Goal: Task Accomplishment & Management: Manage account settings

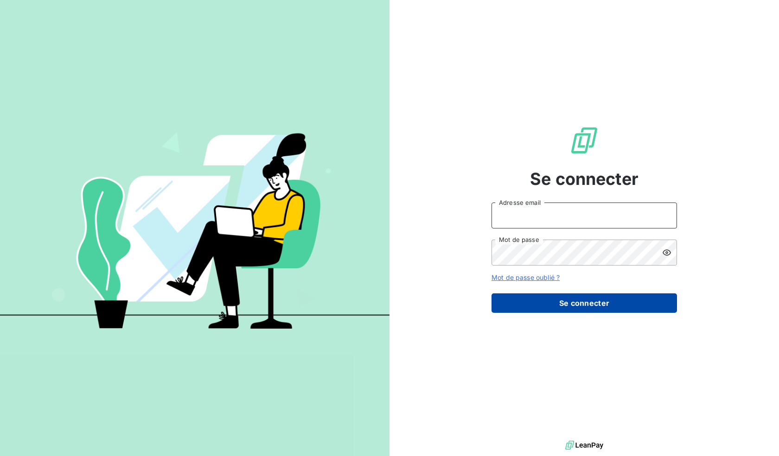
type input "[EMAIL_ADDRESS][DOMAIN_NAME]"
click at [617, 297] on button "Se connecter" at bounding box center [585, 303] width 186 height 19
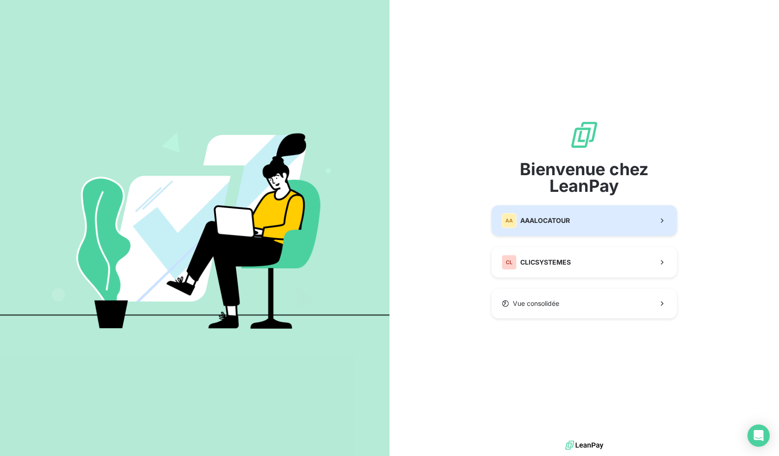
click at [547, 230] on button "AA AAALOCATOUR" at bounding box center [585, 220] width 186 height 31
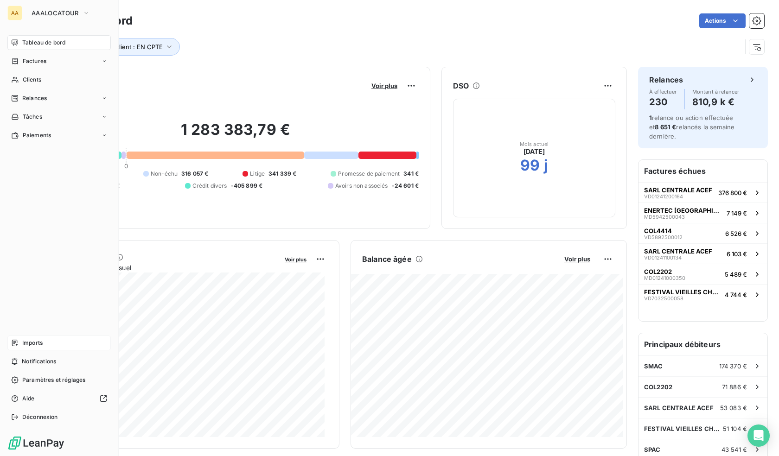
click at [47, 339] on div "Imports" at bounding box center [58, 343] width 103 height 15
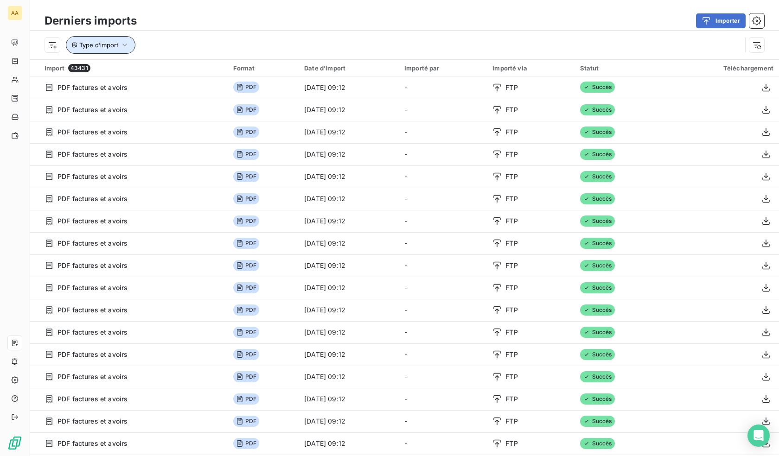
click at [126, 45] on icon "button" at bounding box center [124, 44] width 9 height 9
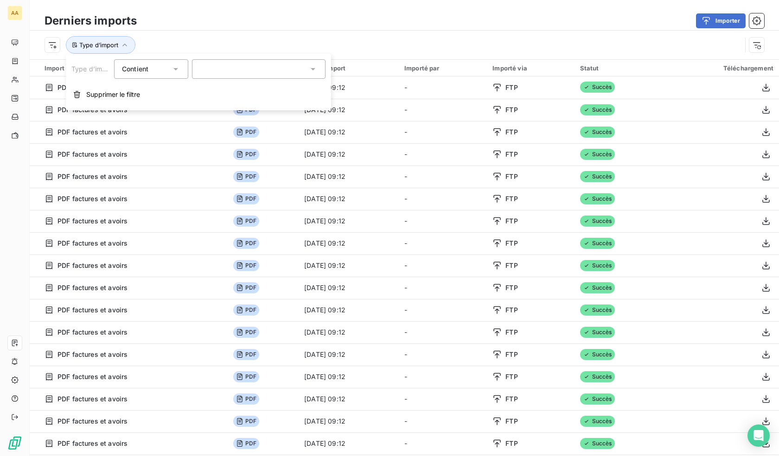
click at [173, 31] on div "Type d’import" at bounding box center [405, 45] width 750 height 29
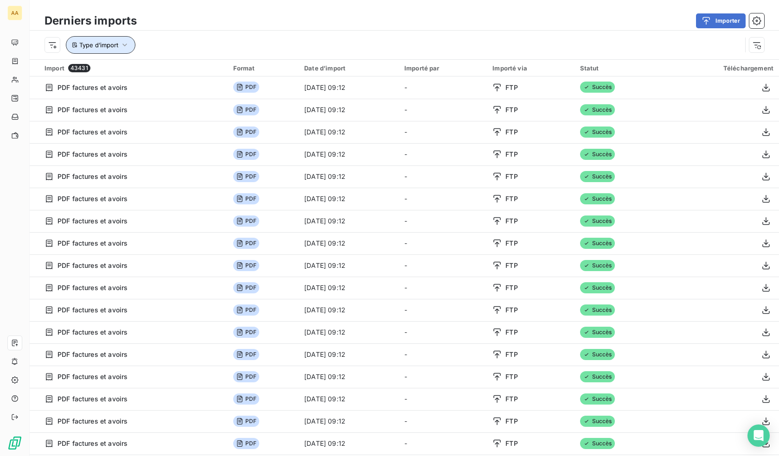
click at [102, 46] on span "Type d’import" at bounding box center [98, 44] width 39 height 7
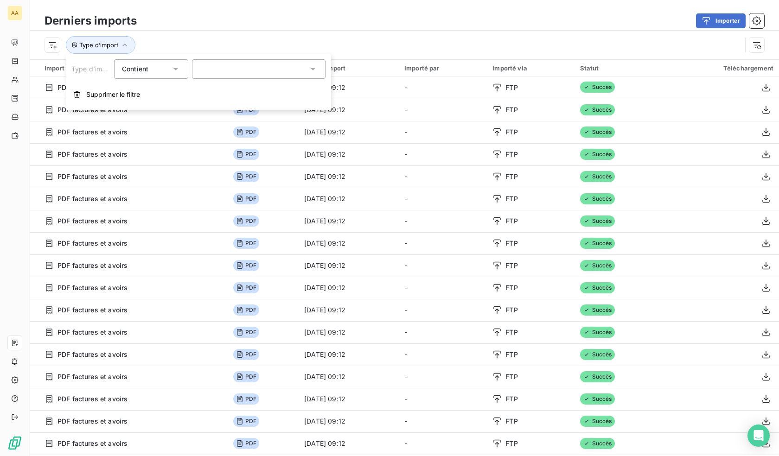
click at [231, 67] on div at bounding box center [259, 68] width 134 height 19
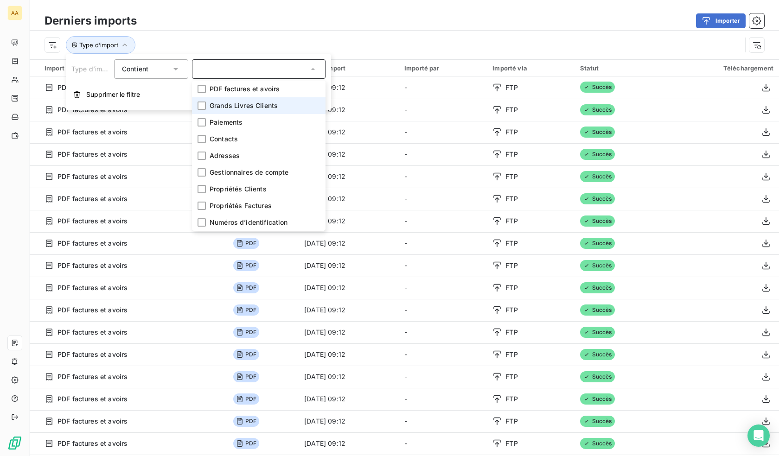
click at [249, 108] on span "Grands Livres Clients" at bounding box center [244, 105] width 68 height 9
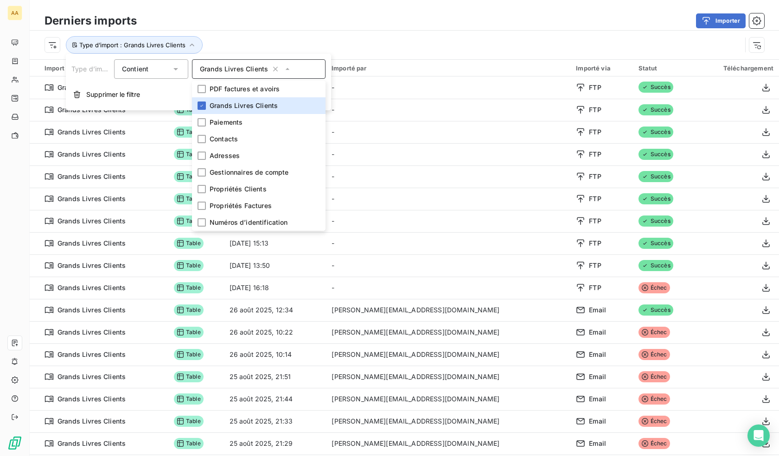
click at [250, 1] on div "Derniers imports Importer Type d’import : Grands Livres Clients" at bounding box center [405, 29] width 750 height 59
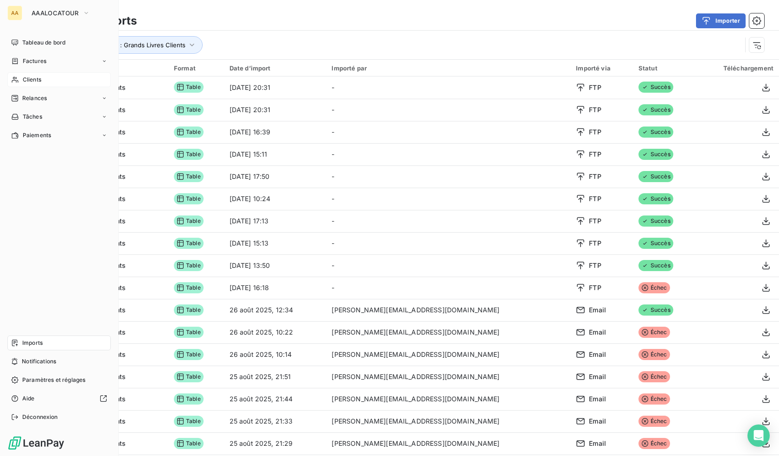
click at [37, 81] on span "Clients" at bounding box center [32, 80] width 19 height 8
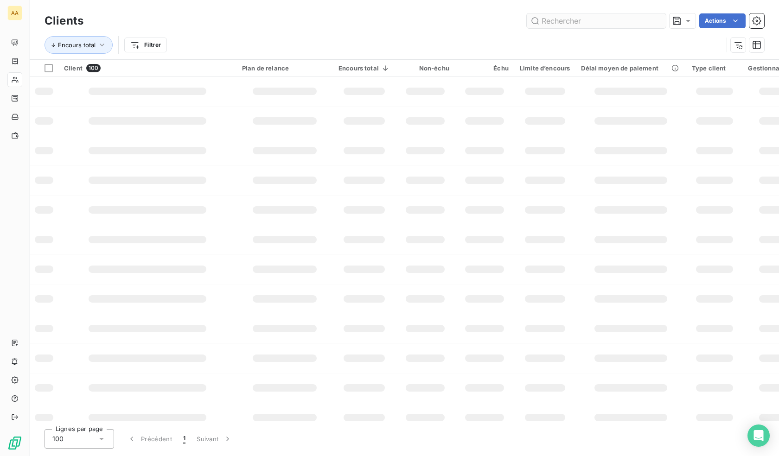
click at [599, 14] on input "text" at bounding box center [596, 20] width 139 height 15
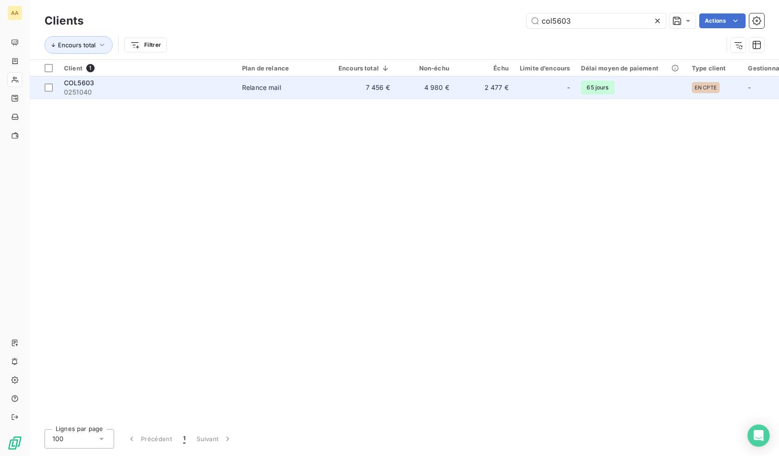
type input "col5603"
click at [534, 86] on div "-" at bounding box center [545, 87] width 50 height 15
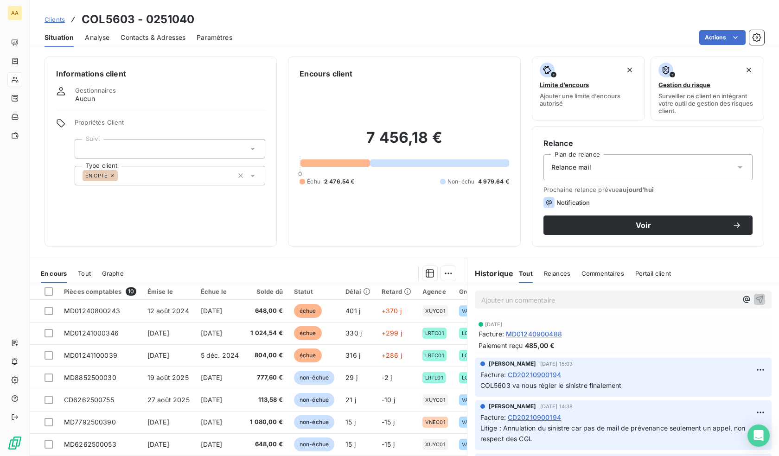
click at [144, 41] on span "Contacts & Adresses" at bounding box center [153, 37] width 65 height 9
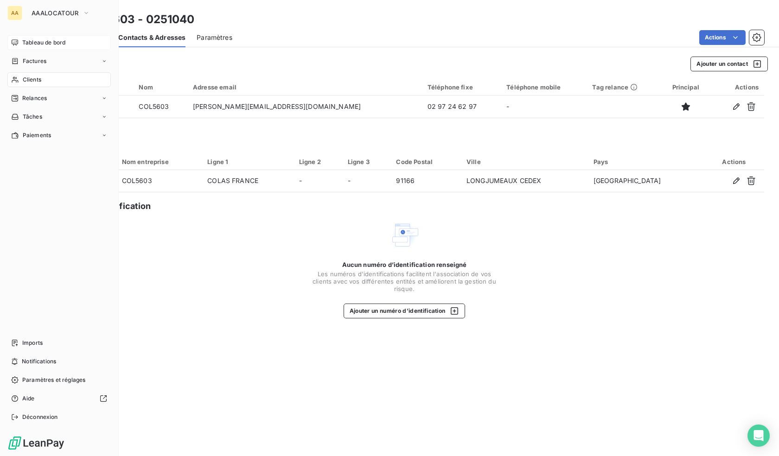
click at [26, 40] on span "Tableau de bord" at bounding box center [43, 42] width 43 height 8
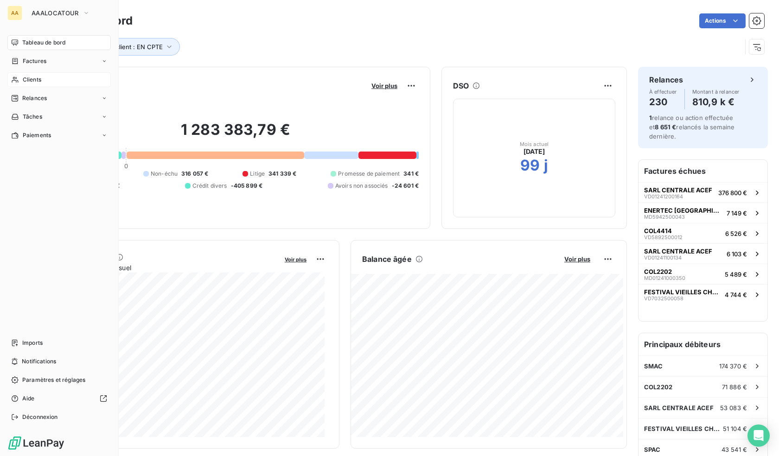
click at [20, 77] on div "Clients" at bounding box center [58, 79] width 103 height 15
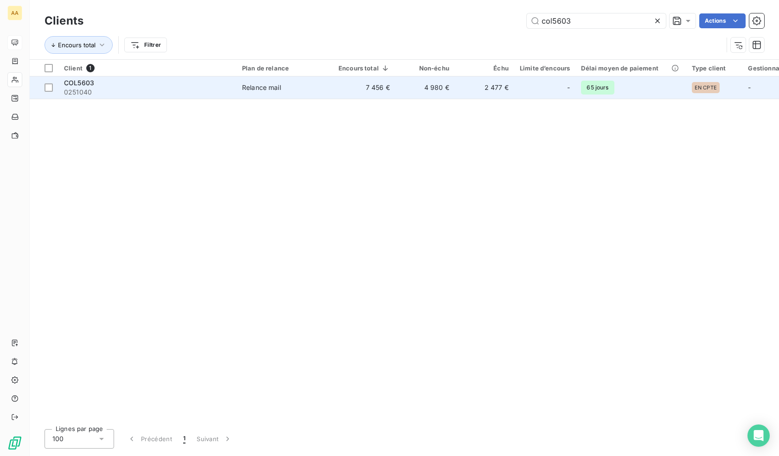
click at [144, 82] on div "COL5603" at bounding box center [147, 82] width 167 height 9
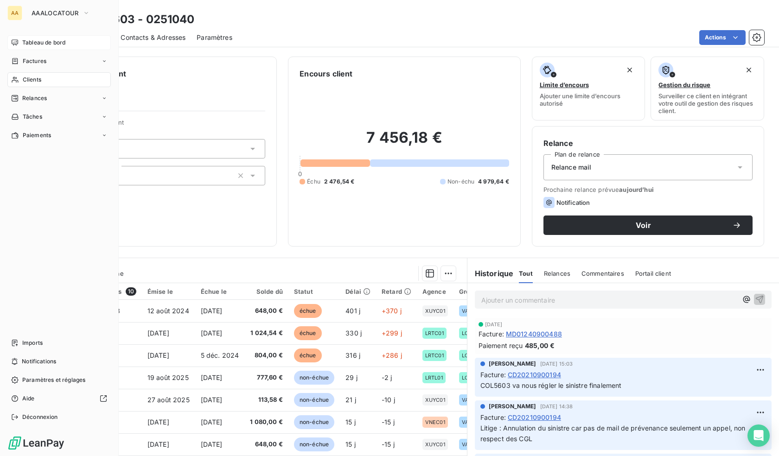
click at [38, 41] on span "Tableau de bord" at bounding box center [43, 42] width 43 height 8
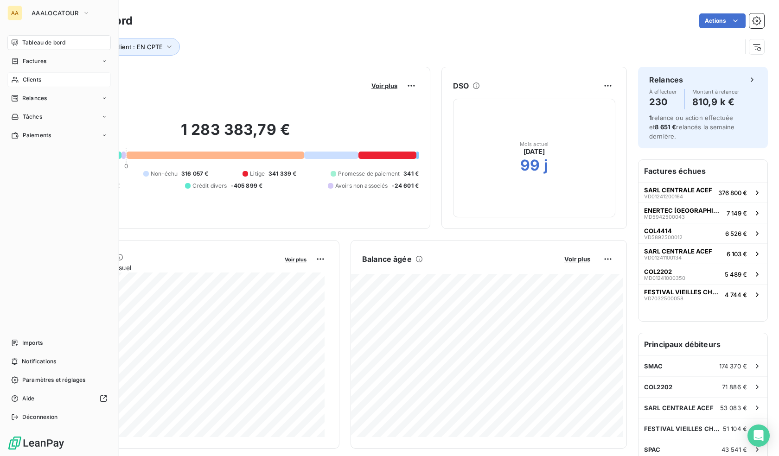
click at [21, 77] on div "Clients" at bounding box center [58, 79] width 103 height 15
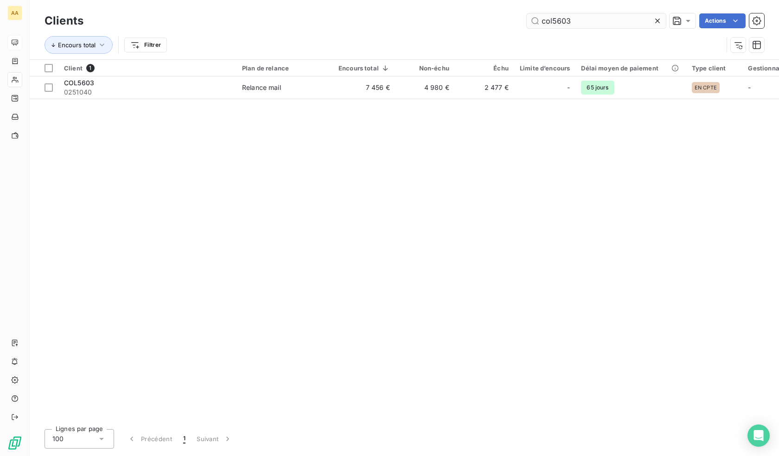
click at [585, 16] on input "col5603" at bounding box center [596, 20] width 139 height 15
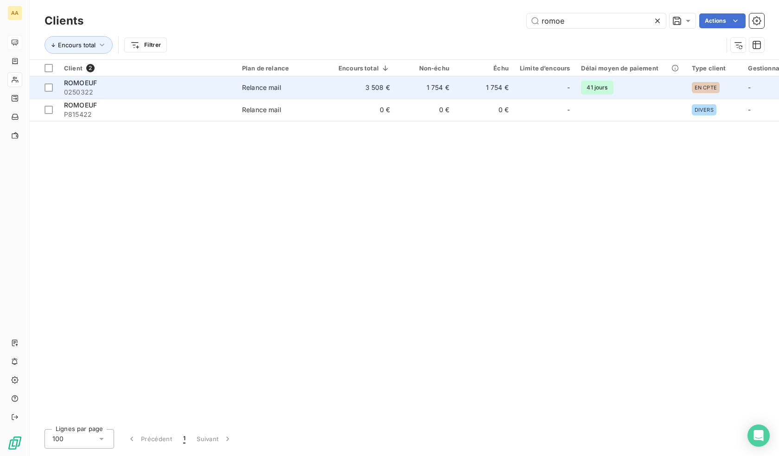
type input "romoe"
click at [219, 90] on span "0250322" at bounding box center [147, 92] width 167 height 9
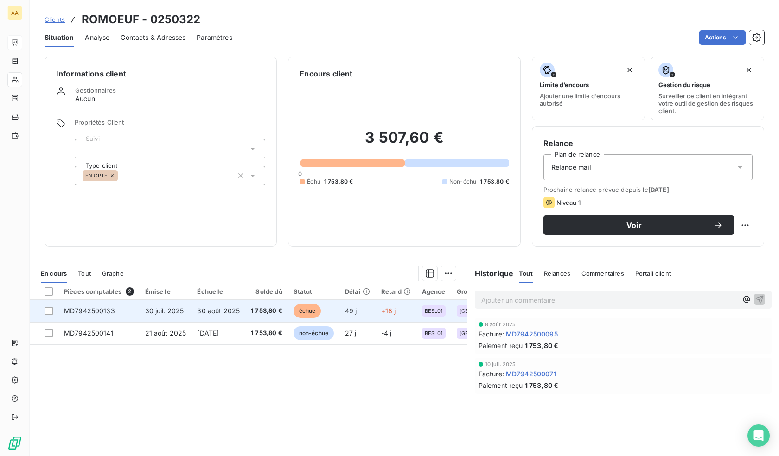
click at [298, 314] on span "échue" at bounding box center [308, 311] width 28 height 14
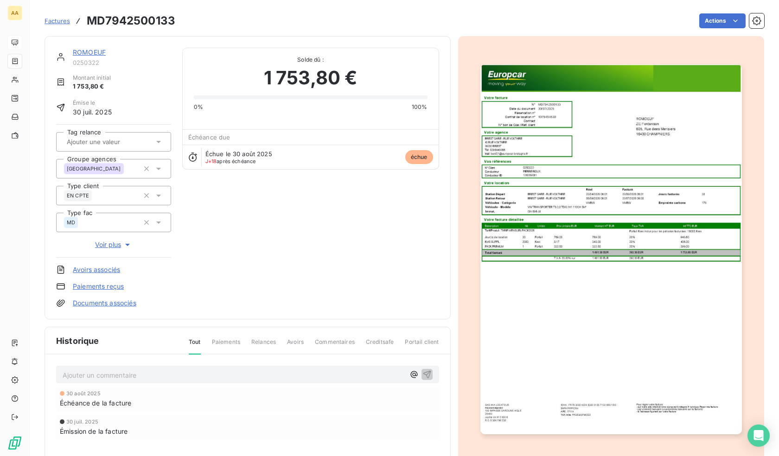
click at [138, 372] on p "Ajouter un commentaire ﻿" at bounding box center [234, 376] width 342 height 12
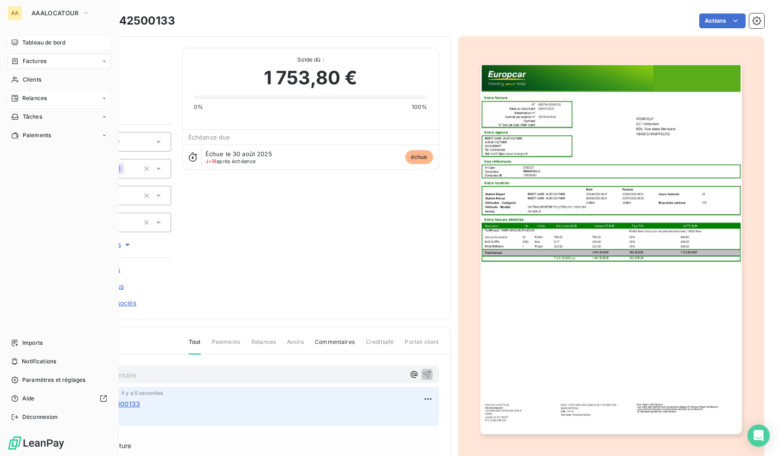
click at [32, 99] on span "Relances" at bounding box center [34, 98] width 25 height 8
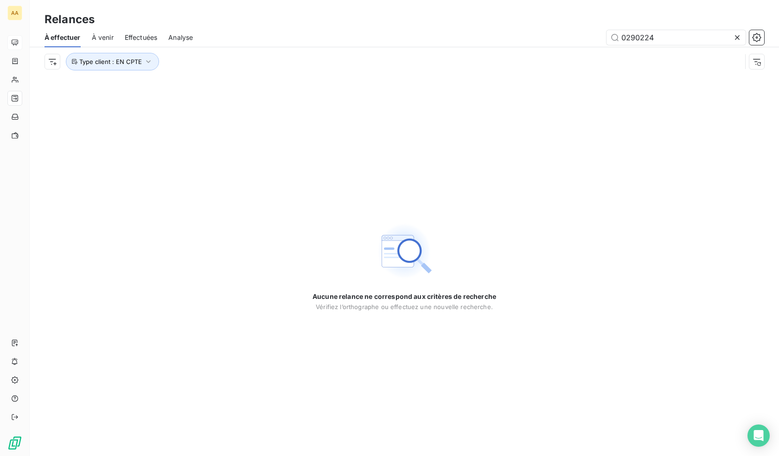
drag, startPoint x: 674, startPoint y: 38, endPoint x: 493, endPoint y: 38, distance: 180.9
click at [493, 38] on div "0290224" at bounding box center [484, 37] width 560 height 15
type input "romoe"
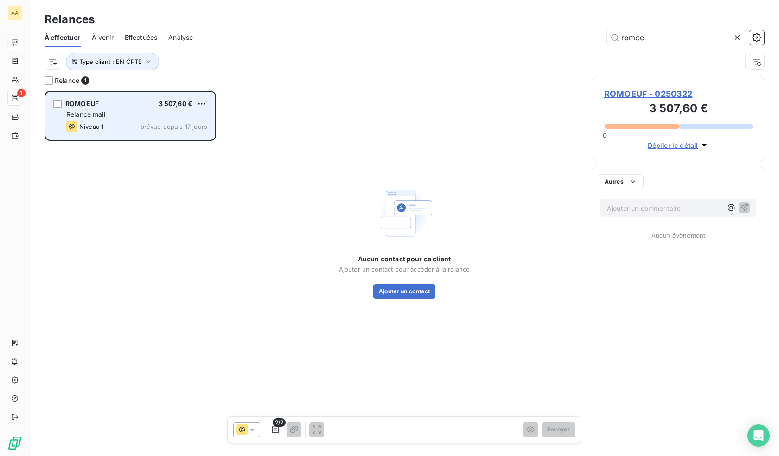
scroll to position [359, 165]
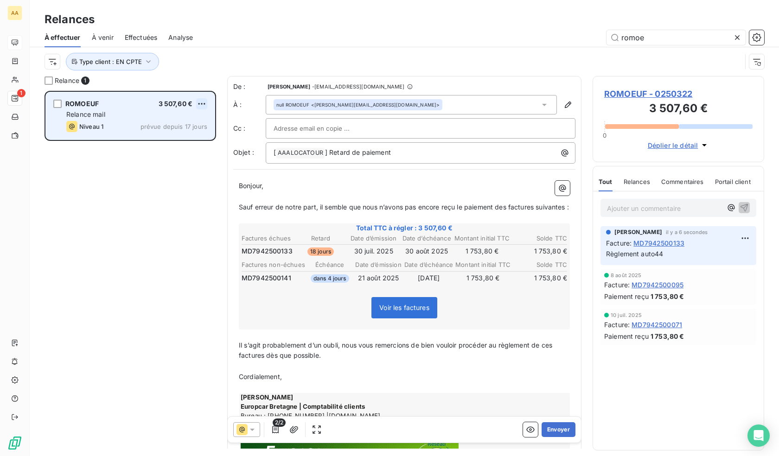
click at [200, 104] on html "AA 1 Relances À effectuer À venir Effectuées Analyse romoe Type client : EN CPT…" at bounding box center [389, 228] width 779 height 456
click at [174, 120] on div "Replanifier cette action" at bounding box center [161, 122] width 83 height 15
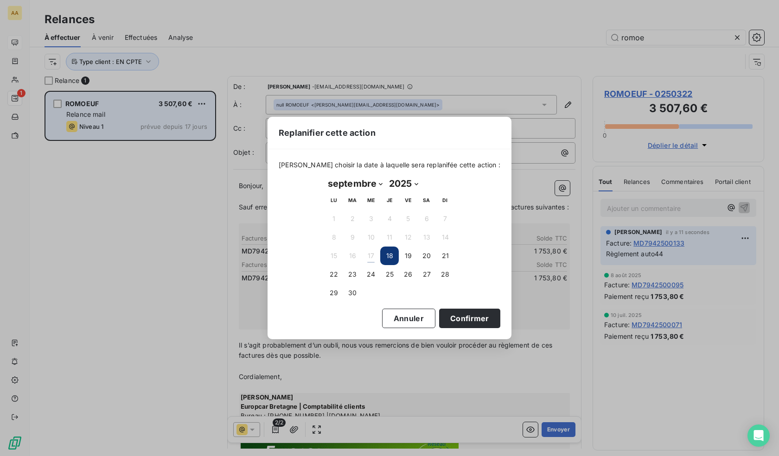
click at [370, 184] on select "janvier février mars avril mai juin juillet août septembre octobre novembre déc…" at bounding box center [355, 183] width 61 height 15
select select "9"
click at [325, 176] on select "janvier février mars avril mai juin juillet août septembre octobre novembre déc…" at bounding box center [355, 183] width 61 height 15
click at [367, 220] on button "1" at bounding box center [371, 219] width 19 height 19
click at [445, 320] on button "Confirmer" at bounding box center [469, 318] width 61 height 19
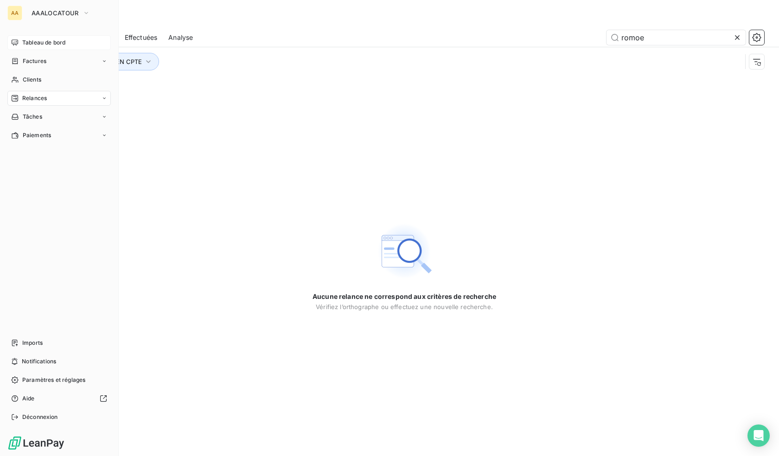
click at [36, 49] on div "Tableau de bord" at bounding box center [58, 42] width 103 height 15
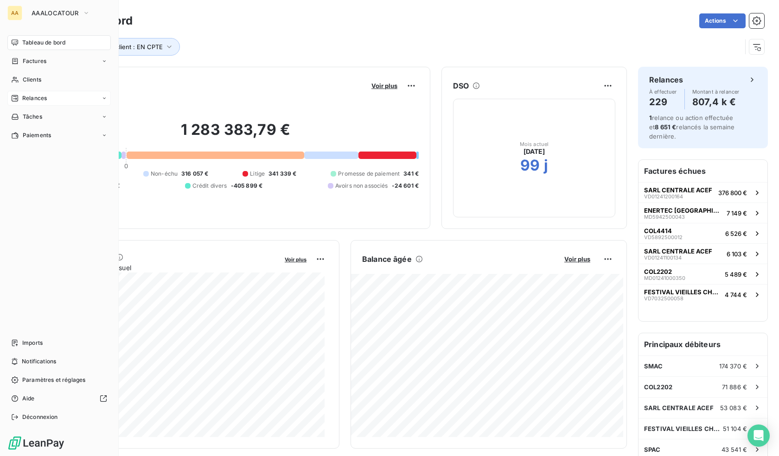
click at [20, 100] on div "Relances" at bounding box center [29, 98] width 36 height 8
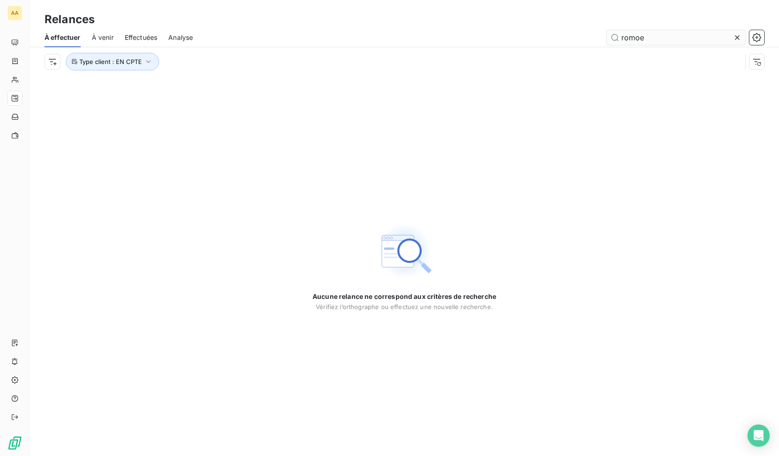
click at [656, 38] on input "romoe" at bounding box center [676, 37] width 139 height 15
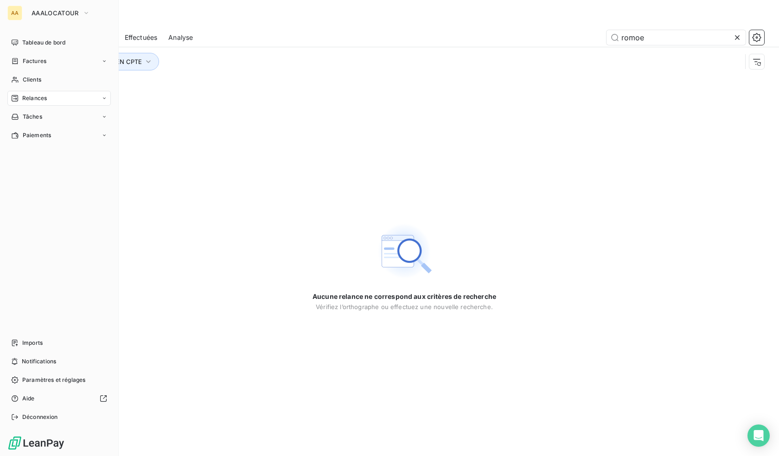
click at [36, 99] on span "Relances" at bounding box center [34, 98] width 25 height 8
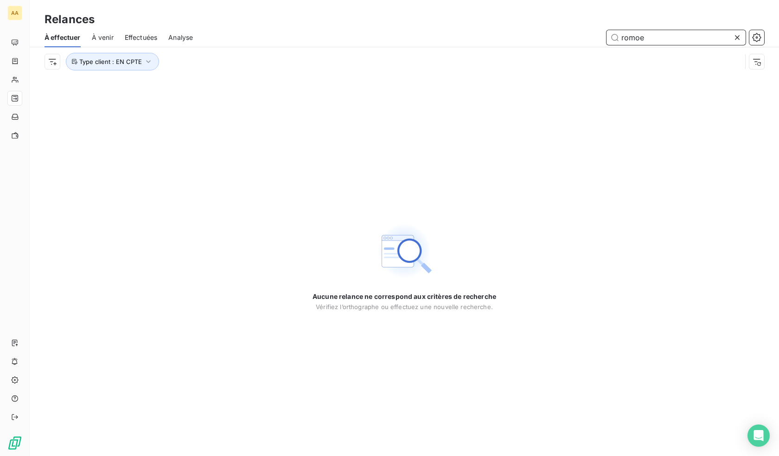
click at [642, 33] on input "romoe" at bounding box center [676, 37] width 139 height 15
paste input "1115011"
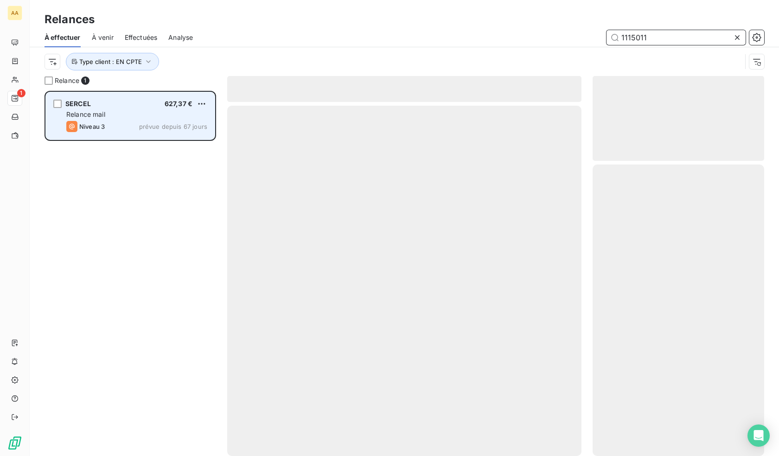
scroll to position [359, 165]
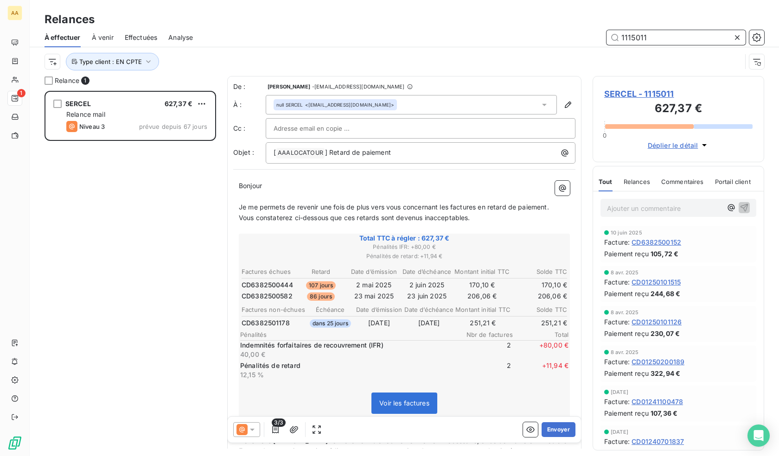
type input "1115011"
click at [645, 204] on p "Ajouter un commentaire ﻿" at bounding box center [664, 209] width 115 height 12
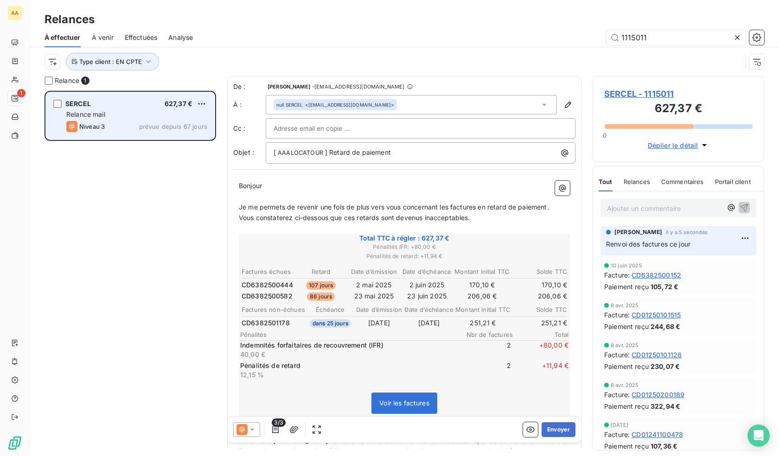
click at [208, 105] on div "SERCEL 627,37 € Relance mail Niveau 3 prévue depuis 67 jours" at bounding box center [130, 115] width 169 height 47
click at [205, 103] on html "AA 1 Relances À effectuer À venir Effectuées Analyse 1115011 Type client : EN C…" at bounding box center [389, 228] width 779 height 456
click at [173, 122] on div "Replanifier cette action" at bounding box center [161, 122] width 83 height 15
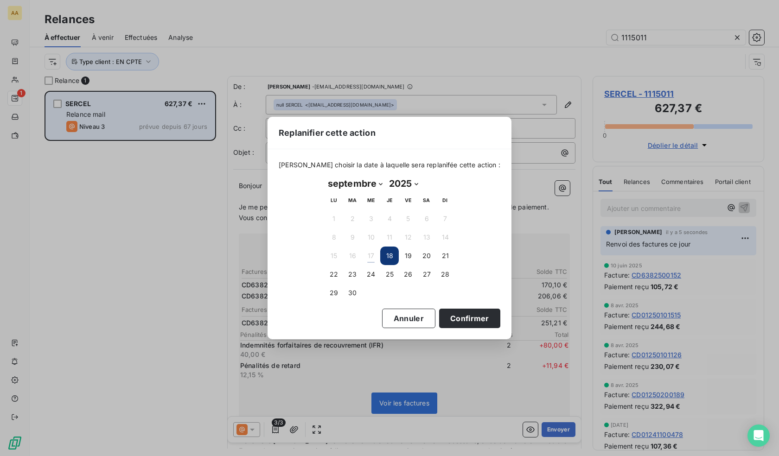
click at [375, 184] on select "janvier février mars avril mai juin juillet août septembre octobre novembre déc…" at bounding box center [355, 183] width 61 height 15
select select "9"
click at [325, 176] on select "janvier février mars avril mai juin juillet août septembre octobre novembre déc…" at bounding box center [355, 183] width 61 height 15
click at [336, 237] on button "6" at bounding box center [334, 237] width 19 height 19
click at [450, 319] on button "Confirmer" at bounding box center [469, 318] width 61 height 19
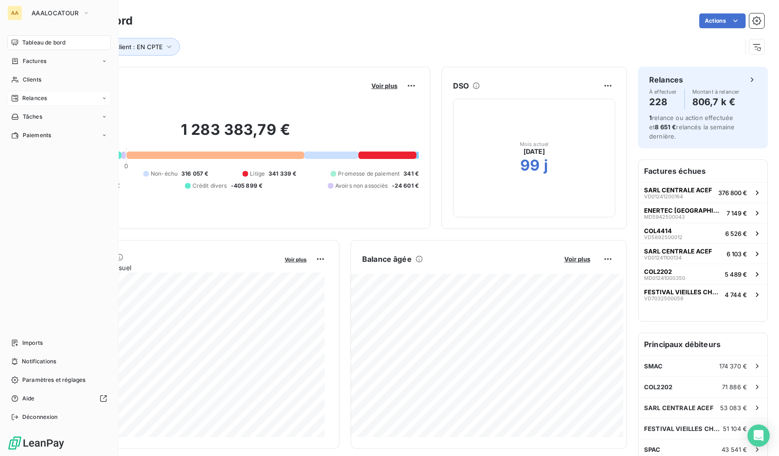
click at [40, 96] on span "Relances" at bounding box center [34, 98] width 25 height 8
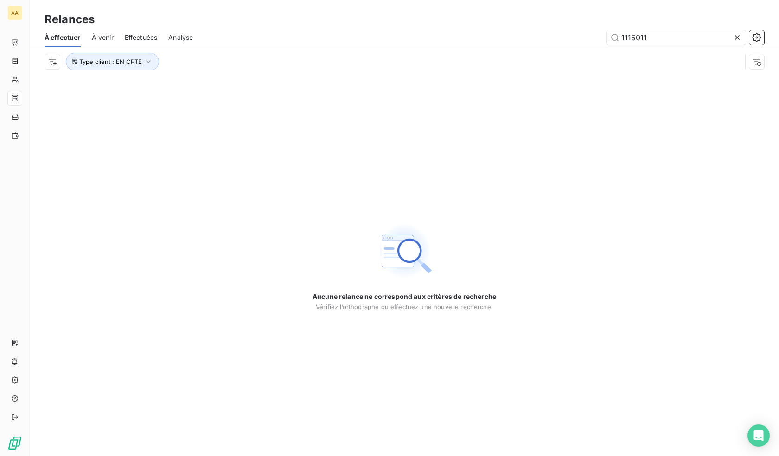
drag, startPoint x: 658, startPoint y: 38, endPoint x: 570, endPoint y: 31, distance: 87.9
click at [570, 31] on div "1115011" at bounding box center [484, 37] width 560 height 15
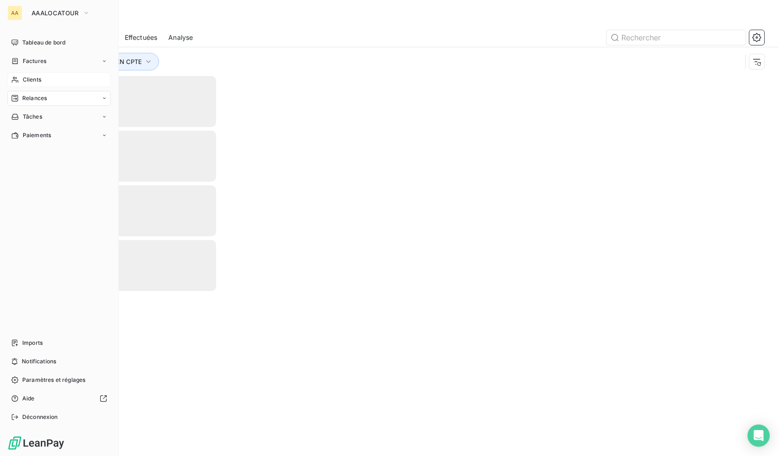
click at [21, 78] on div "Clients" at bounding box center [58, 79] width 103 height 15
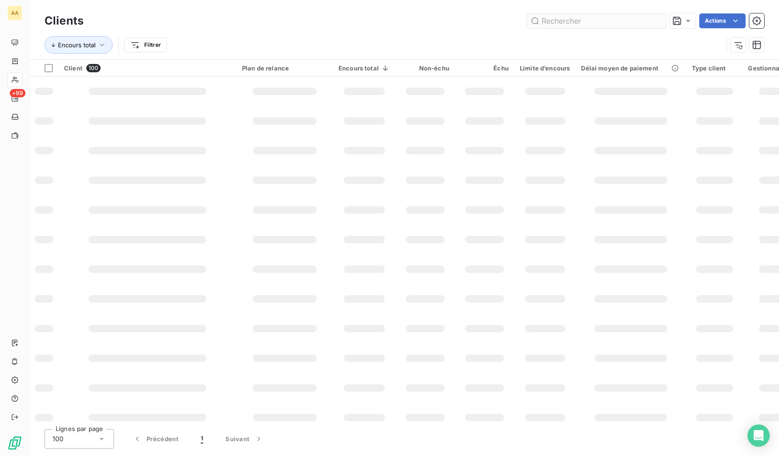
click at [598, 24] on input "text" at bounding box center [596, 20] width 139 height 15
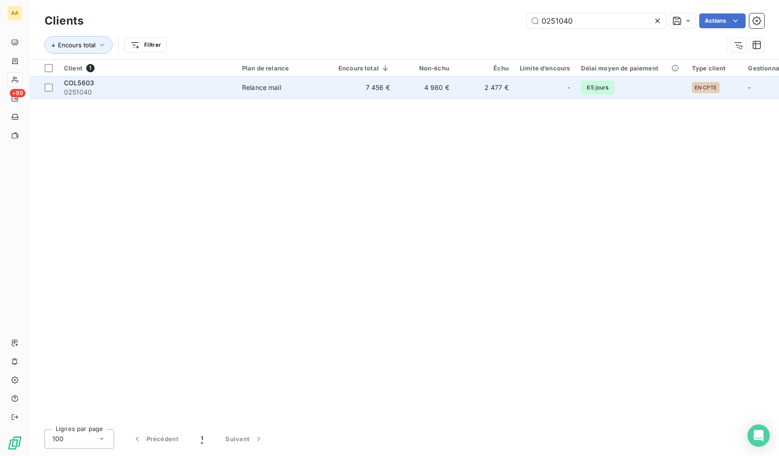
type input "0251040"
click at [197, 91] on span "0251040" at bounding box center [147, 92] width 167 height 9
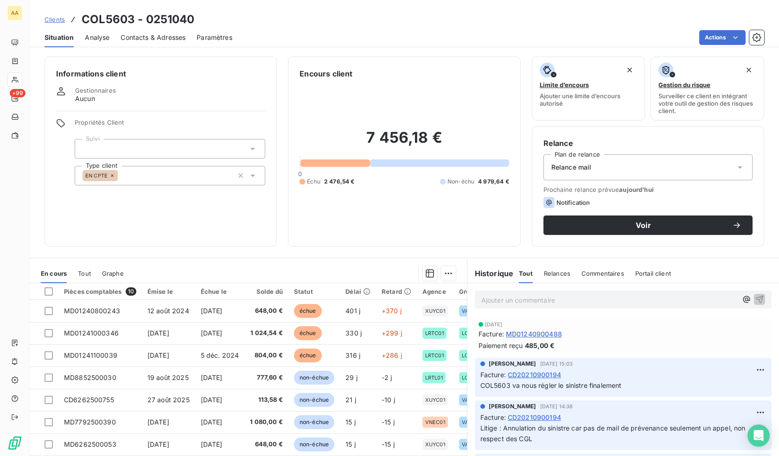
click at [97, 43] on div "Analyse" at bounding box center [97, 37] width 25 height 19
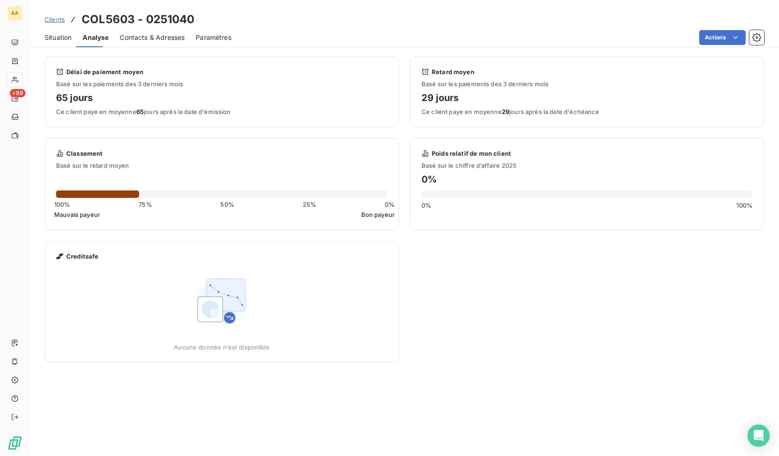
click at [148, 37] on span "Contacts & Adresses" at bounding box center [152, 37] width 65 height 9
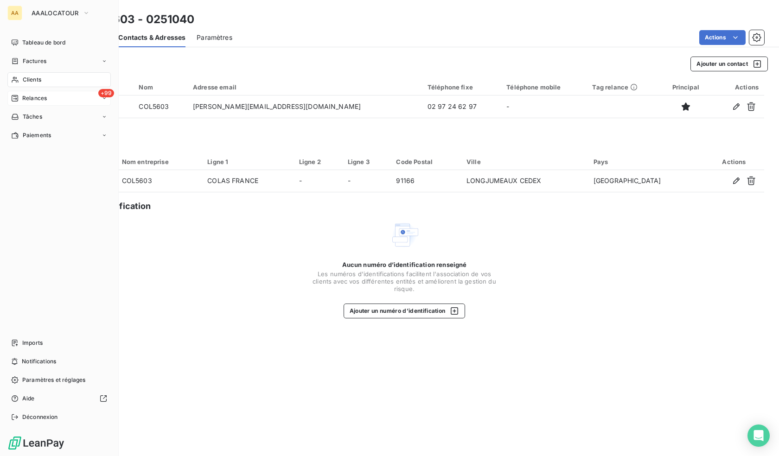
click at [38, 78] on span "Clients" at bounding box center [32, 80] width 19 height 8
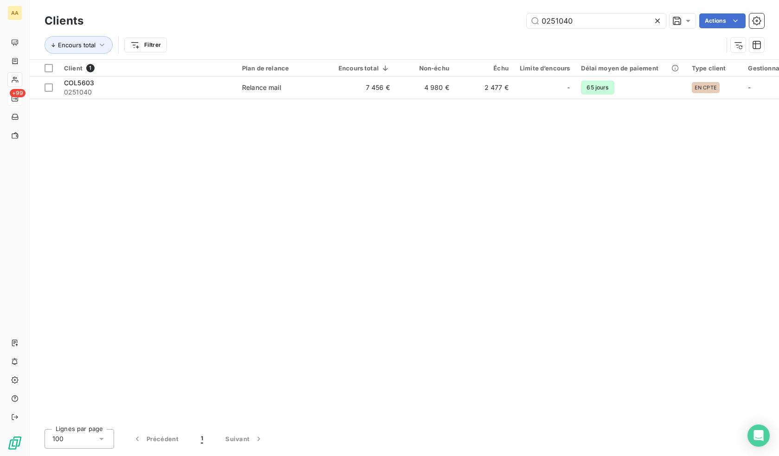
drag, startPoint x: 597, startPoint y: 21, endPoint x: 395, endPoint y: 22, distance: 201.8
click at [389, 23] on div "0251040 Actions" at bounding box center [430, 20] width 670 height 15
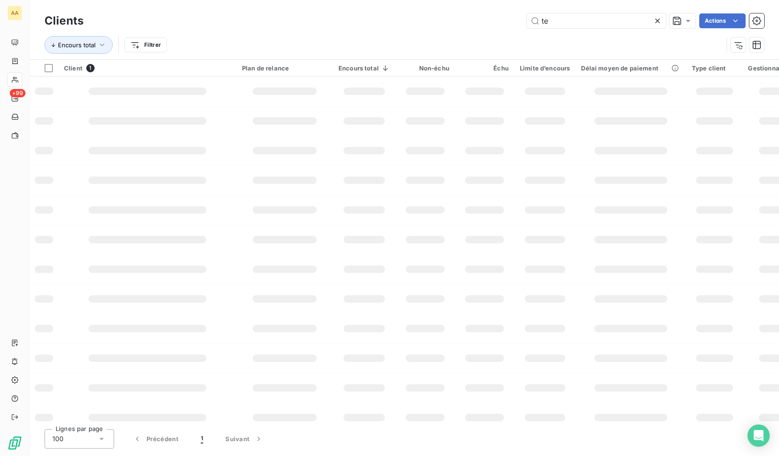
type input "t"
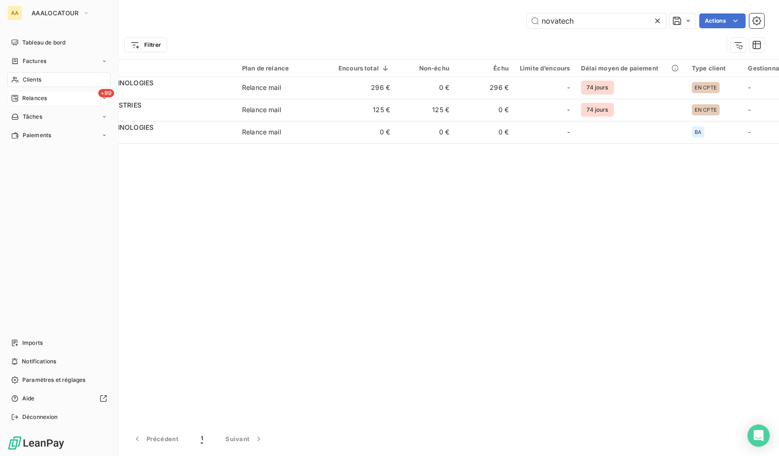
type input "novatech"
click at [35, 98] on span "Relances" at bounding box center [34, 98] width 25 height 8
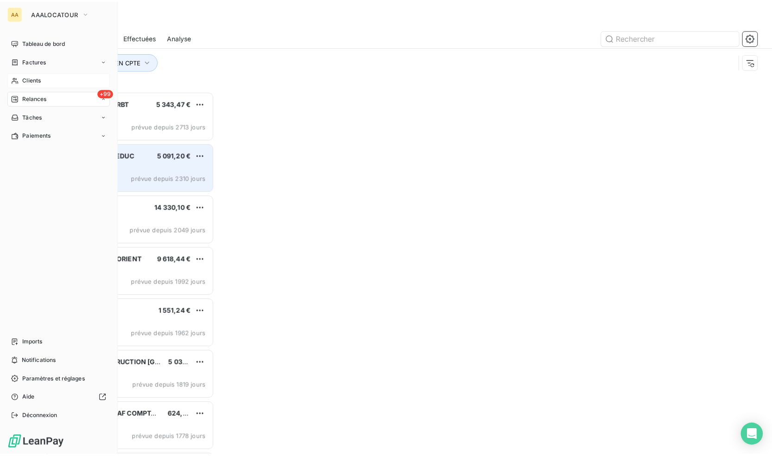
scroll to position [359, 165]
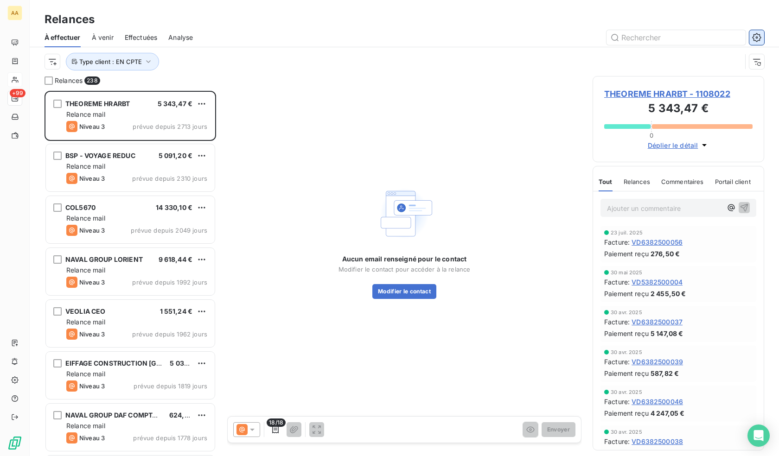
click at [761, 42] on icon "button" at bounding box center [756, 37] width 9 height 9
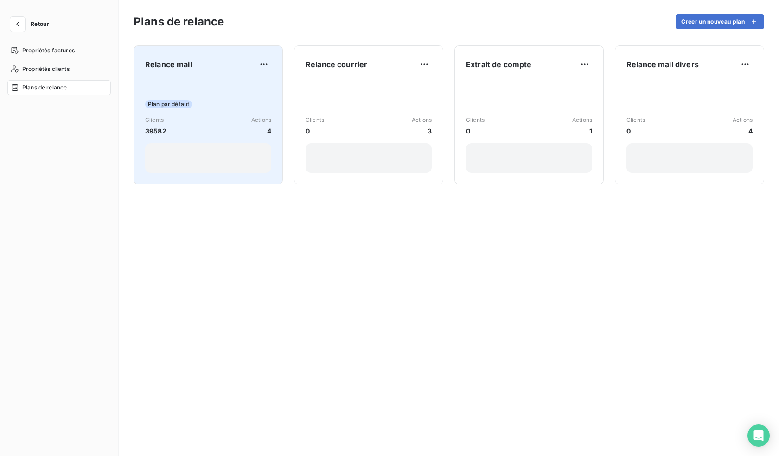
click at [210, 83] on div "Plan par défaut Clients 39582 Actions 4" at bounding box center [208, 126] width 126 height 94
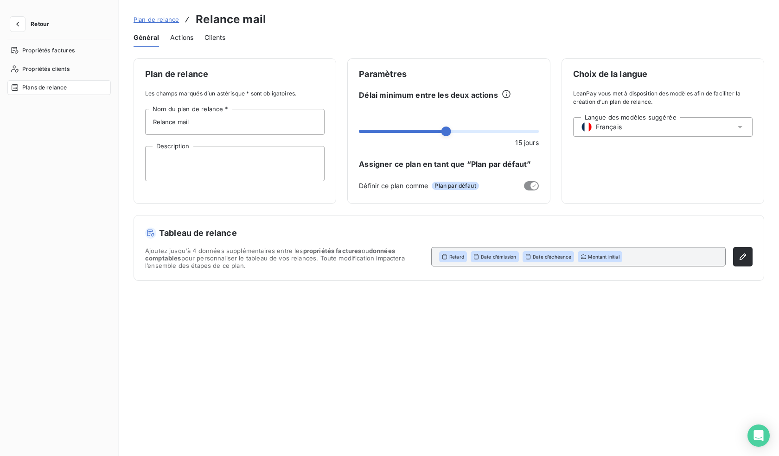
click at [174, 38] on span "Actions" at bounding box center [181, 37] width 23 height 9
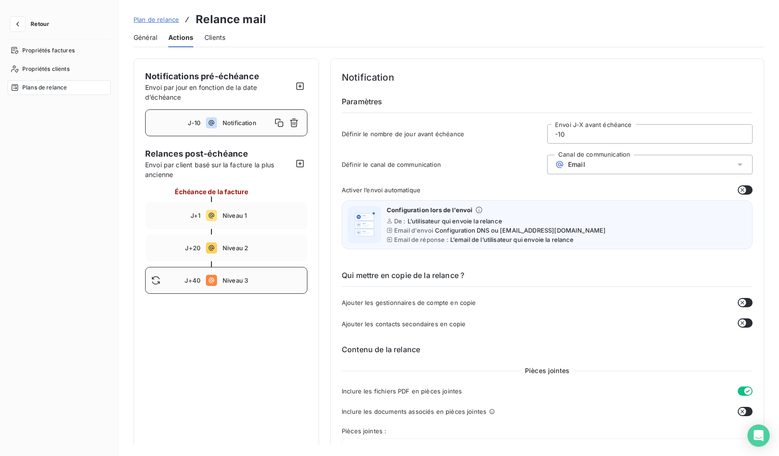
click at [238, 277] on span "Niveau 3" at bounding box center [262, 280] width 79 height 7
type input "40"
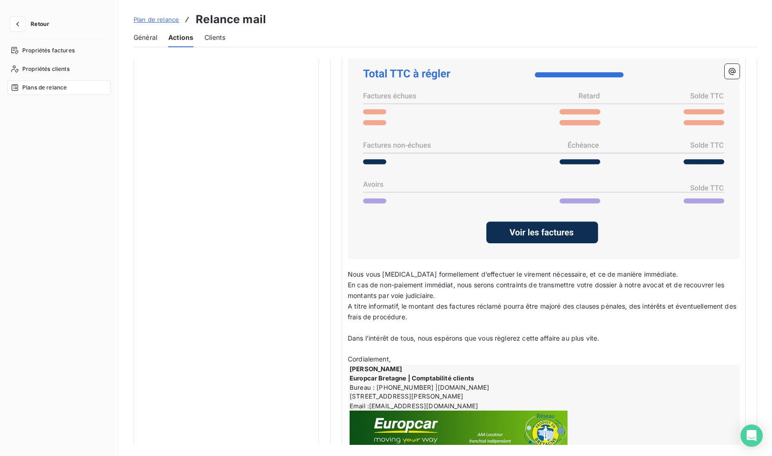
scroll to position [758, 0]
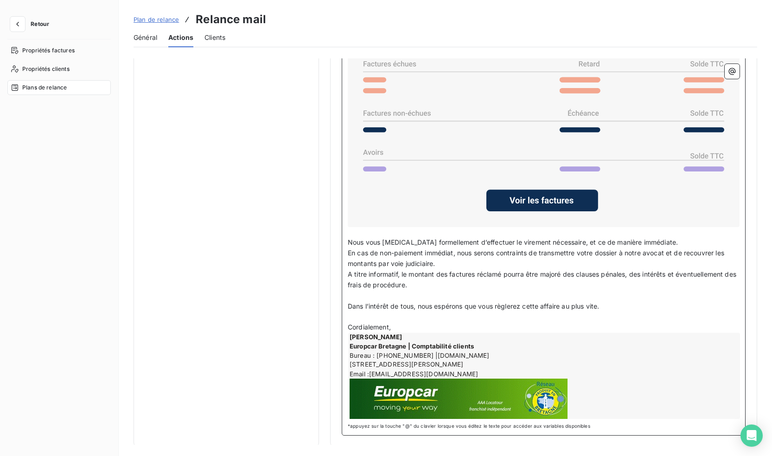
click at [403, 328] on p "Cordialement," at bounding box center [544, 327] width 392 height 11
click at [363, 318] on p "﻿" at bounding box center [544, 317] width 392 height 11
click at [353, 319] on p "﻿" at bounding box center [544, 317] width 392 height 11
click at [367, 302] on span "Dans l’intérêt de tous, nous espérons que vous règlerez cette affaire au plus v…" at bounding box center [473, 306] width 251 height 8
click at [360, 288] on p "A titre informatif, le montant des factures réclamé pourra être majoré des clau…" at bounding box center [544, 279] width 392 height 21
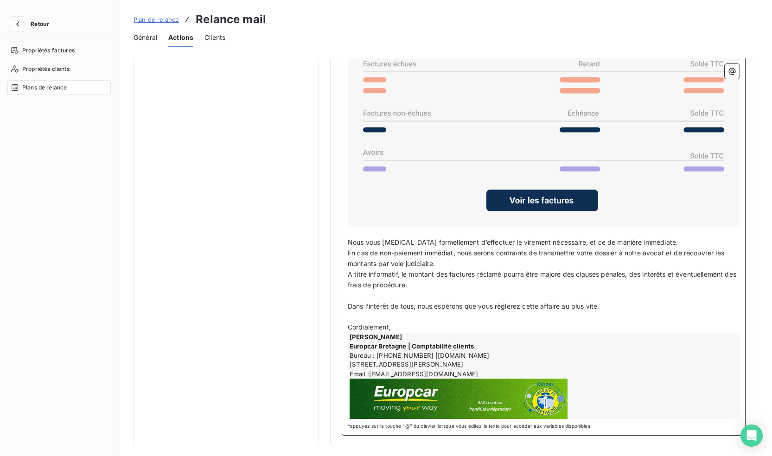
click at [360, 293] on p "﻿" at bounding box center [544, 296] width 392 height 11
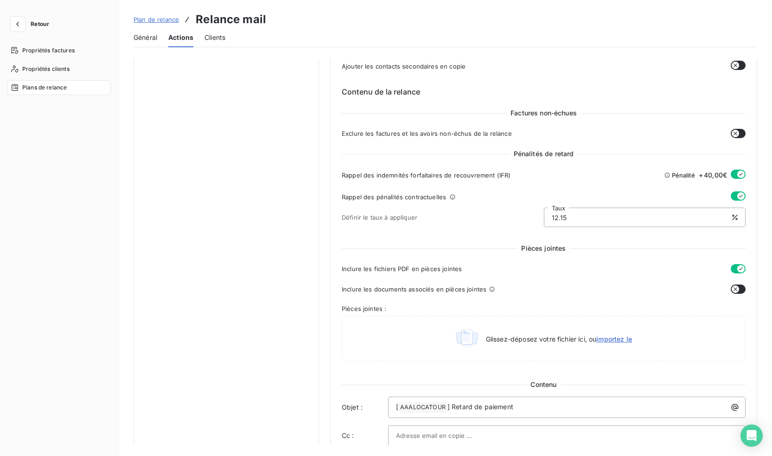
scroll to position [433, 0]
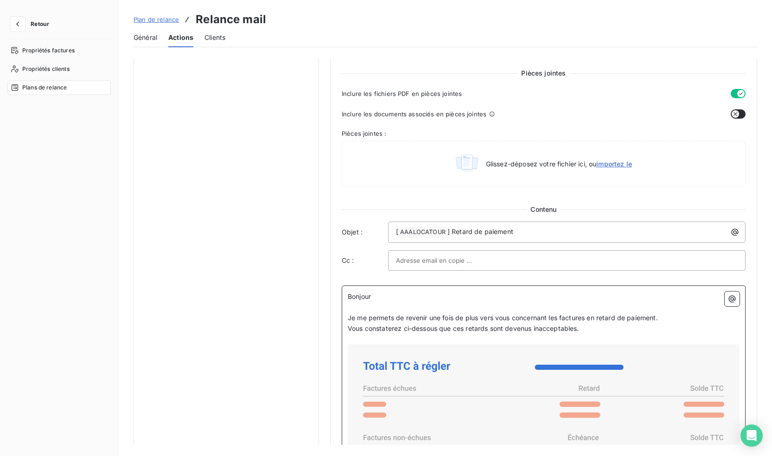
click at [374, 295] on p "Bonjour" at bounding box center [544, 297] width 392 height 11
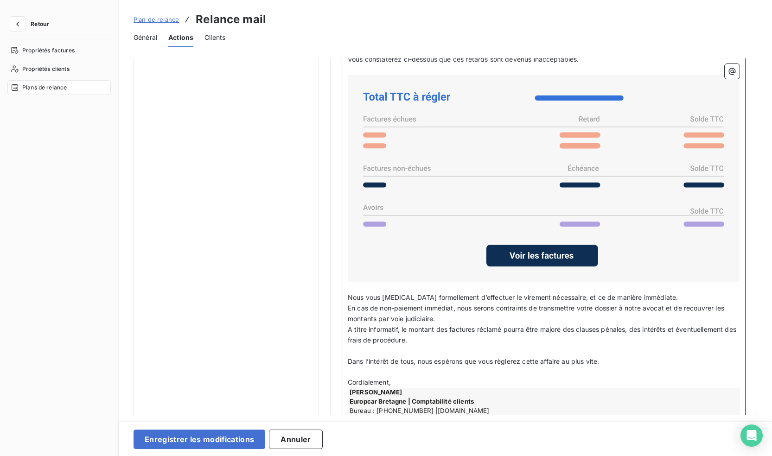
scroll to position [788, 0]
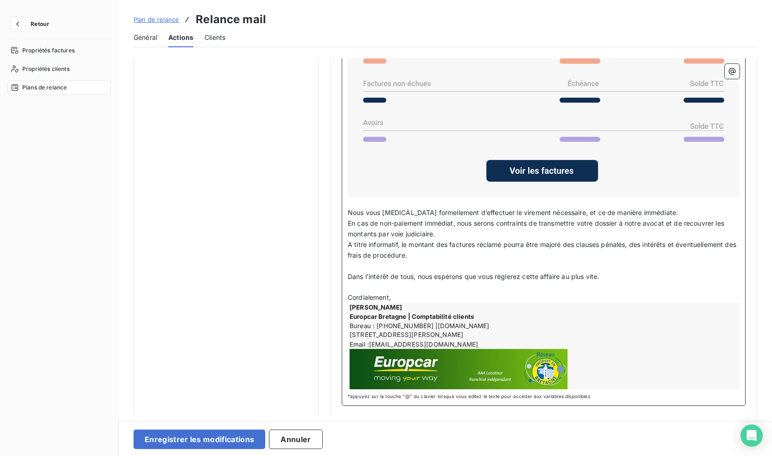
click at [408, 295] on p "Cordialement," at bounding box center [544, 298] width 392 height 11
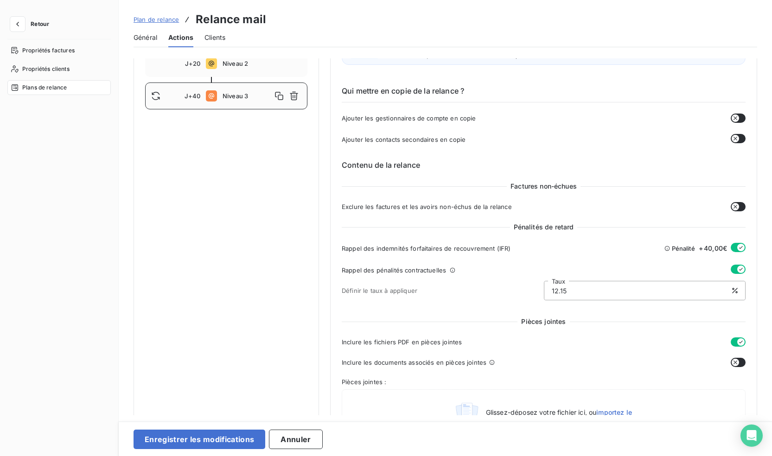
scroll to position [0, 0]
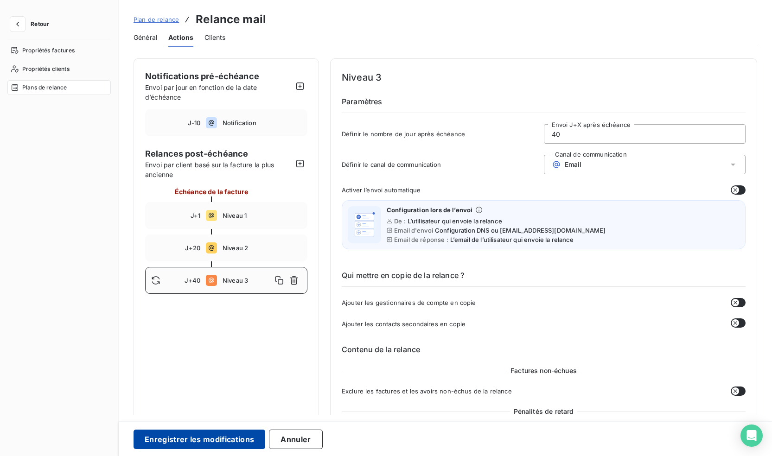
click at [187, 438] on button "Enregistrer les modifications" at bounding box center [200, 439] width 132 height 19
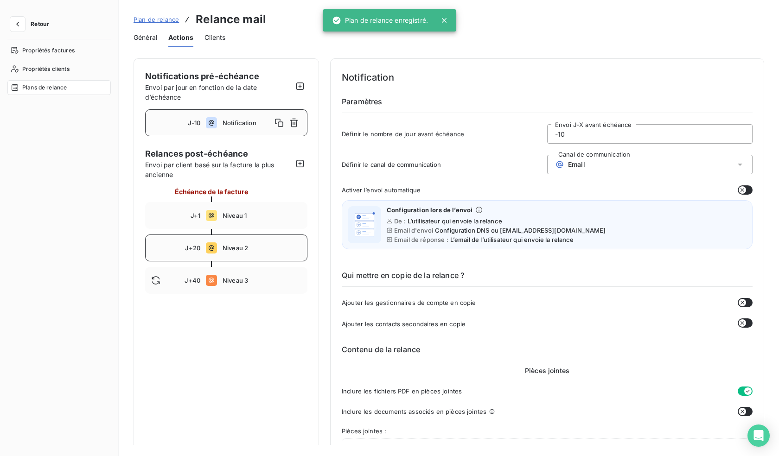
click at [225, 248] on span "Niveau 2" at bounding box center [262, 247] width 79 height 7
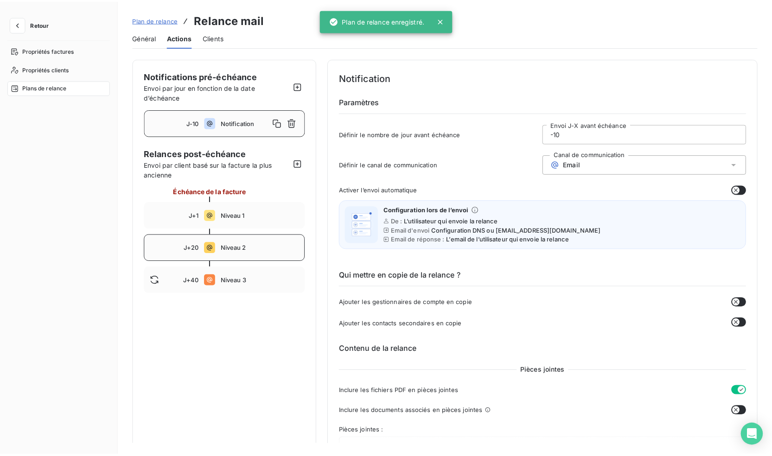
type input "20"
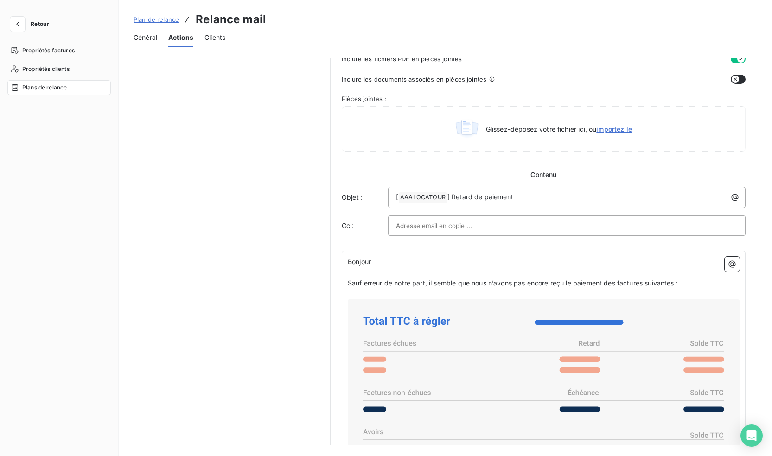
scroll to position [464, 0]
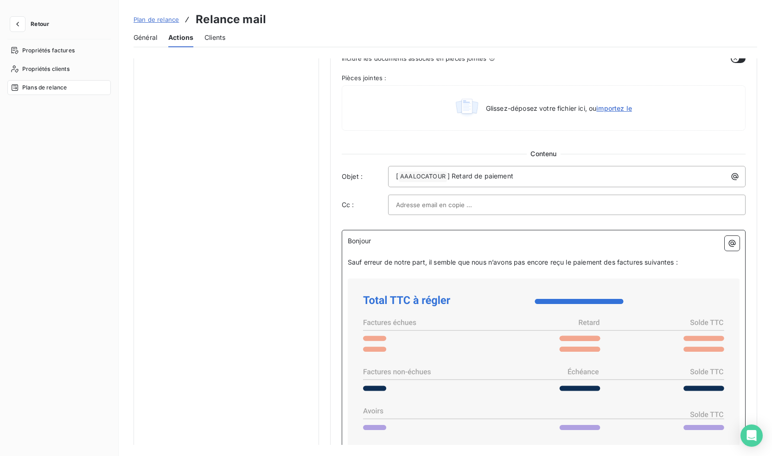
click at [380, 243] on p "Bonjour" at bounding box center [544, 241] width 392 height 11
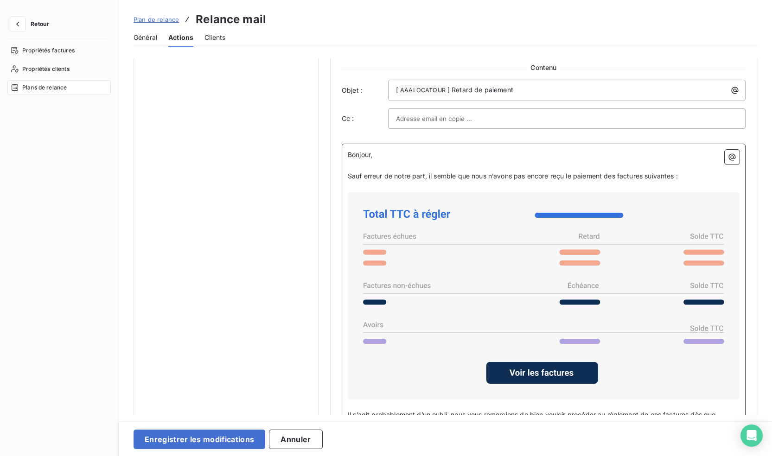
scroll to position [696, 0]
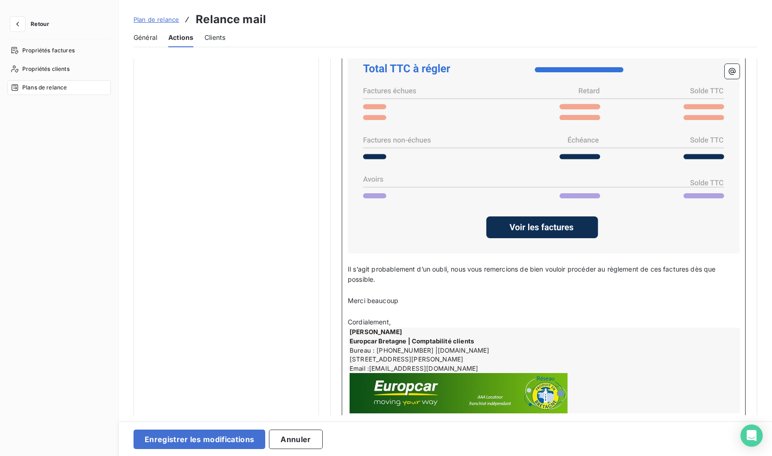
click at [411, 302] on p "Merci beaucoup" at bounding box center [544, 301] width 392 height 11
drag, startPoint x: 403, startPoint y: 302, endPoint x: 348, endPoint y: 299, distance: 55.3
click at [348, 299] on p "Merci beaucoup" at bounding box center [544, 301] width 392 height 11
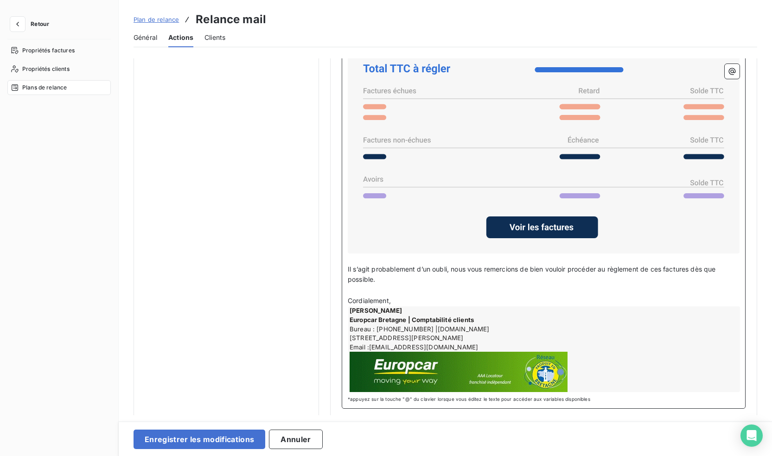
click at [398, 297] on p "Cordialement," at bounding box center [544, 301] width 392 height 11
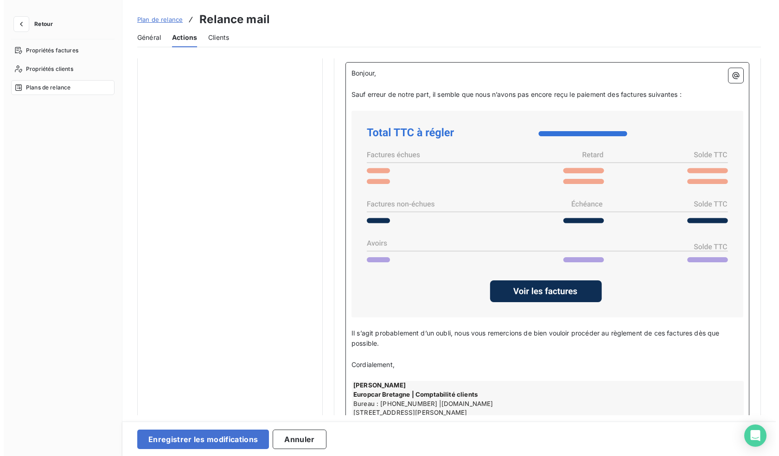
scroll to position [649, 0]
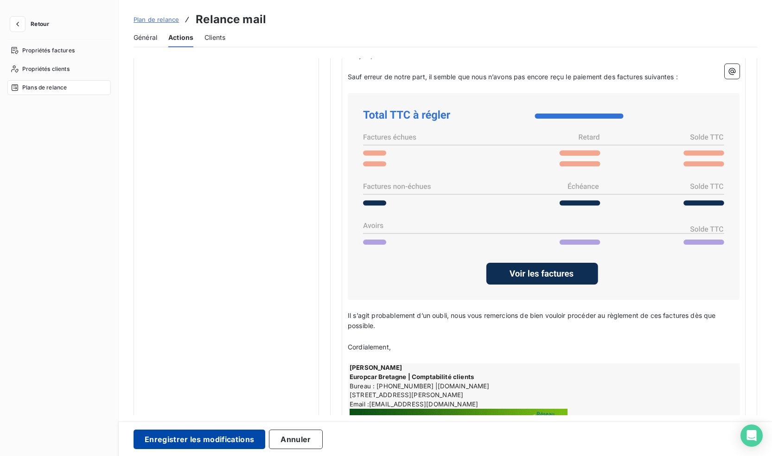
click at [231, 434] on button "Enregistrer les modifications" at bounding box center [200, 439] width 132 height 19
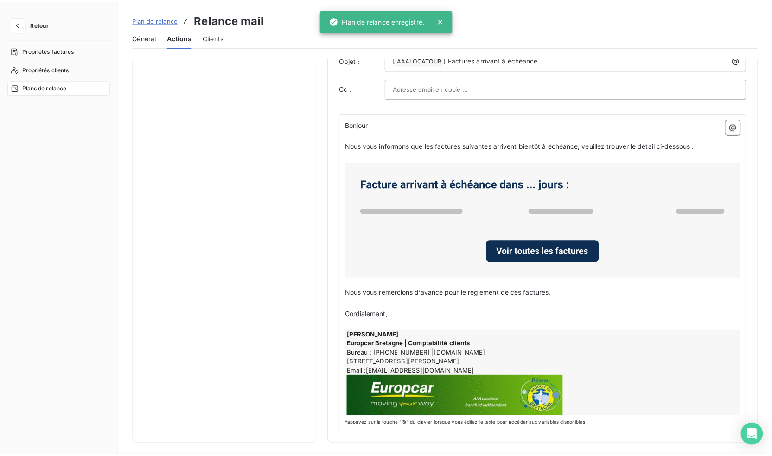
scroll to position [0, 0]
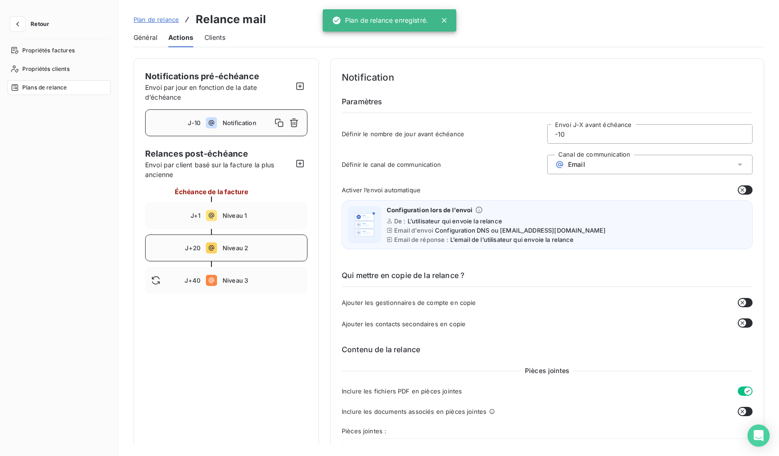
click at [237, 246] on span "Niveau 2" at bounding box center [262, 247] width 79 height 7
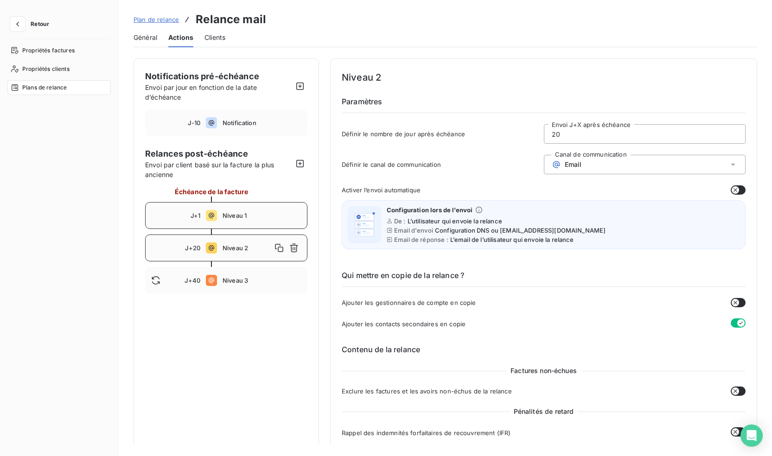
click at [246, 218] on span "Niveau 1" at bounding box center [262, 215] width 79 height 7
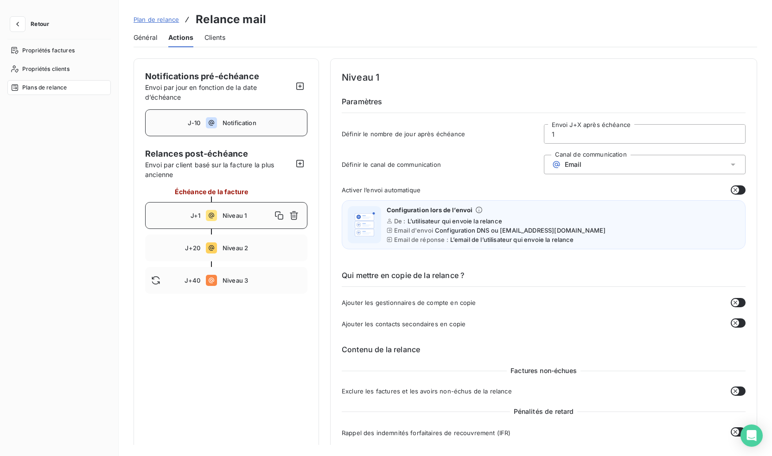
click at [229, 124] on span "Notification" at bounding box center [262, 122] width 79 height 7
type input "-10"
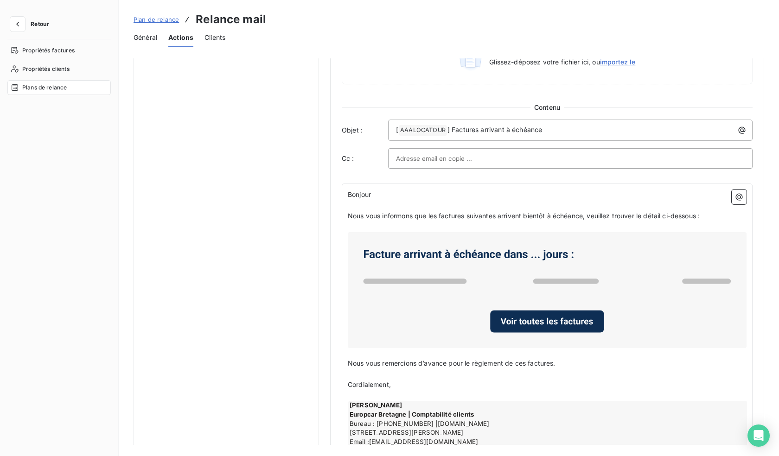
scroll to position [417, 0]
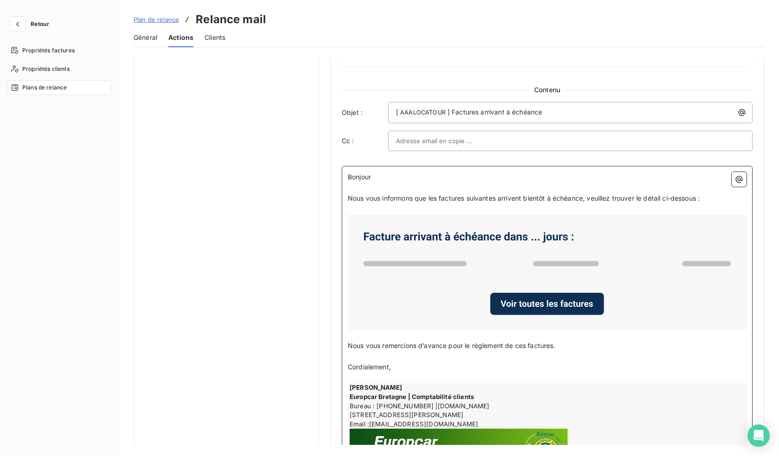
click at [383, 172] on p "Bonjour" at bounding box center [547, 177] width 399 height 11
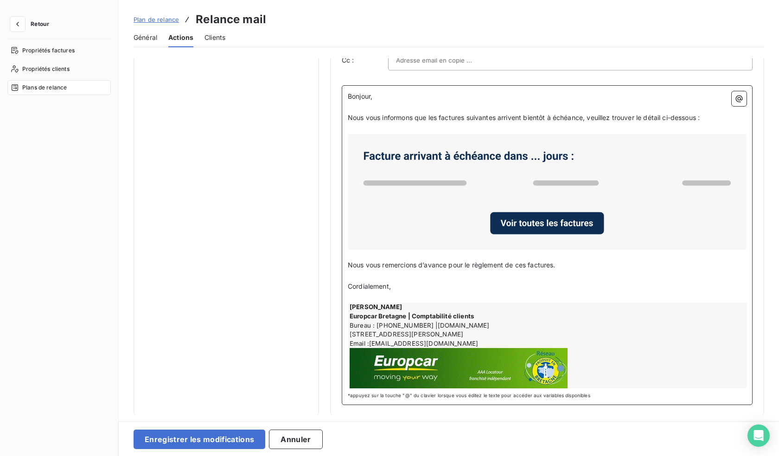
scroll to position [499, 0]
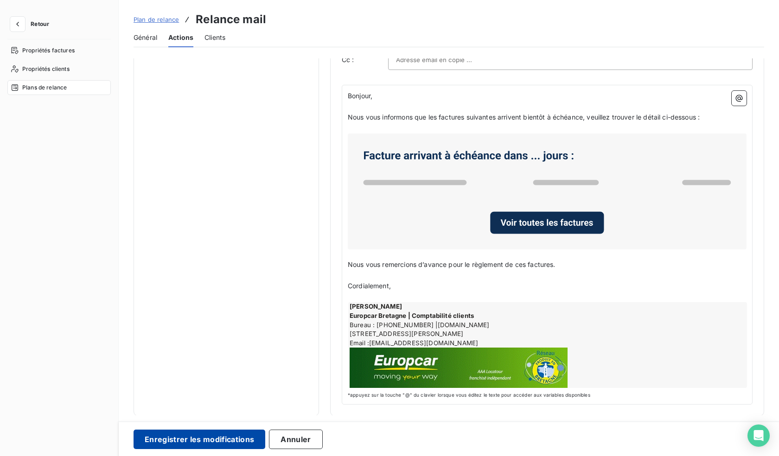
click at [197, 440] on button "Enregistrer les modifications" at bounding box center [200, 439] width 132 height 19
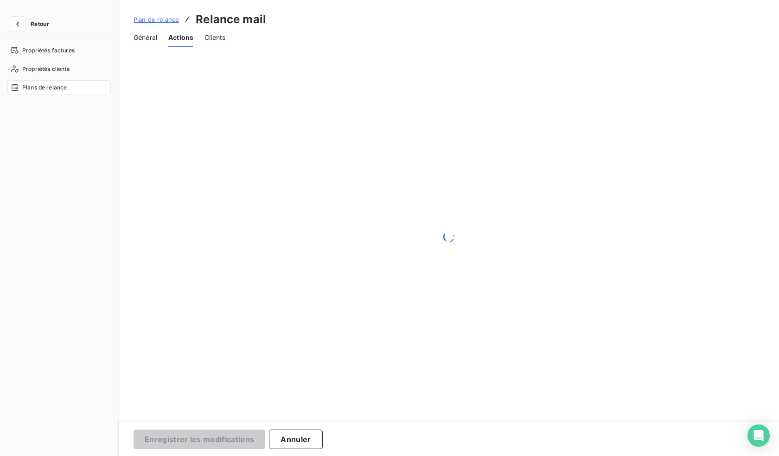
scroll to position [0, 0]
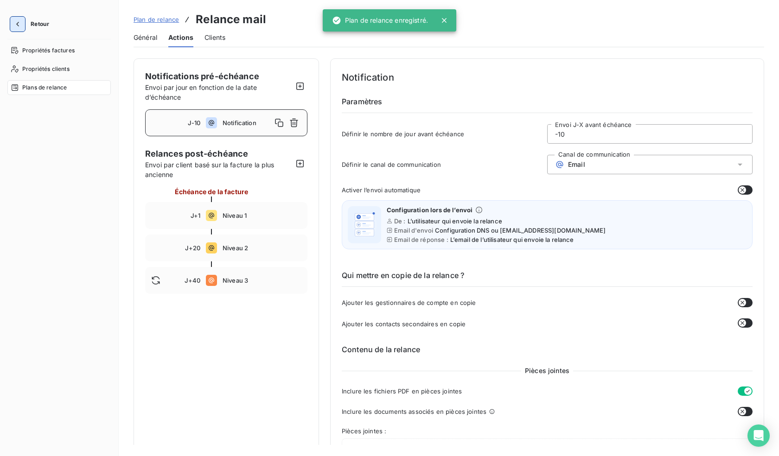
click at [20, 23] on icon "button" at bounding box center [17, 23] width 9 height 9
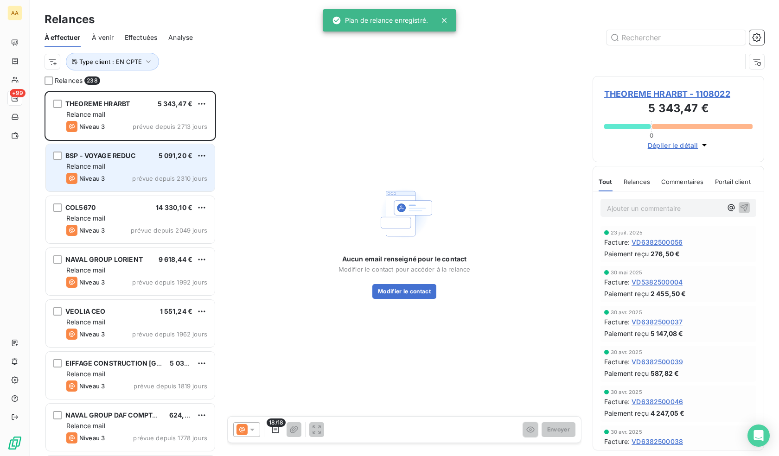
scroll to position [359, 165]
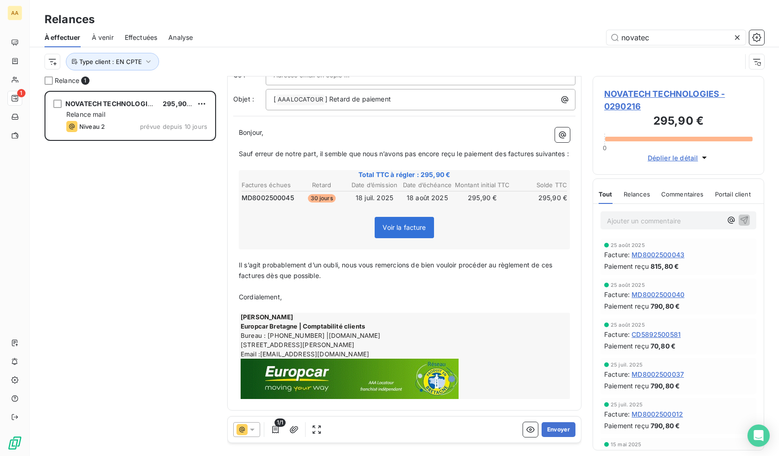
scroll to position [64, 0]
type input "novatec"
click at [251, 430] on icon at bounding box center [252, 430] width 5 height 2
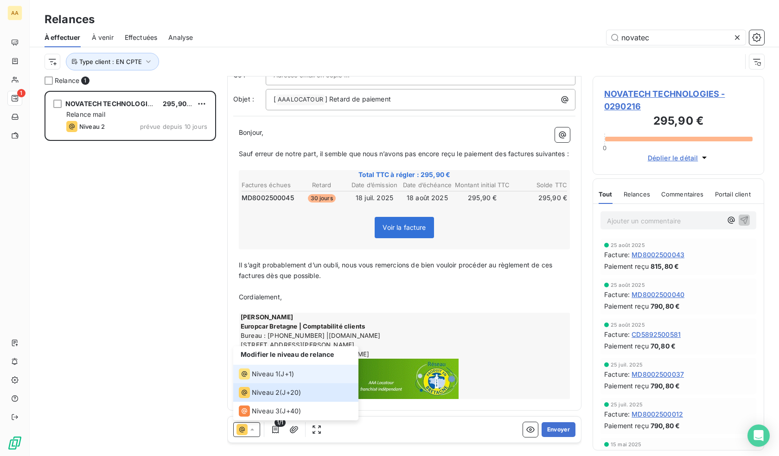
click at [267, 372] on span "Niveau 1" at bounding box center [265, 374] width 26 height 9
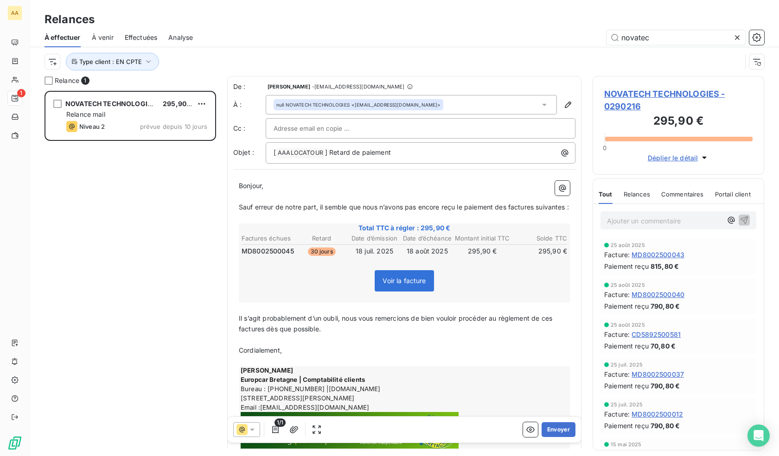
click at [407, 87] on icon at bounding box center [410, 87] width 6 height 6
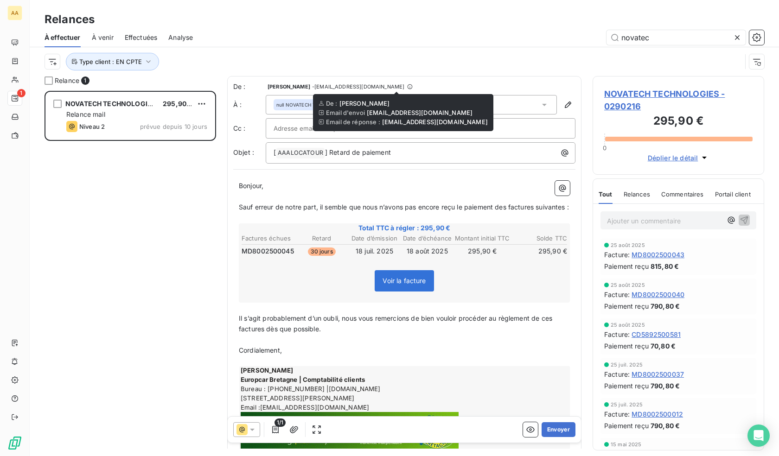
click at [407, 86] on icon at bounding box center [410, 87] width 6 height 6
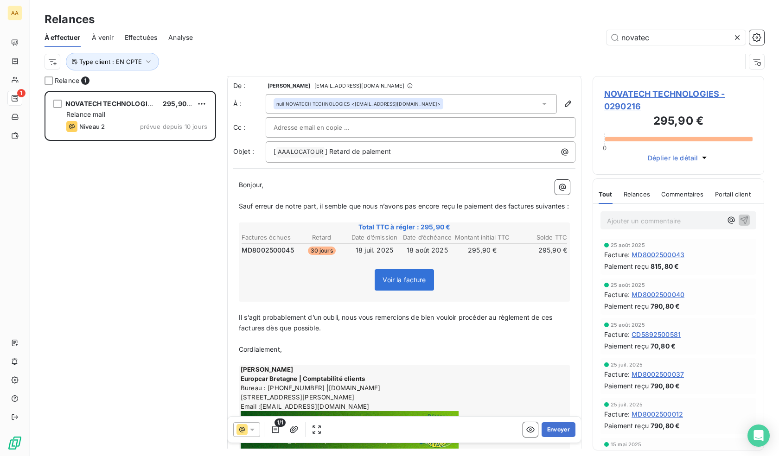
scroll to position [0, 0]
click at [403, 285] on span "Voir la facture" at bounding box center [404, 281] width 43 height 8
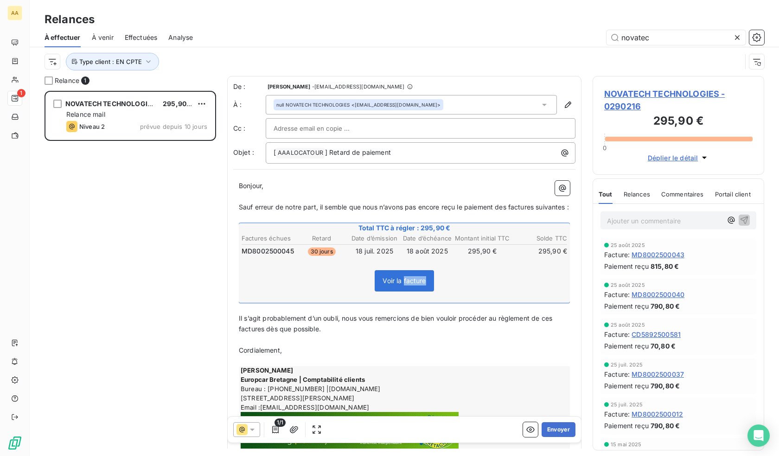
click at [403, 285] on span "Voir la facture" at bounding box center [404, 281] width 43 height 8
click at [646, 88] on span "NOVATECH TECHNOLOGIES - 0290216" at bounding box center [678, 100] width 148 height 25
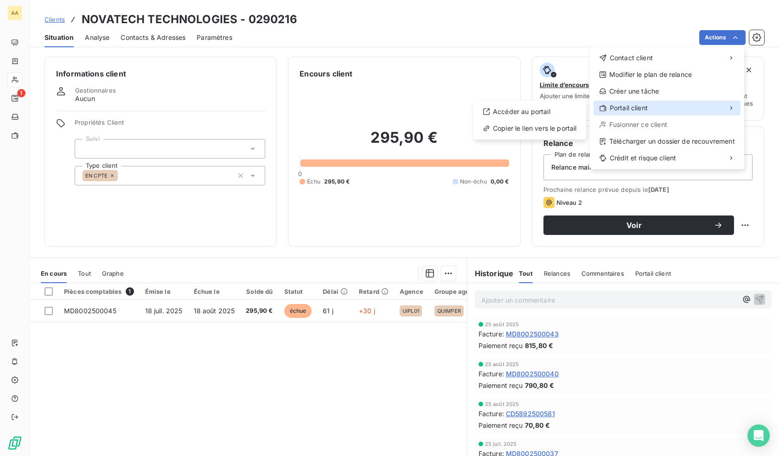
click at [638, 103] on span "Portail client" at bounding box center [629, 107] width 38 height 9
click at [566, 111] on div "Accéder au portail" at bounding box center [529, 111] width 105 height 15
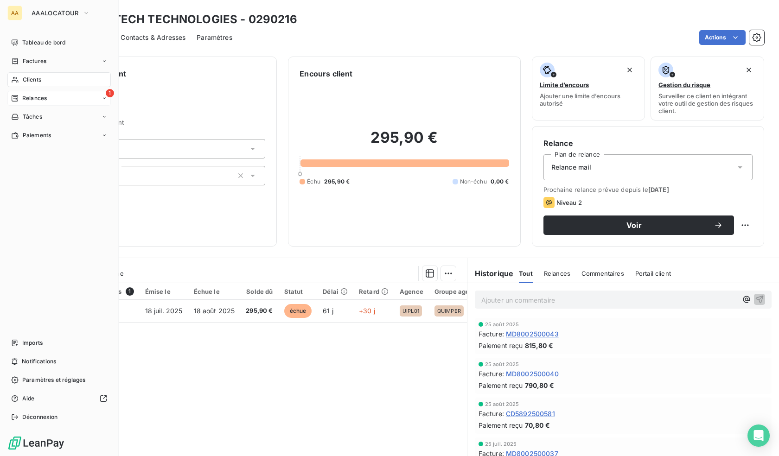
click at [17, 98] on icon at bounding box center [14, 98] width 7 height 7
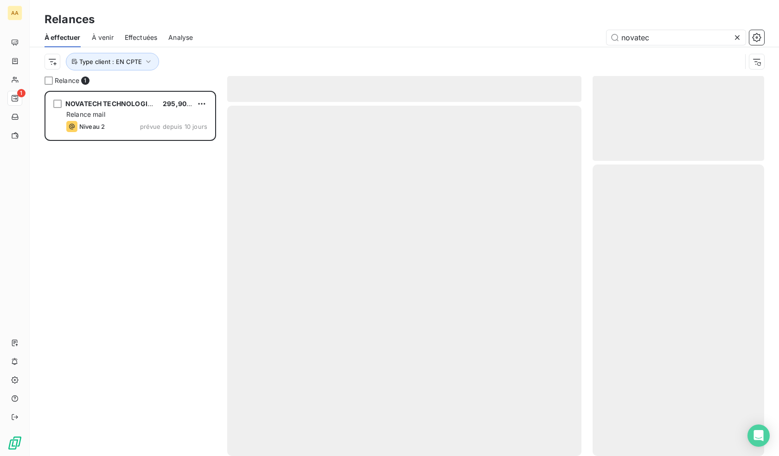
scroll to position [359, 165]
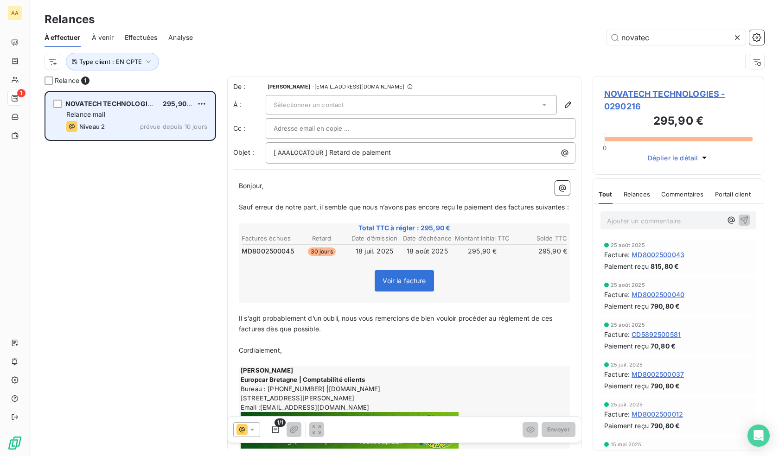
click at [139, 124] on div "Niveau 2 prévue depuis 10 jours" at bounding box center [136, 126] width 141 height 11
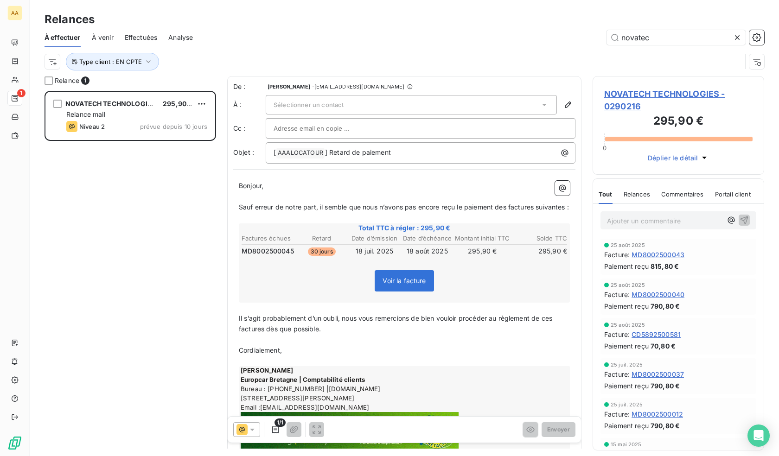
click at [355, 105] on div "Sélectionner un contact" at bounding box center [411, 104] width 291 height 19
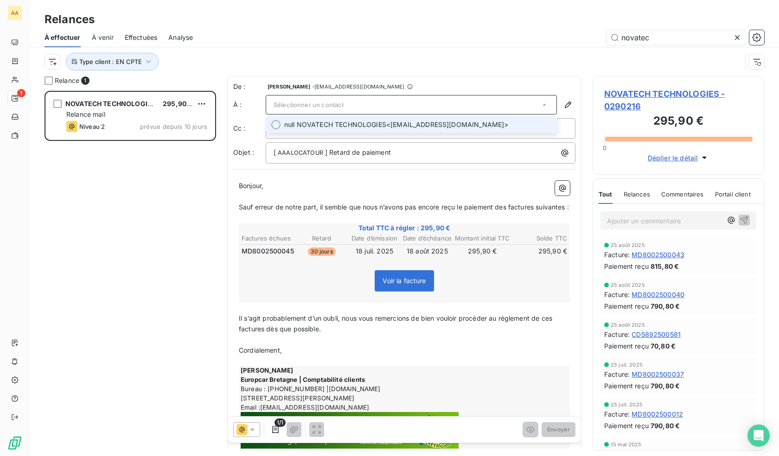
click at [330, 126] on span "null NOVATECH TECHNOLOGIES" at bounding box center [335, 124] width 102 height 9
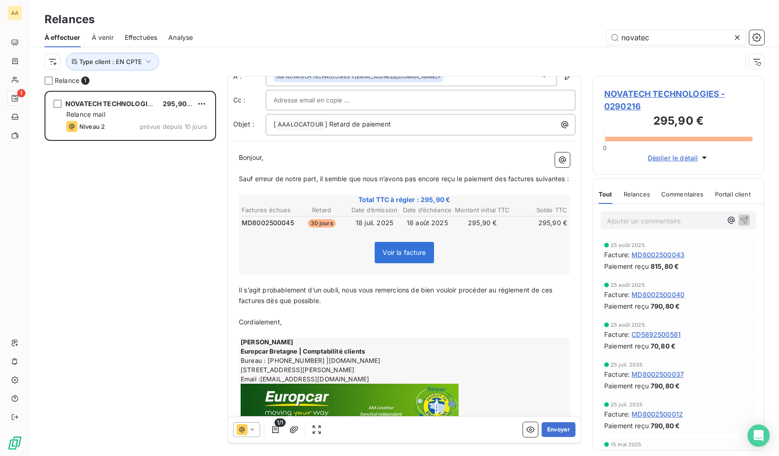
scroll to position [64, 0]
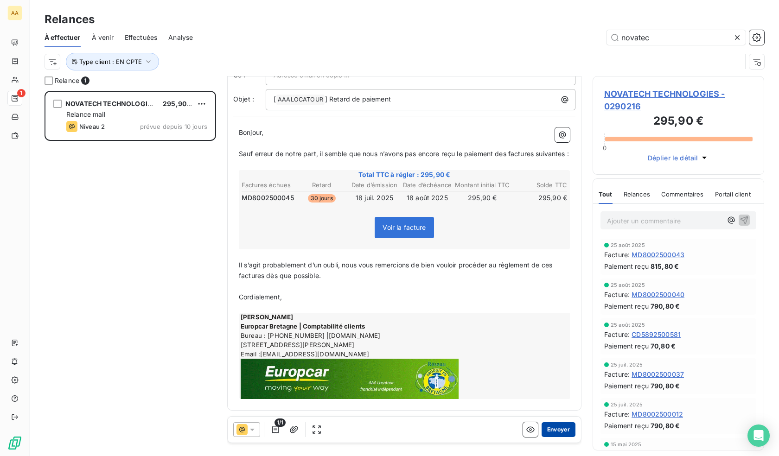
click at [559, 429] on button "Envoyer" at bounding box center [559, 430] width 34 height 15
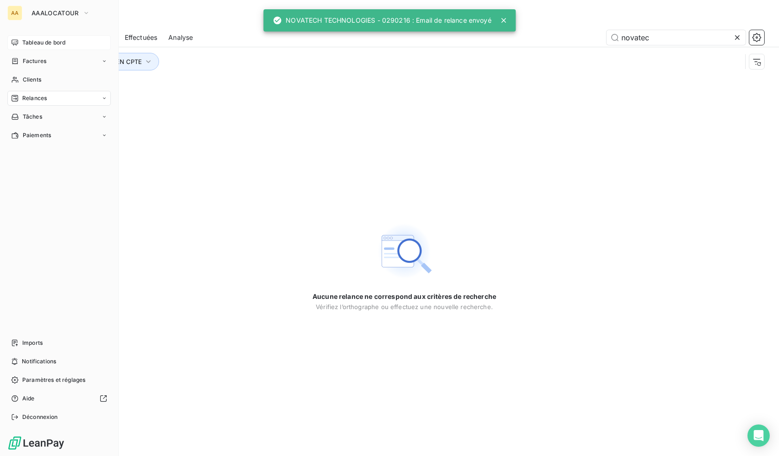
click at [21, 39] on div "Tableau de bord" at bounding box center [58, 42] width 103 height 15
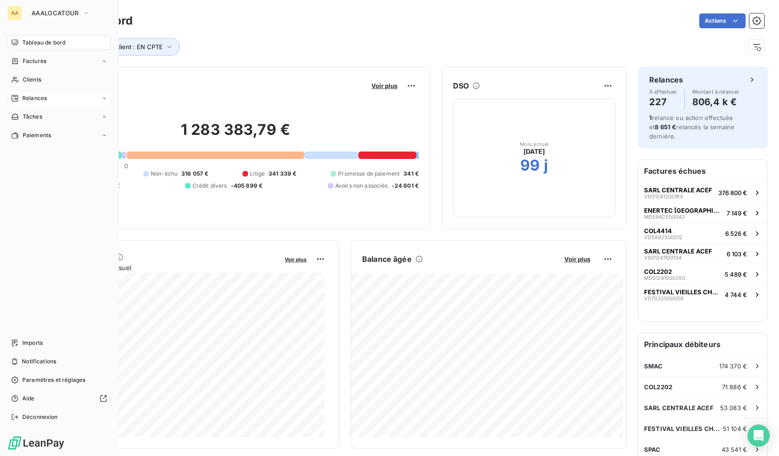
click at [38, 97] on span "Relances" at bounding box center [34, 98] width 25 height 8
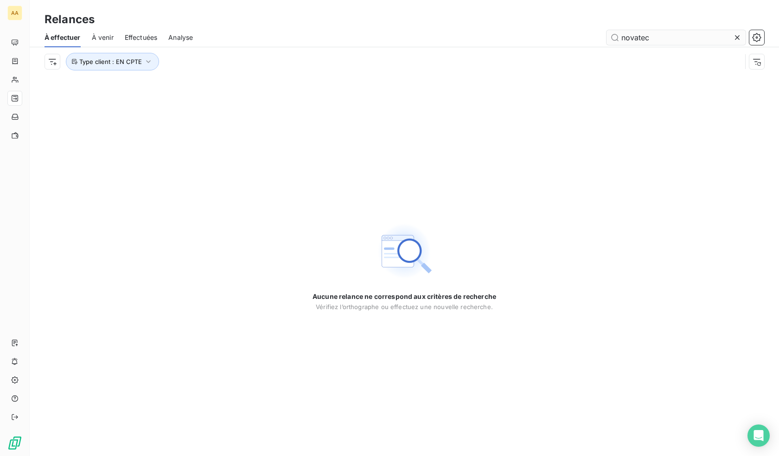
click at [662, 36] on input "novatec" at bounding box center [676, 37] width 139 height 15
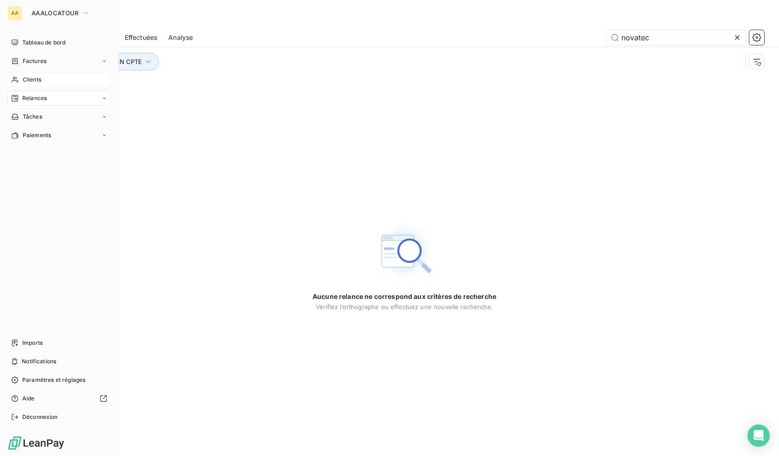
click at [34, 81] on span "Clients" at bounding box center [32, 80] width 19 height 8
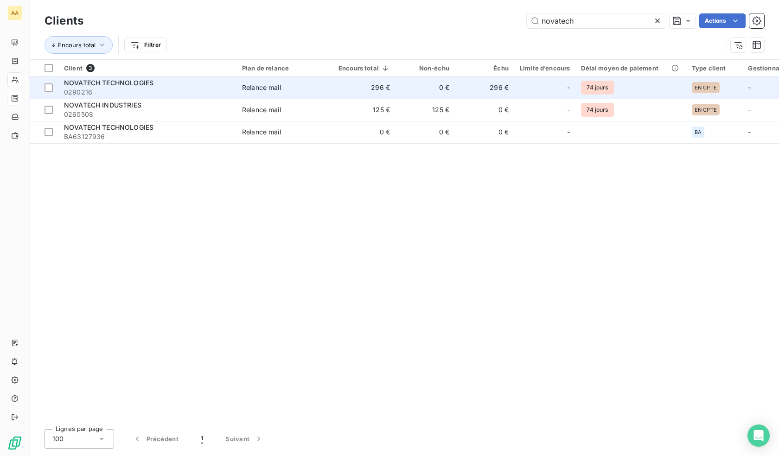
click at [340, 90] on td "296 €" at bounding box center [364, 88] width 63 height 22
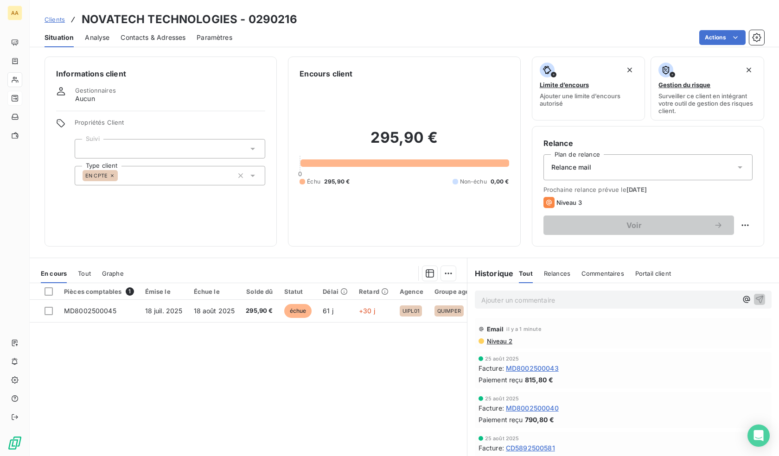
click at [144, 38] on span "Contacts & Adresses" at bounding box center [153, 37] width 65 height 9
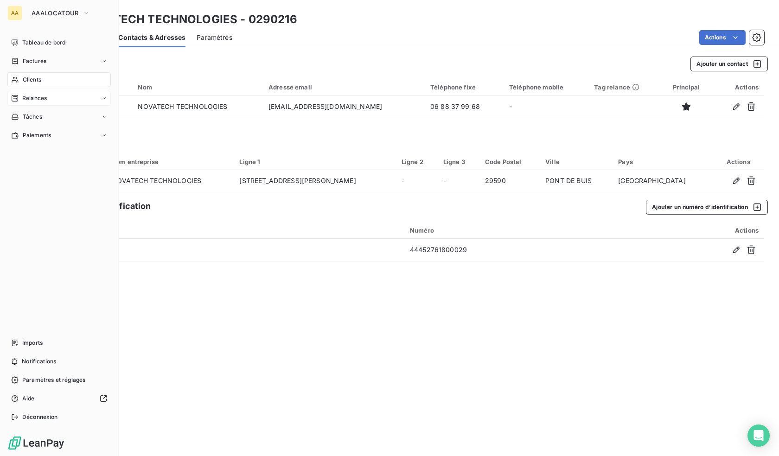
click at [34, 99] on span "Relances" at bounding box center [34, 98] width 25 height 8
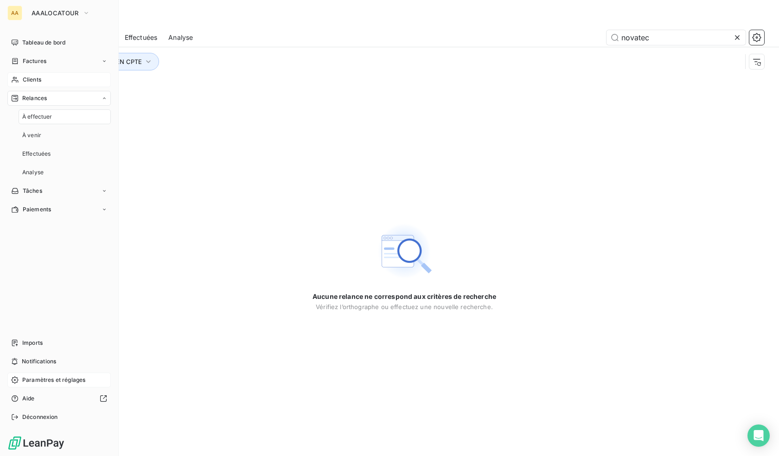
click at [45, 381] on span "Paramètres et réglages" at bounding box center [53, 380] width 63 height 8
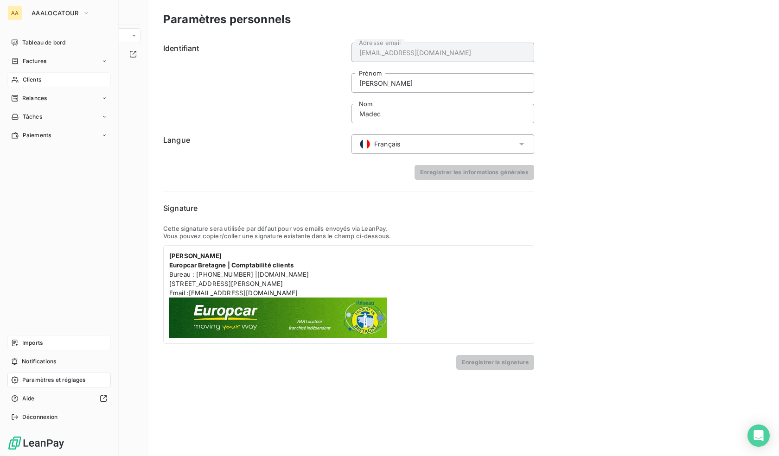
click at [40, 339] on span "Imports" at bounding box center [32, 343] width 20 height 8
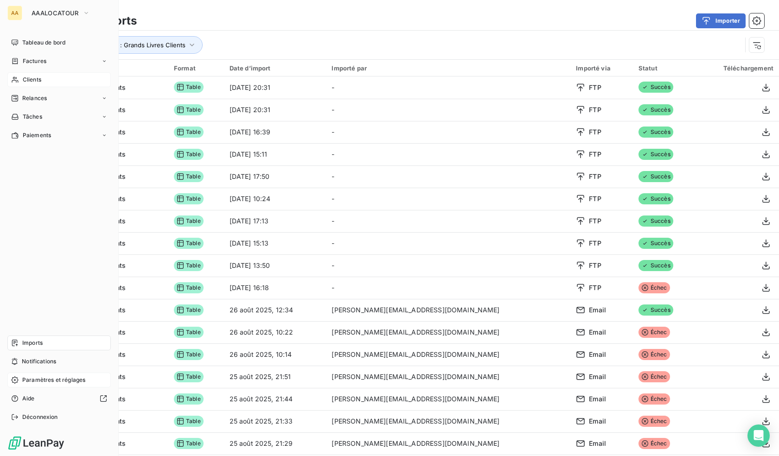
click at [45, 81] on div "Clients" at bounding box center [58, 79] width 103 height 15
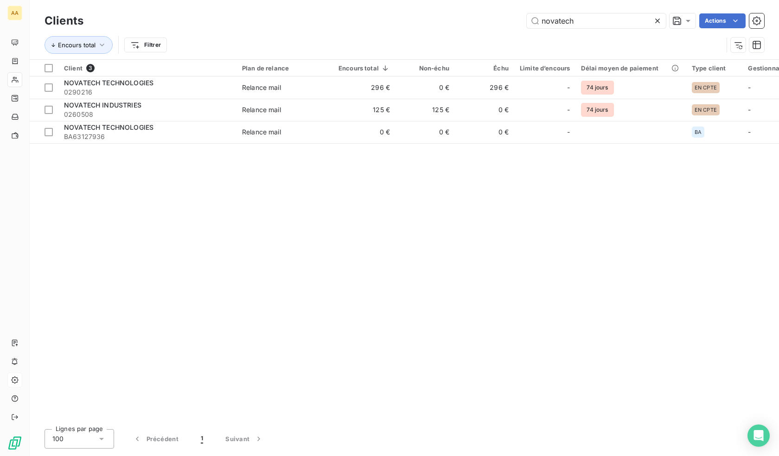
click at [333, 211] on div "Client 3 Plan de relance Encours total Non-échu Échu Limite d’encours Délai moy…" at bounding box center [405, 241] width 750 height 362
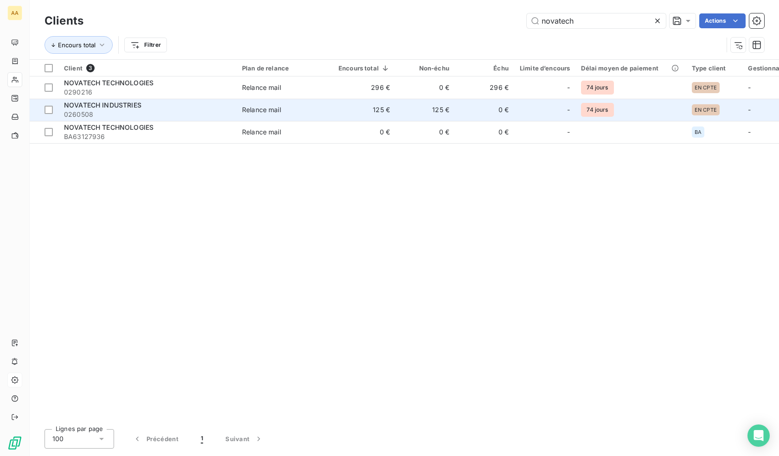
click at [173, 111] on span "0260508" at bounding box center [147, 114] width 167 height 9
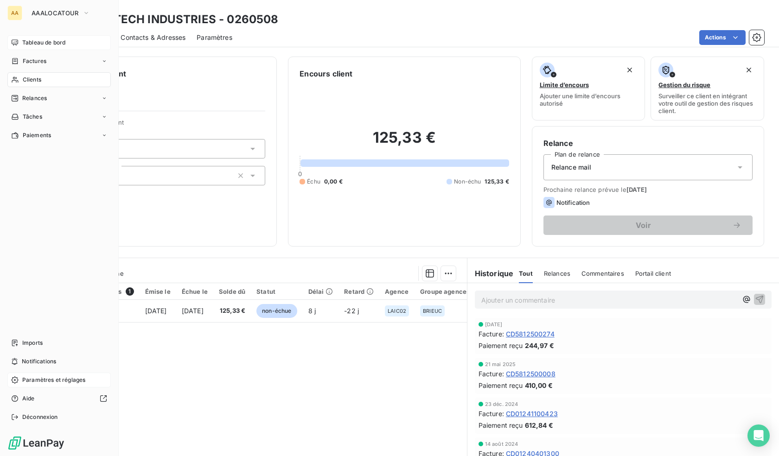
click at [26, 43] on span "Tableau de bord" at bounding box center [43, 42] width 43 height 8
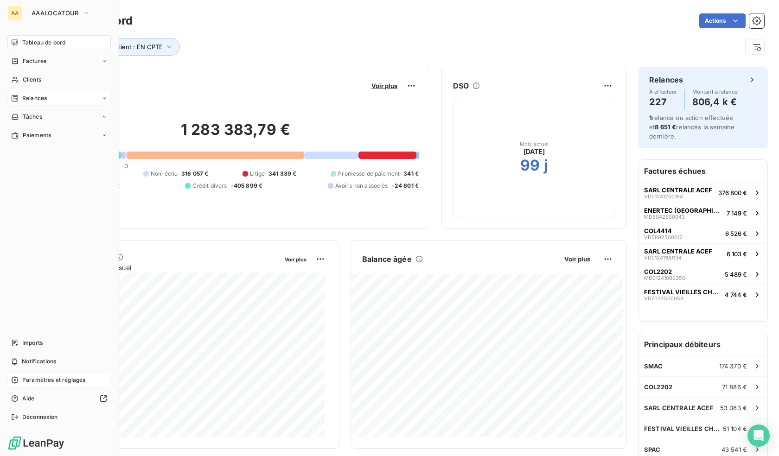
click at [48, 94] on div "Relances" at bounding box center [58, 98] width 103 height 15
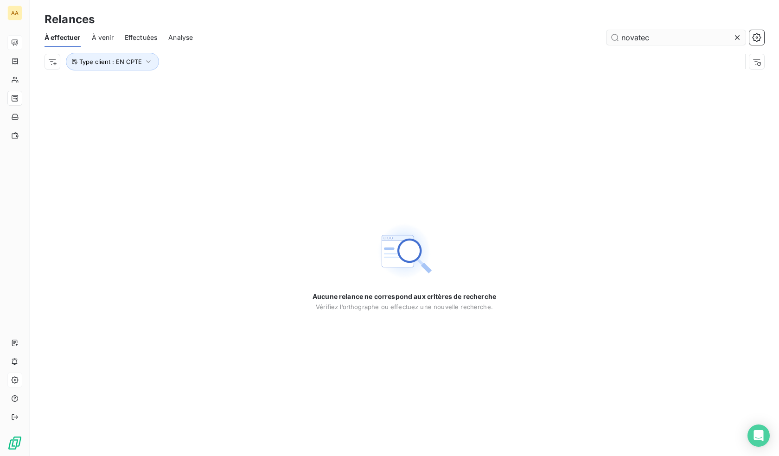
click at [642, 40] on input "novatec" at bounding box center [676, 37] width 139 height 15
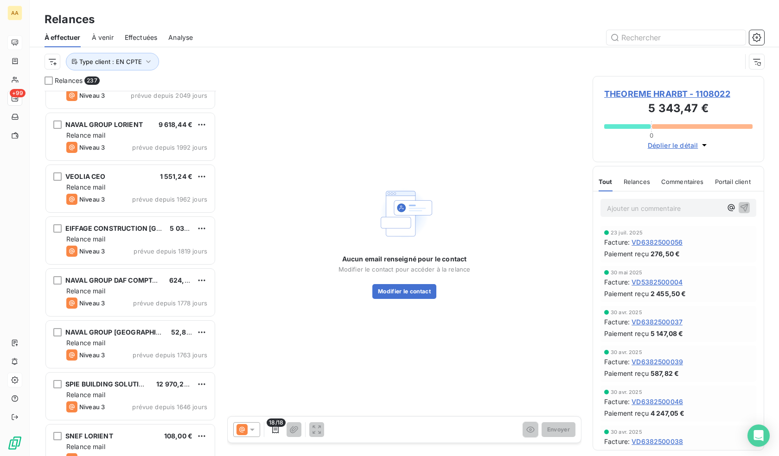
scroll to position [140, 0]
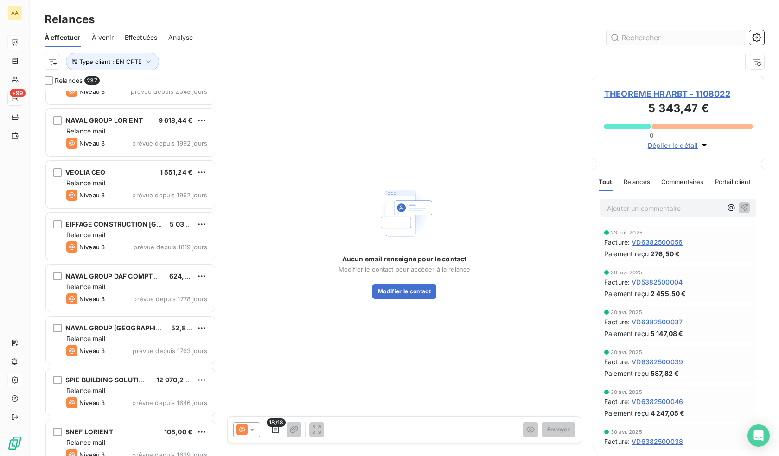
click at [647, 38] on input "text" at bounding box center [676, 37] width 139 height 15
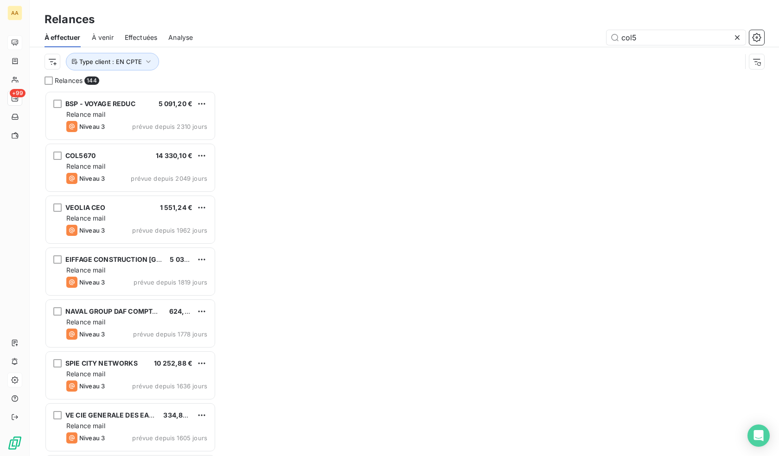
scroll to position [359, 165]
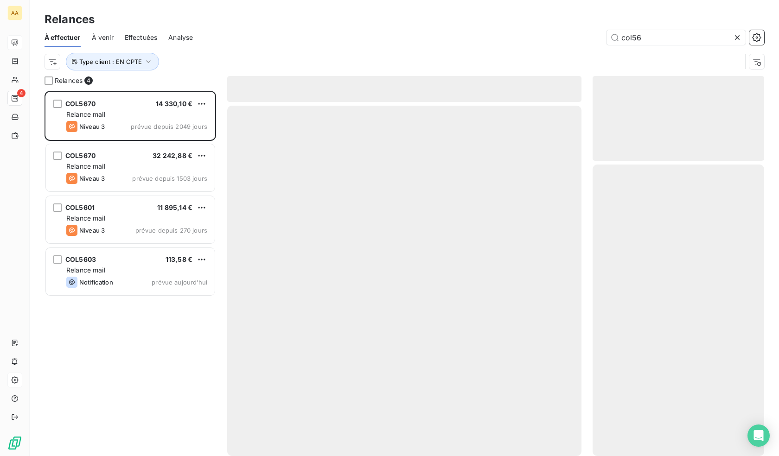
scroll to position [359, 165]
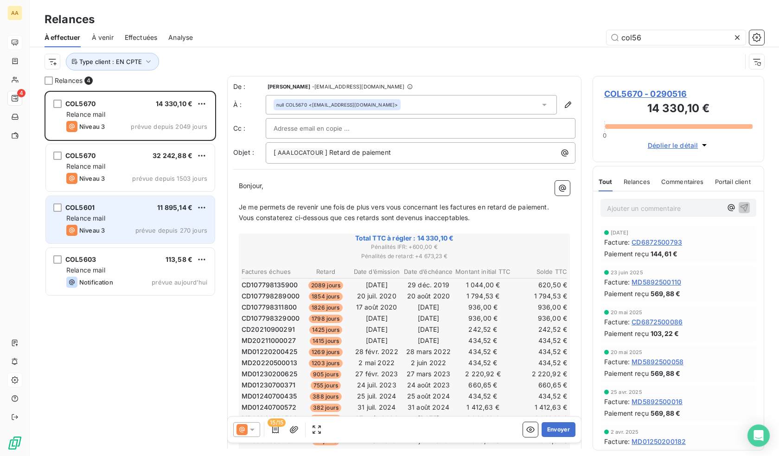
type input "col56"
click at [122, 236] on div "Niveau 3 prévue depuis 270 jours" at bounding box center [136, 230] width 141 height 11
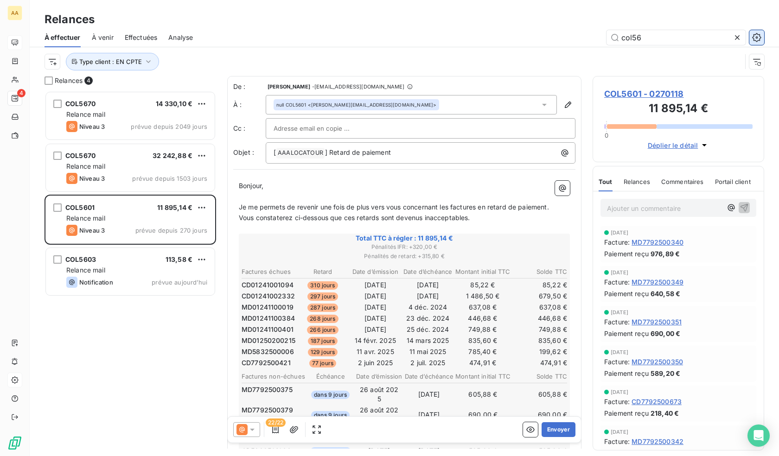
click at [758, 36] on icon "button" at bounding box center [756, 37] width 9 height 9
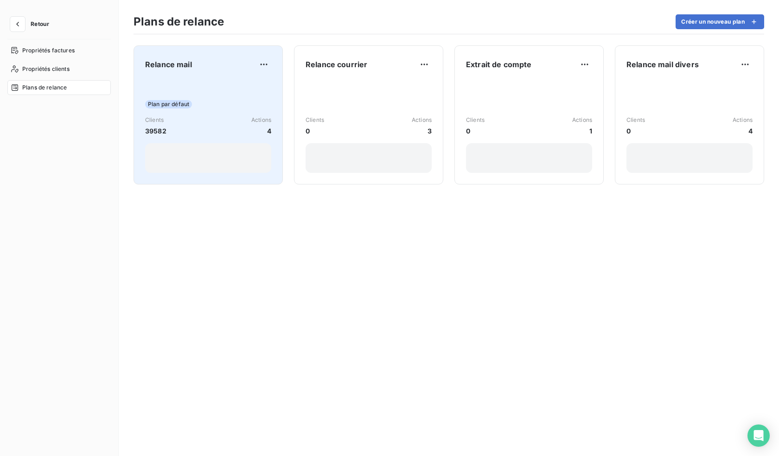
click at [233, 93] on div "Plan par défaut Clients 39582 Actions 4" at bounding box center [208, 126] width 126 height 94
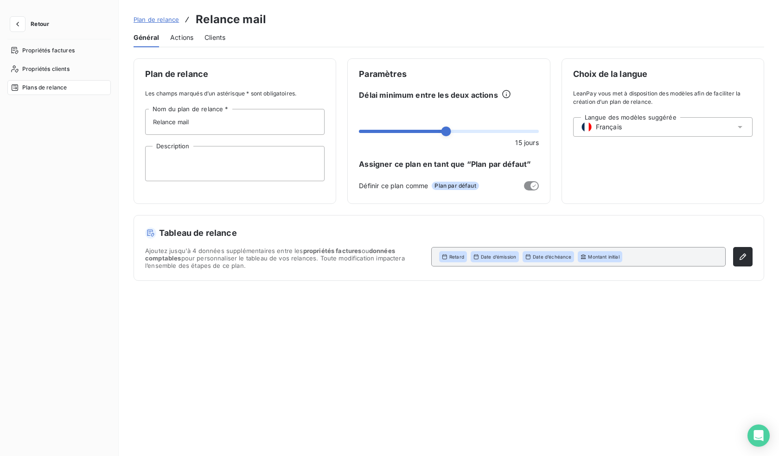
click at [185, 35] on span "Actions" at bounding box center [181, 37] width 23 height 9
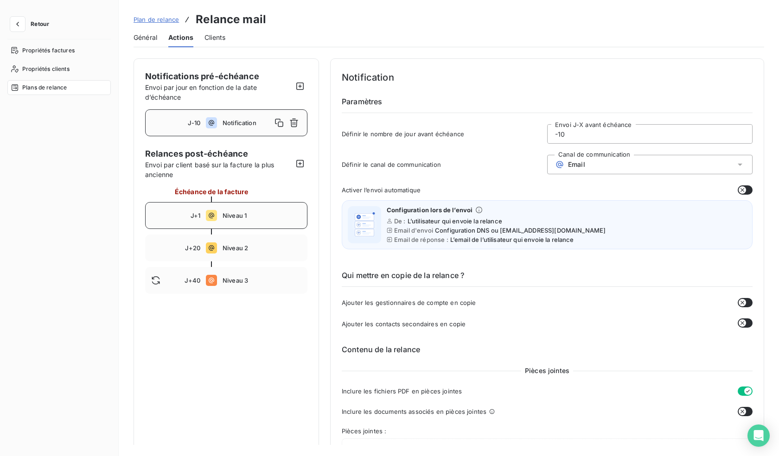
click at [215, 214] on icon at bounding box center [211, 215] width 11 height 11
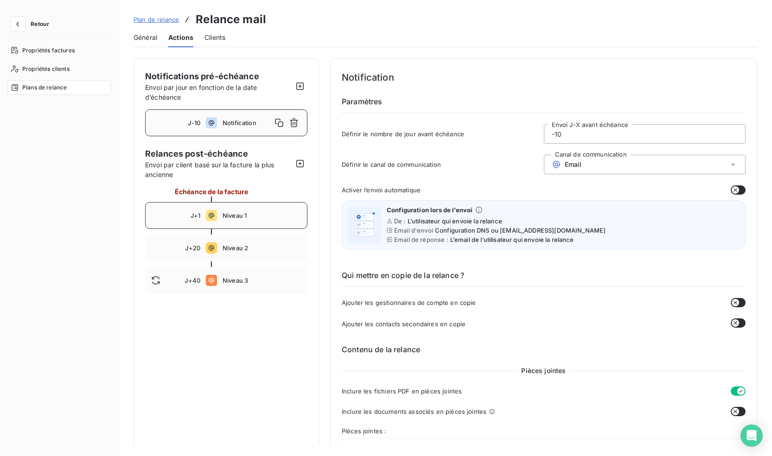
type input "1"
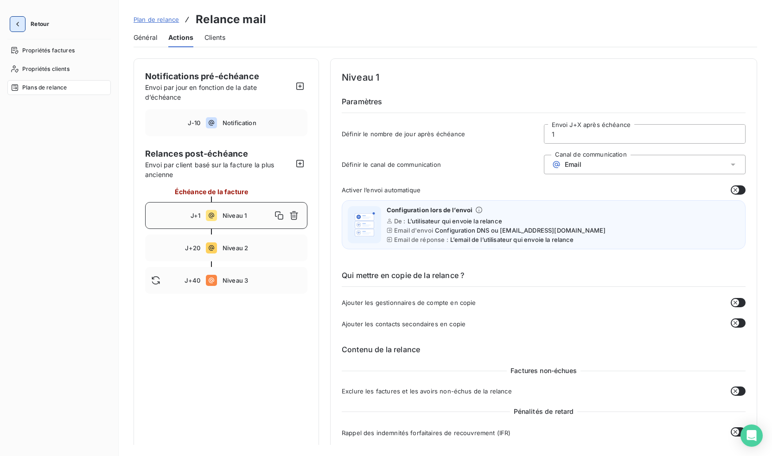
click at [19, 25] on icon "button" at bounding box center [17, 23] width 9 height 9
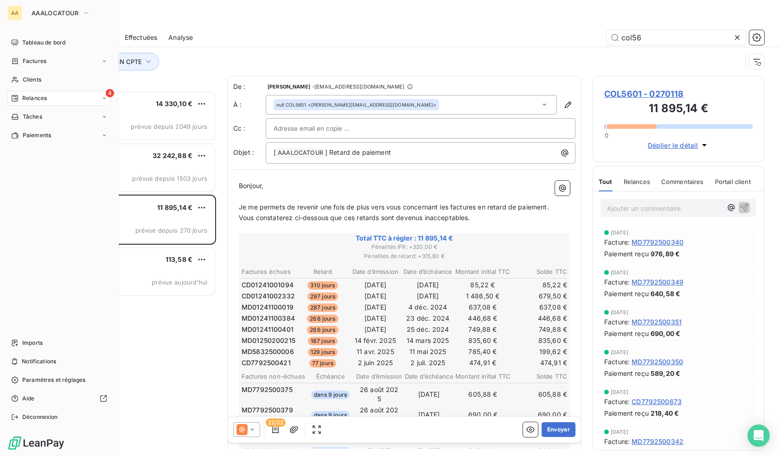
scroll to position [359, 165]
click at [19, 43] on div "Tableau de bord" at bounding box center [58, 42] width 103 height 15
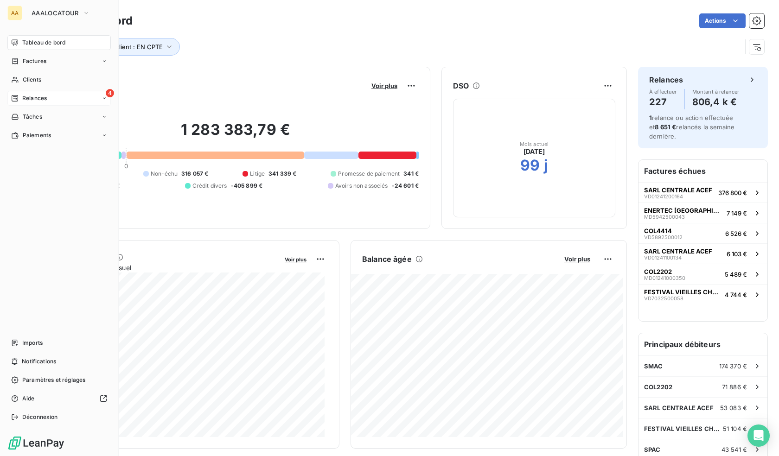
click at [19, 96] on div "Relances" at bounding box center [29, 98] width 36 height 8
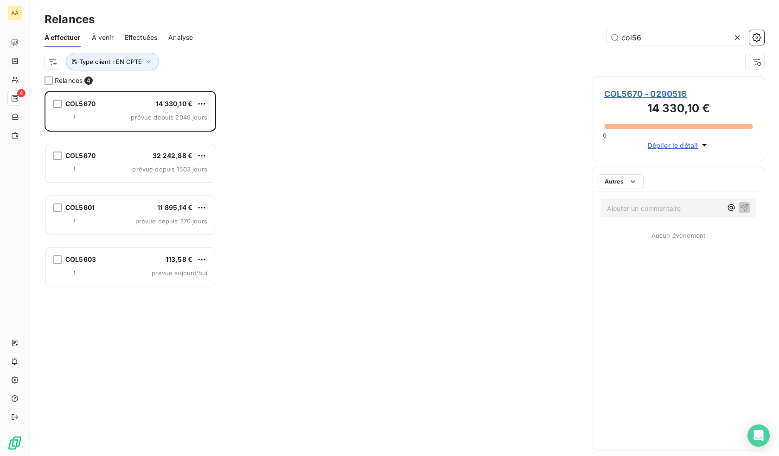
scroll to position [359, 165]
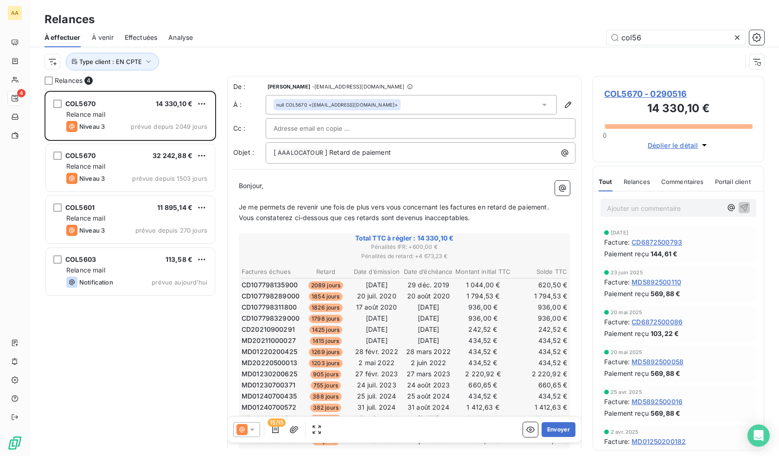
click at [513, 107] on div "null COL5670 <[EMAIL_ADDRESS][DOMAIN_NAME]>" at bounding box center [411, 104] width 291 height 19
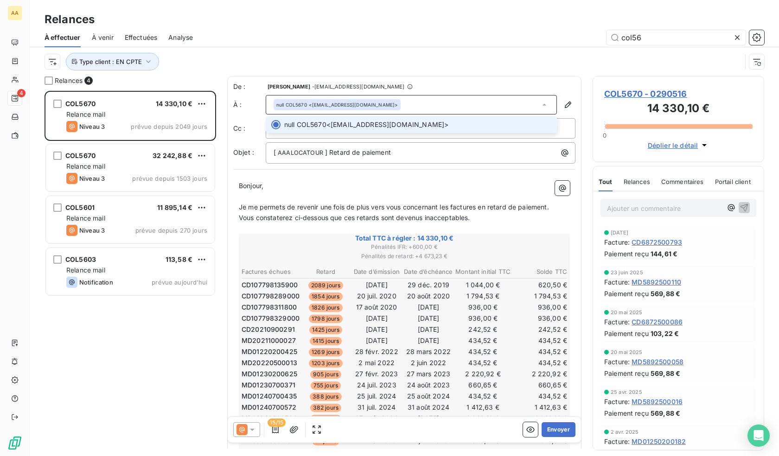
click at [513, 107] on div "null COL5670 <[EMAIL_ADDRESS][DOMAIN_NAME]>" at bounding box center [411, 104] width 291 height 19
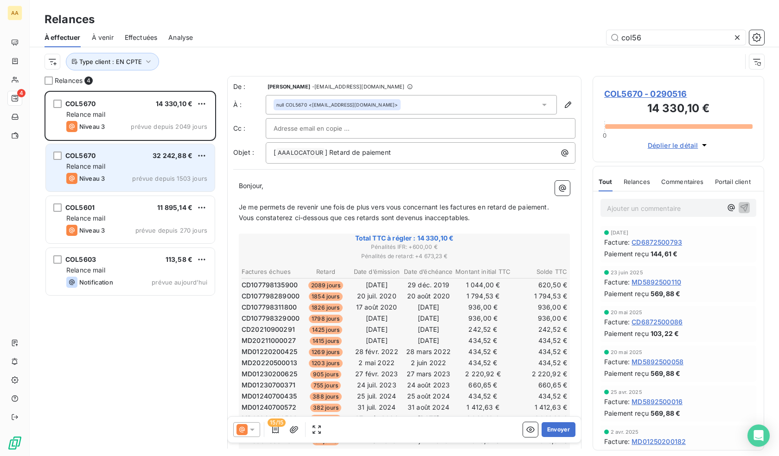
click at [105, 184] on div "Niveau 3" at bounding box center [85, 178] width 38 height 11
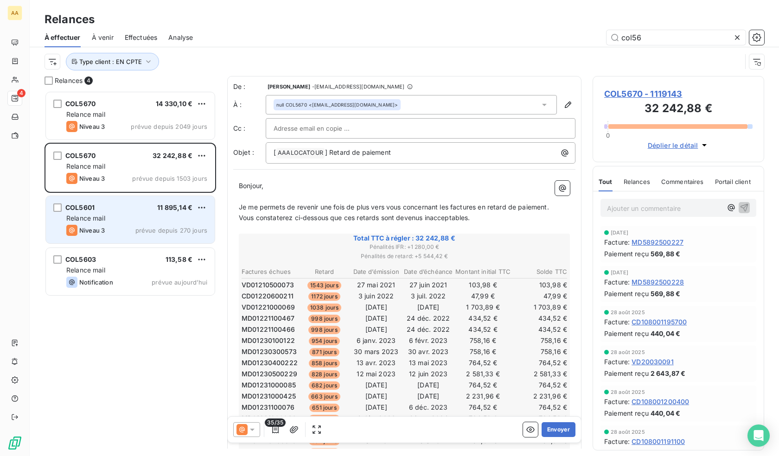
click at [135, 211] on div "COL5601 11 895,14 €" at bounding box center [136, 208] width 141 height 8
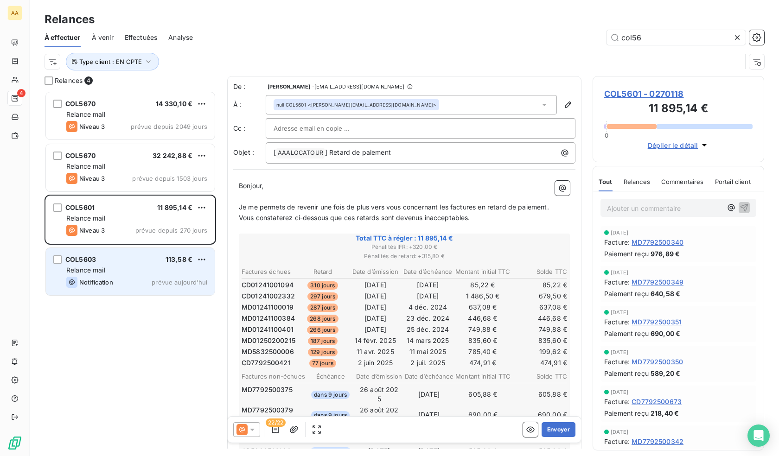
click at [135, 266] on div "Relance mail" at bounding box center [136, 270] width 141 height 9
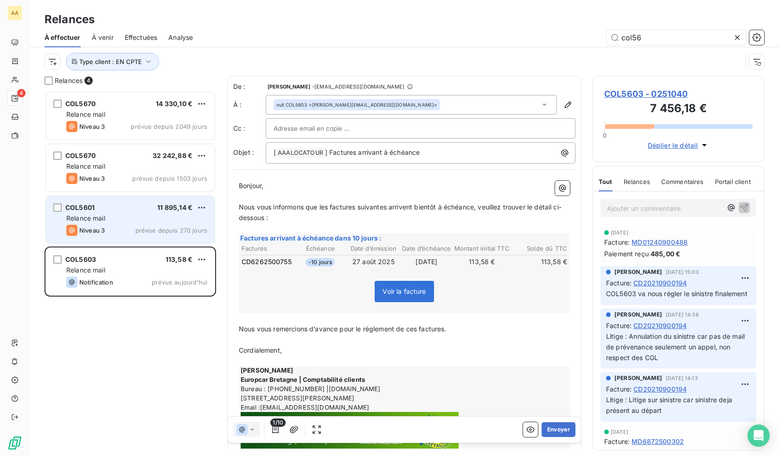
click at [131, 219] on div "Relance mail" at bounding box center [136, 218] width 141 height 9
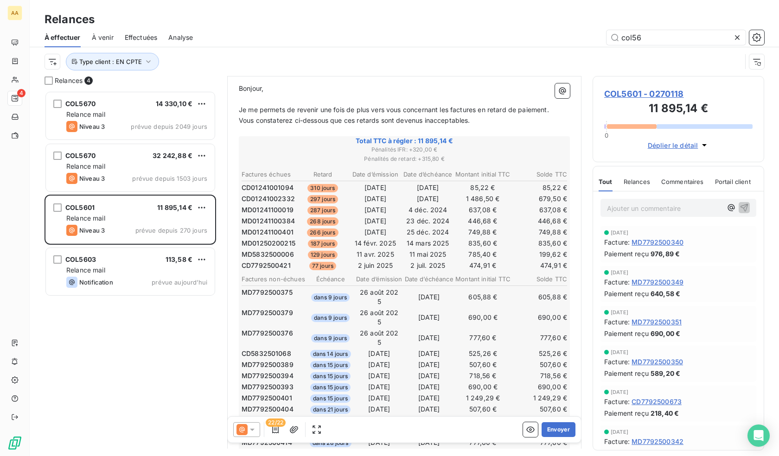
scroll to position [47, 0]
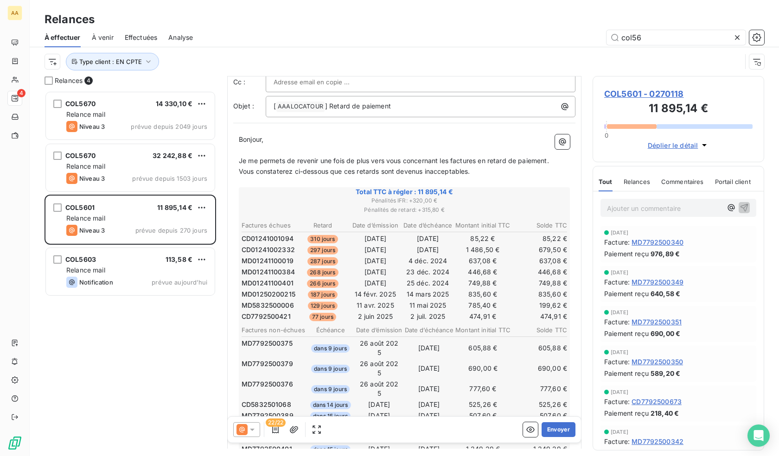
click at [393, 225] on th "Date d’émission" at bounding box center [375, 226] width 51 height 10
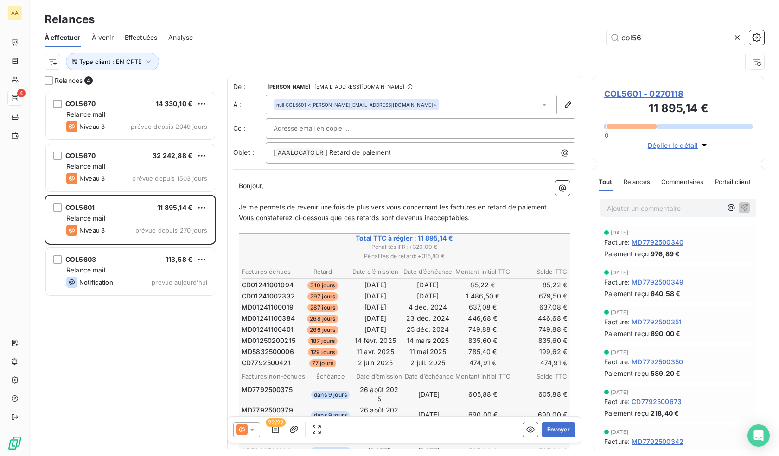
scroll to position [0, 0]
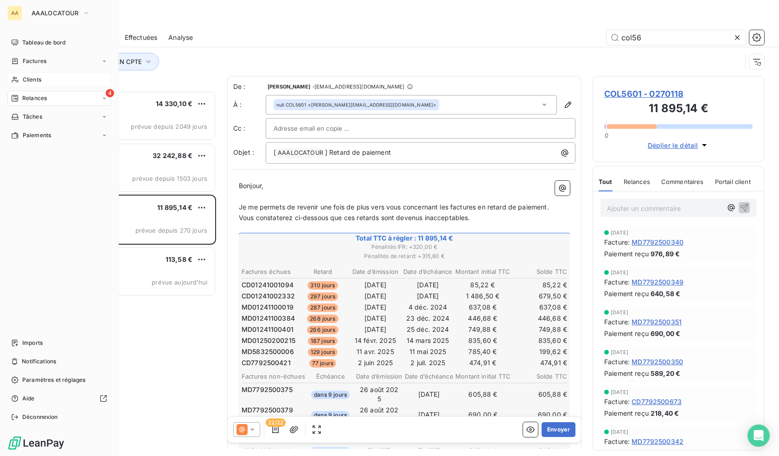
click at [33, 77] on span "Clients" at bounding box center [32, 80] width 19 height 8
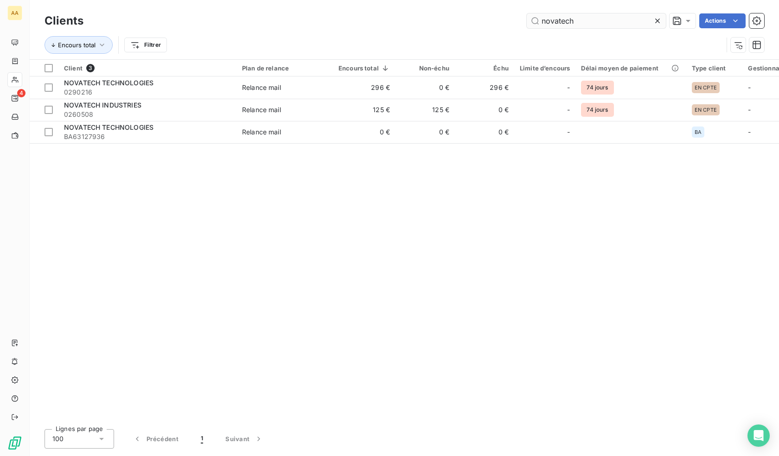
click at [591, 21] on input "novatech" at bounding box center [596, 20] width 139 height 15
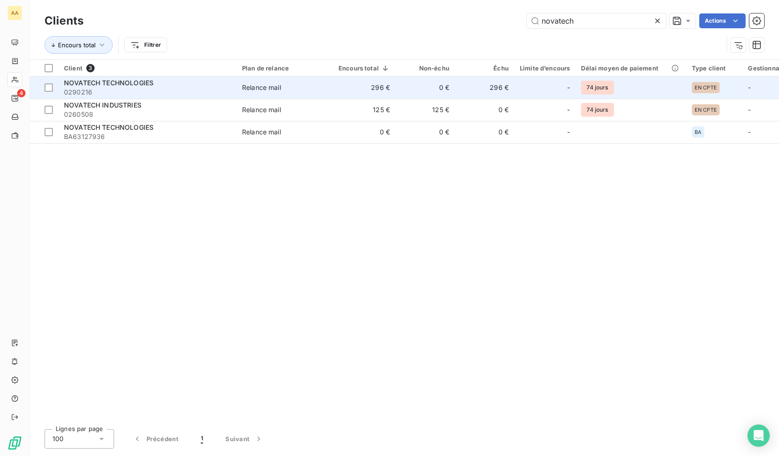
click at [514, 83] on td "-" at bounding box center [544, 88] width 61 height 22
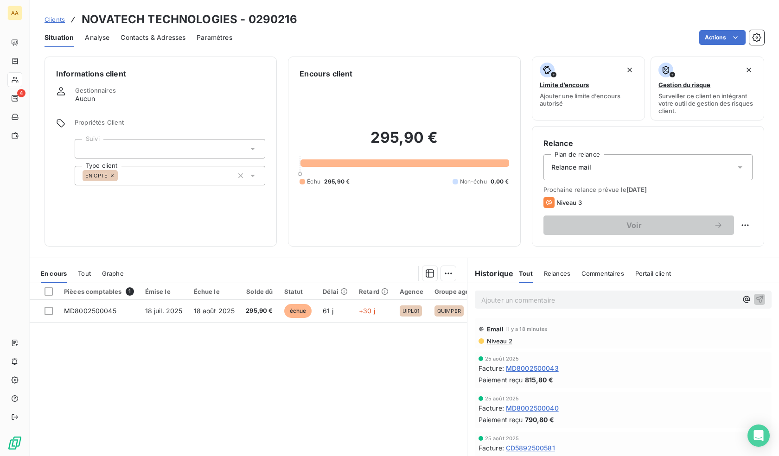
click at [495, 341] on span "Niveau 2" at bounding box center [499, 341] width 26 height 7
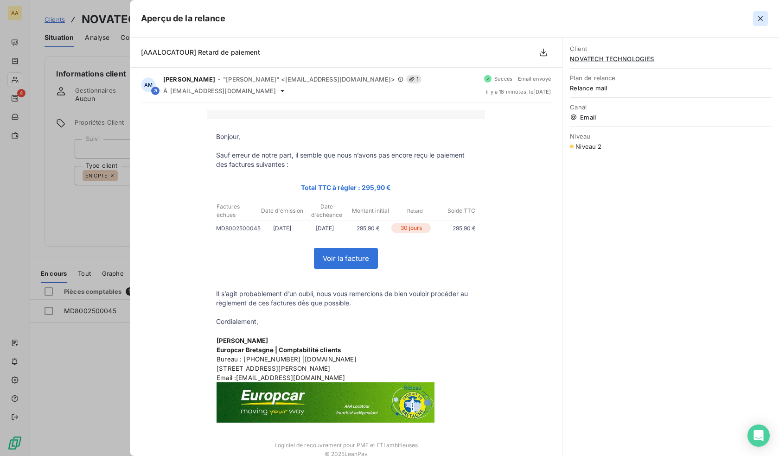
click at [757, 15] on icon "button" at bounding box center [760, 18] width 9 height 9
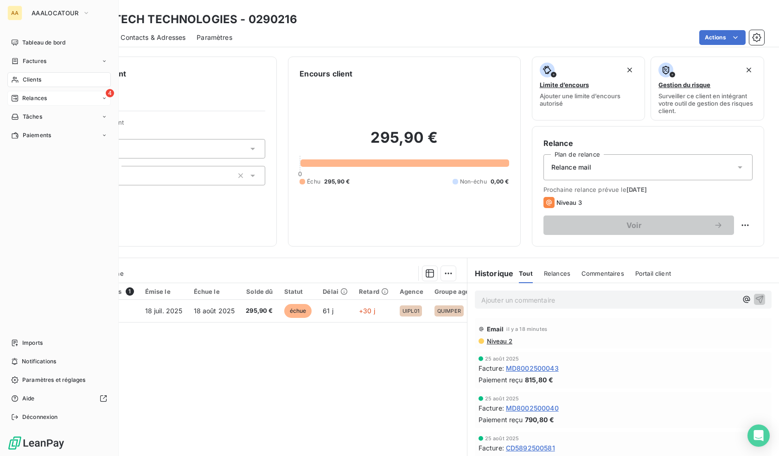
click at [22, 102] on div "Relances" at bounding box center [29, 98] width 36 height 8
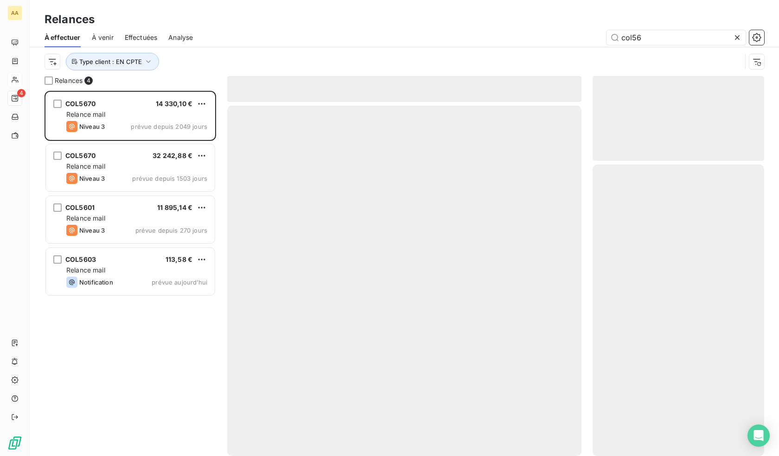
scroll to position [359, 165]
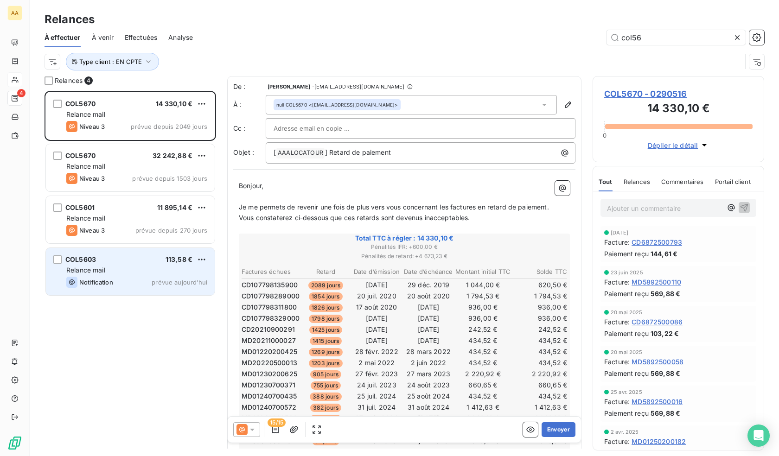
click at [157, 267] on div "Relance mail" at bounding box center [136, 270] width 141 height 9
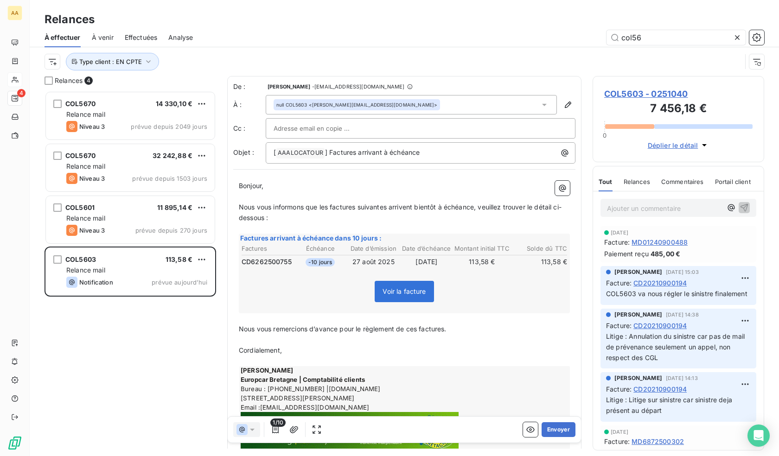
drag, startPoint x: 133, startPoint y: 331, endPoint x: 125, endPoint y: 325, distance: 9.9
click at [133, 331] on div "COL5670 14 330,10 € Relance mail Niveau 3 prévue depuis 2049 jours COL5670 32 2…" at bounding box center [131, 273] width 172 height 365
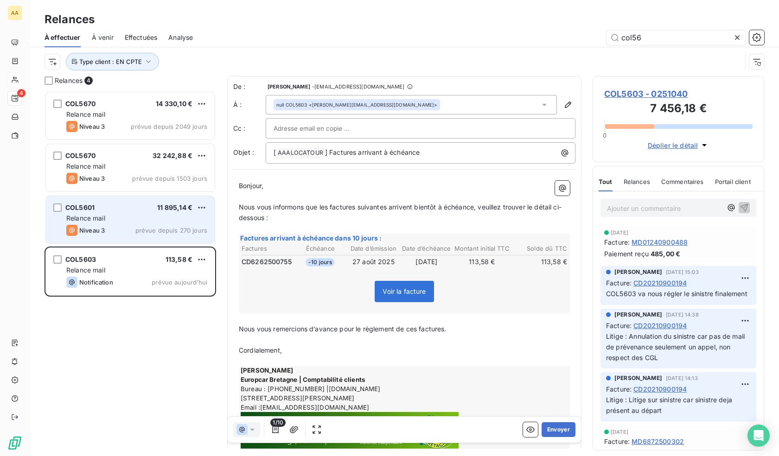
click at [104, 220] on span "Relance mail" at bounding box center [85, 218] width 39 height 8
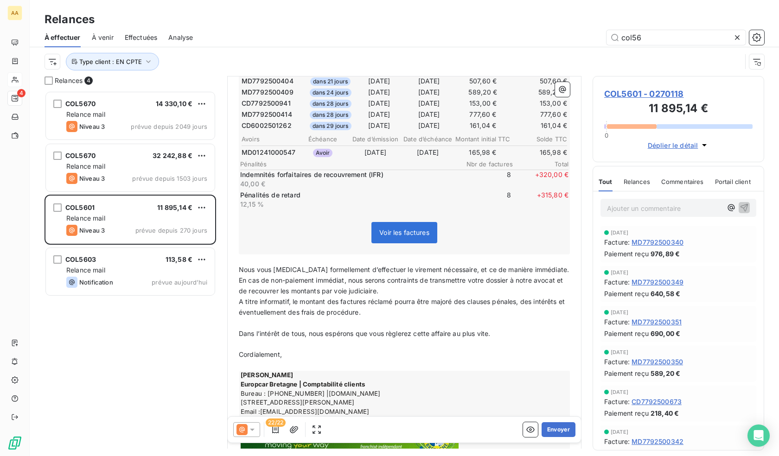
scroll to position [418, 0]
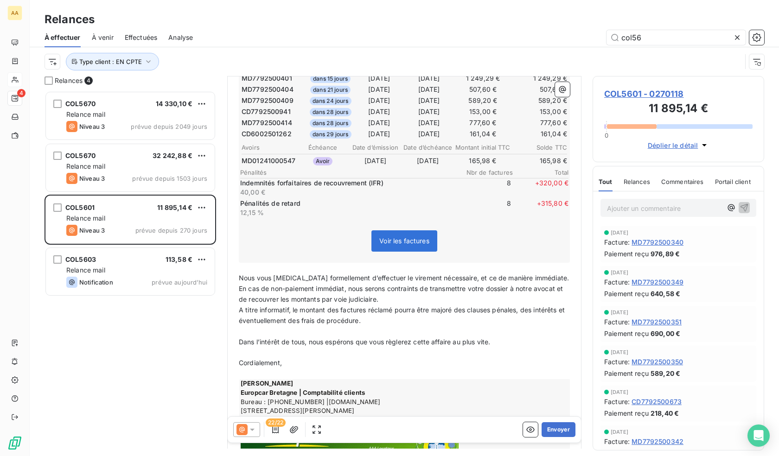
click at [250, 429] on icon at bounding box center [252, 429] width 9 height 9
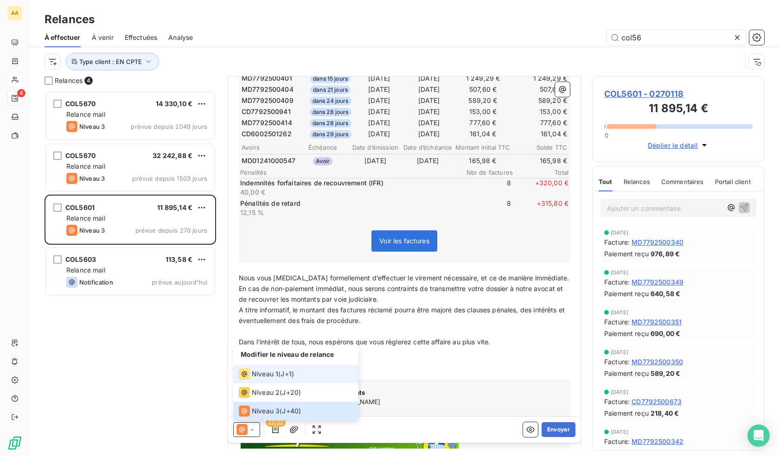
click at [274, 373] on span "Niveau 1" at bounding box center [265, 374] width 26 height 9
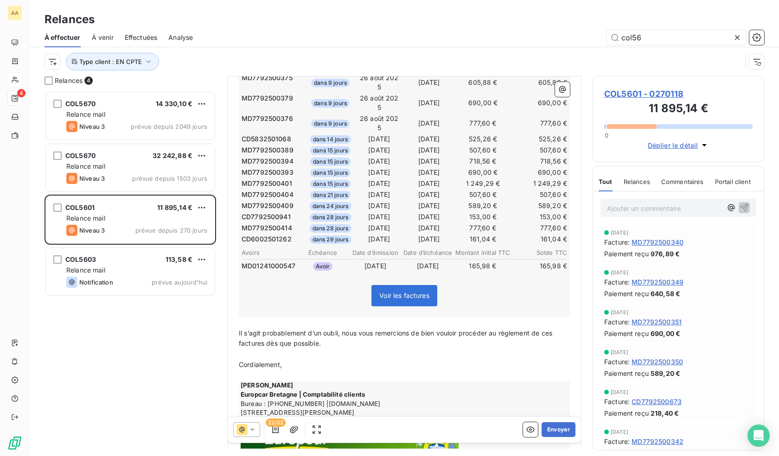
scroll to position [0, 0]
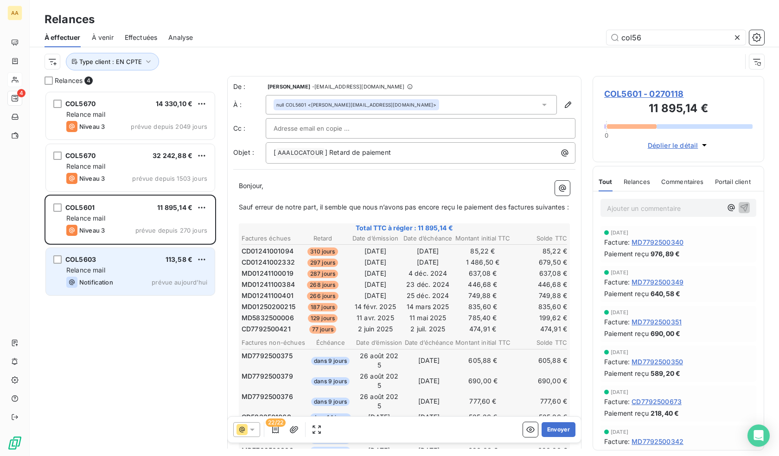
click at [115, 276] on div "COL5603 113,58 € Relance mail Notification prévue [DATE]" at bounding box center [130, 271] width 169 height 47
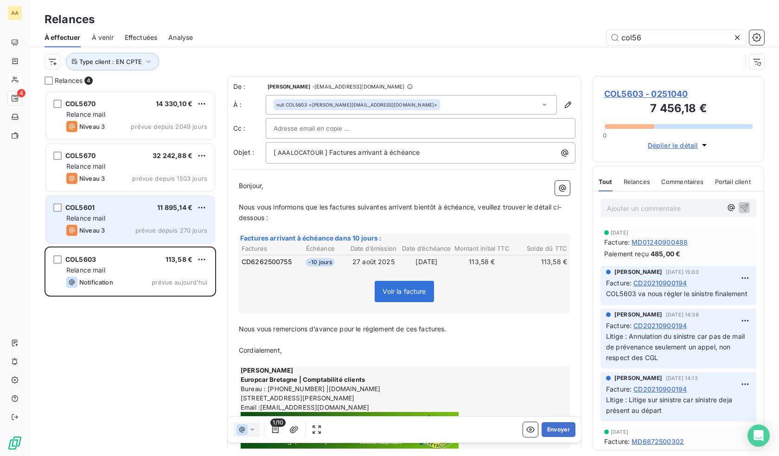
click at [127, 221] on div "Relance mail" at bounding box center [136, 218] width 141 height 9
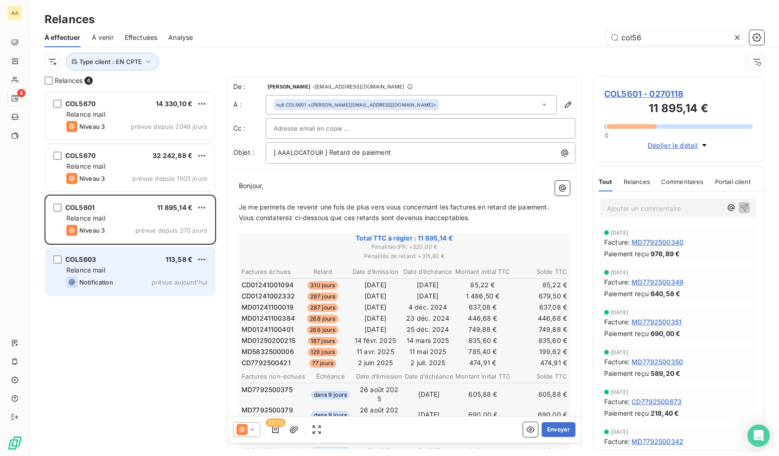
click at [135, 274] on div "Relance mail" at bounding box center [136, 270] width 141 height 9
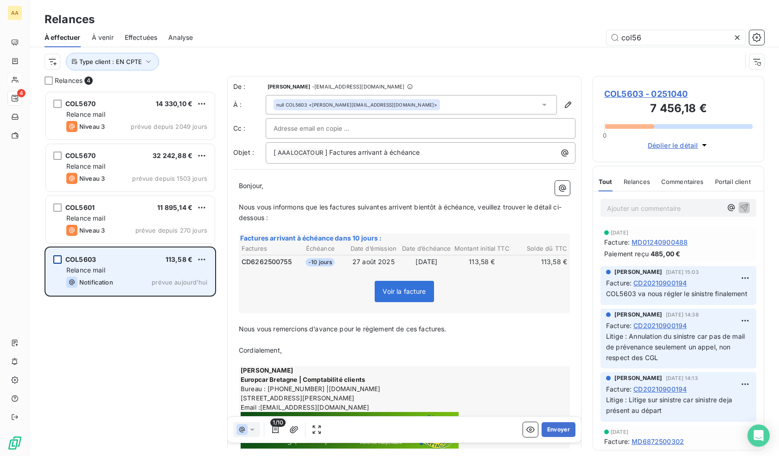
click at [55, 260] on div "grid" at bounding box center [57, 260] width 8 height 8
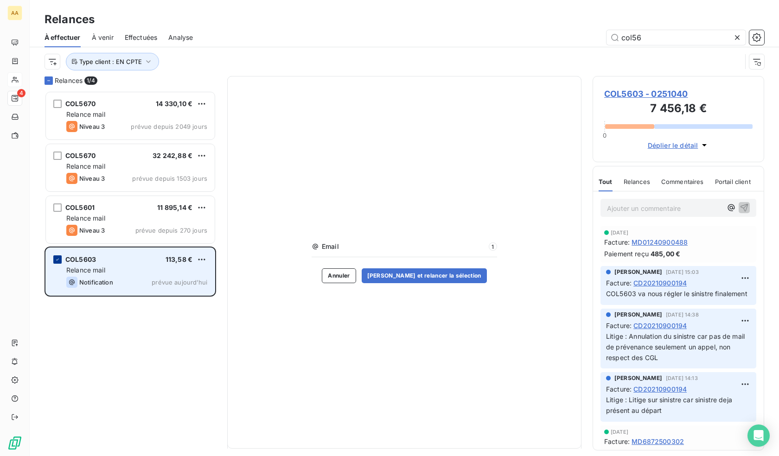
click at [60, 263] on div "grid" at bounding box center [57, 260] width 8 height 8
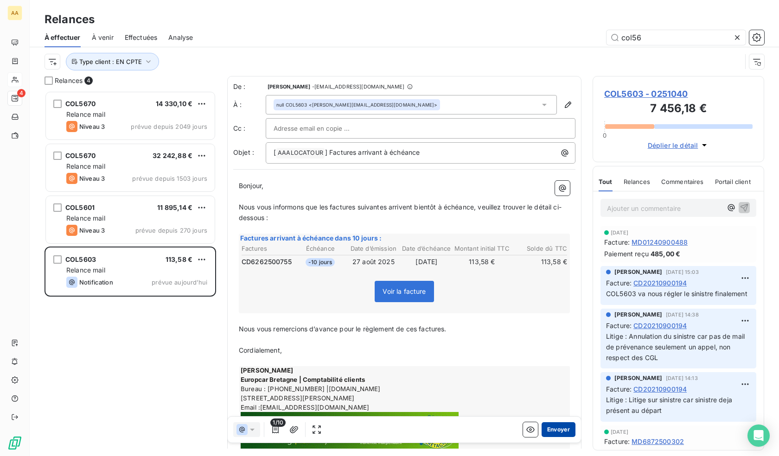
click at [552, 430] on button "Envoyer" at bounding box center [559, 430] width 34 height 15
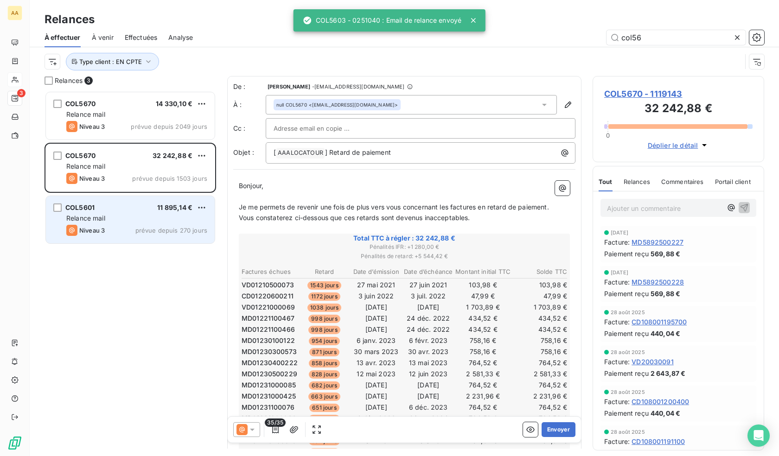
click at [116, 216] on div "Relance mail" at bounding box center [136, 218] width 141 height 9
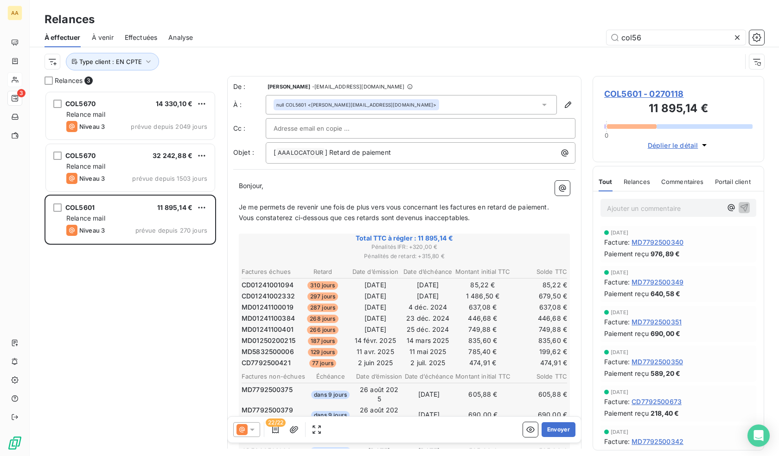
click at [253, 432] on icon at bounding box center [252, 429] width 9 height 9
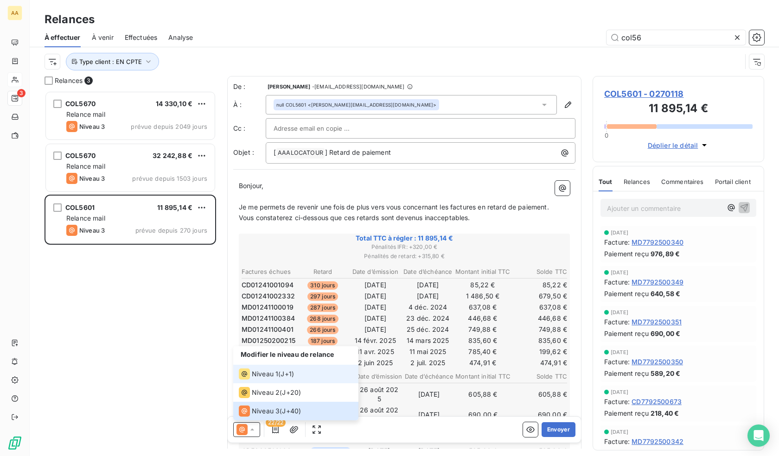
click at [274, 376] on span "Niveau 1" at bounding box center [265, 374] width 26 height 9
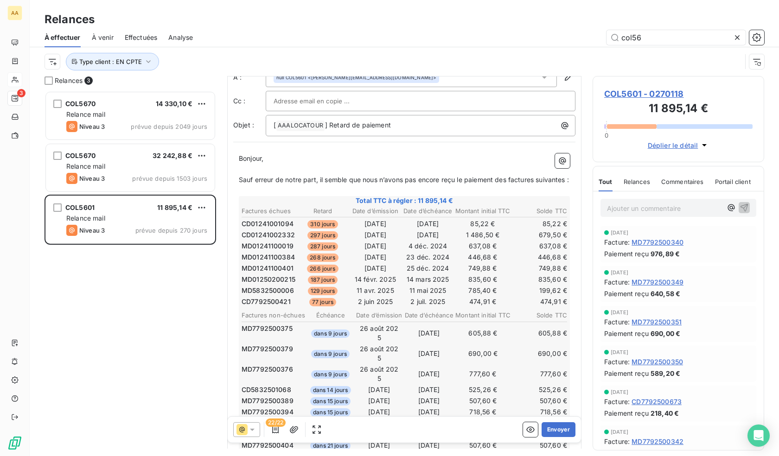
scroll to position [0, 0]
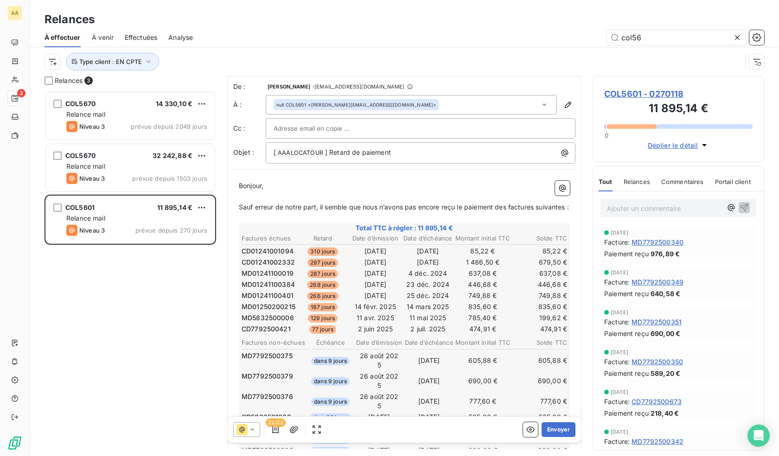
click at [251, 427] on icon at bounding box center [252, 429] width 9 height 9
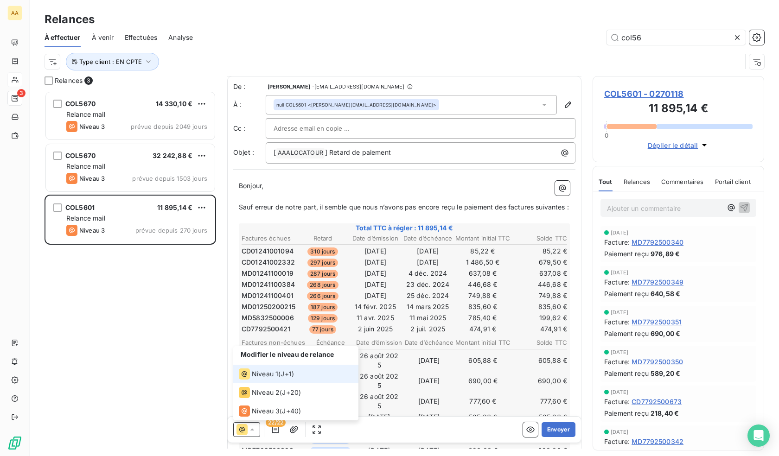
click at [147, 400] on div "COL5670 14 330,10 € Relance mail Niveau 3 prévue depuis 2049 jours COL5670 32 2…" at bounding box center [131, 273] width 172 height 365
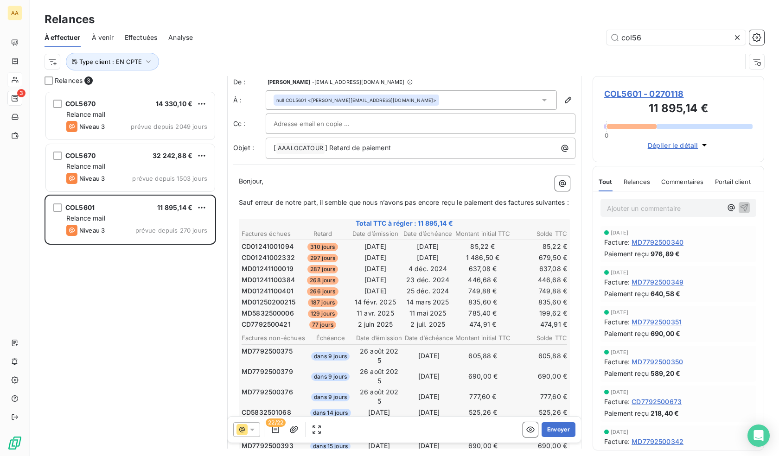
scroll to position [0, 0]
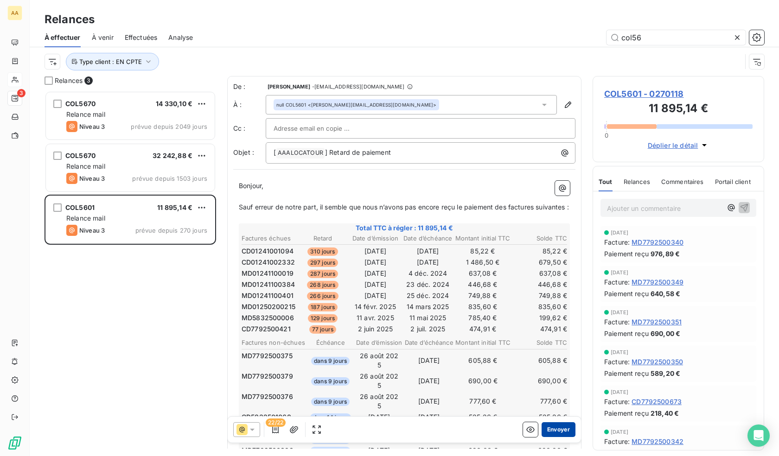
click at [557, 429] on button "Envoyer" at bounding box center [559, 430] width 34 height 15
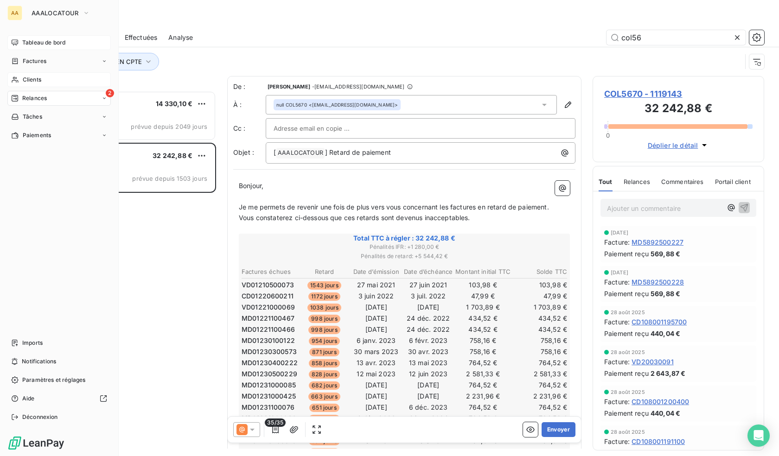
click at [32, 46] on span "Tableau de bord" at bounding box center [43, 42] width 43 height 8
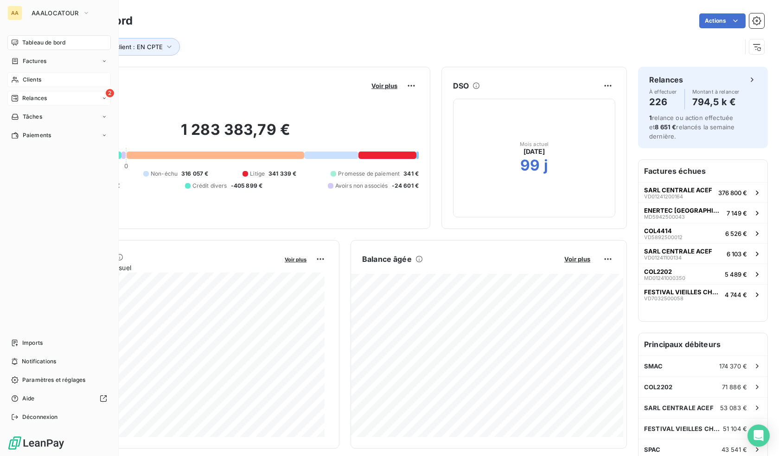
click at [34, 95] on span "Relances" at bounding box center [34, 98] width 25 height 8
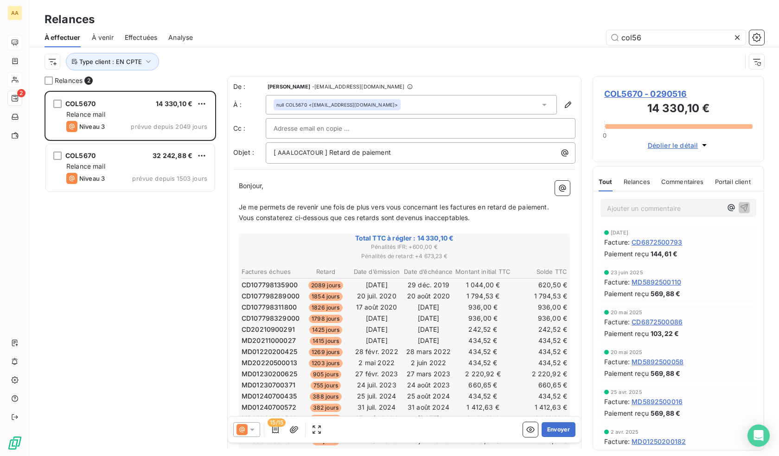
scroll to position [359, 165]
click at [135, 38] on span "Effectuées" at bounding box center [141, 37] width 33 height 9
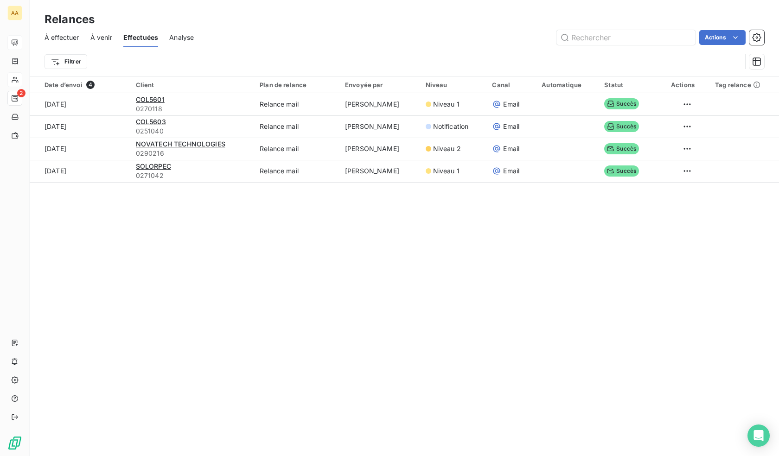
click at [105, 37] on span "À venir" at bounding box center [101, 37] width 22 height 9
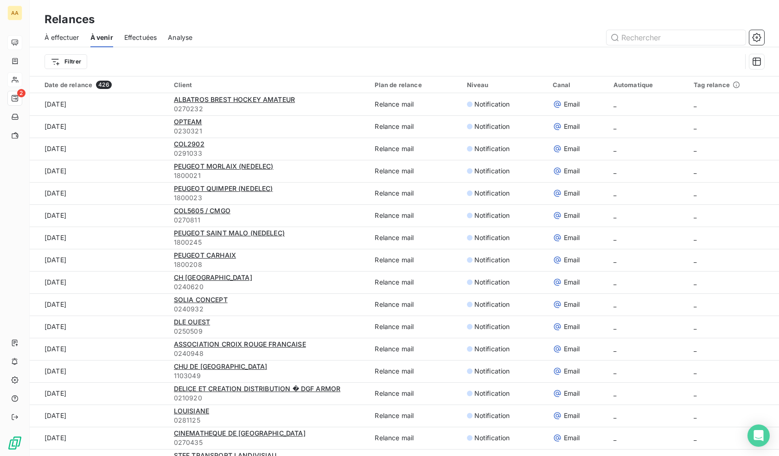
click at [59, 35] on span "À effectuer" at bounding box center [62, 37] width 35 height 9
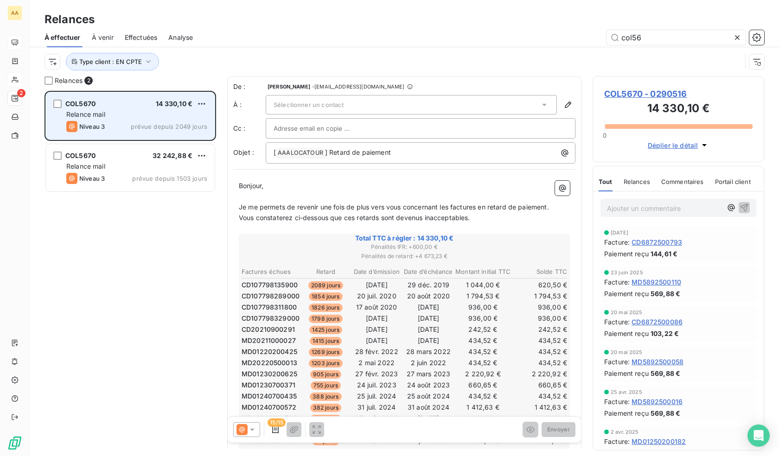
scroll to position [359, 165]
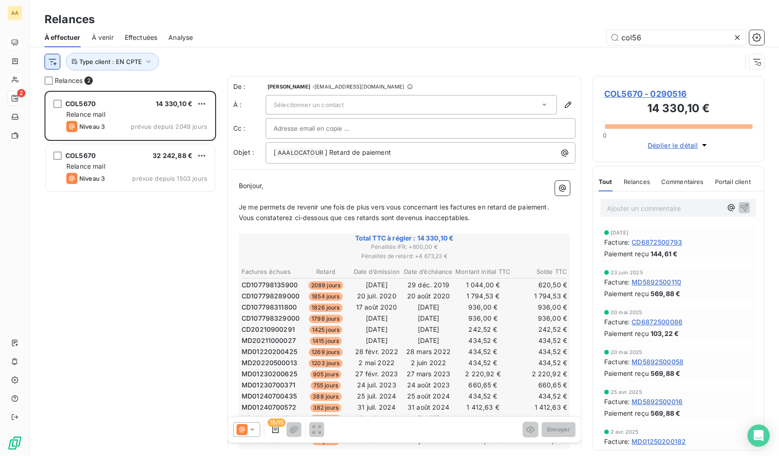
click at [54, 60] on html "AA 2 Relances À effectuer À venir Effectuées Analyse col56 Type client : EN CPT…" at bounding box center [389, 228] width 779 height 456
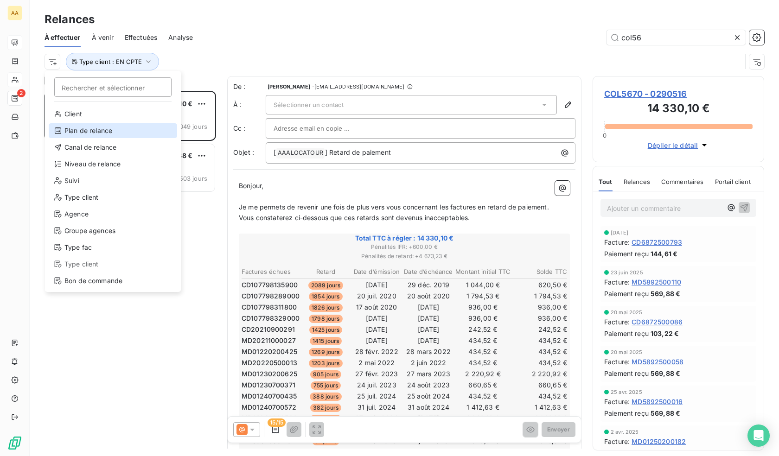
click at [99, 134] on div "Plan de relance" at bounding box center [113, 130] width 128 height 15
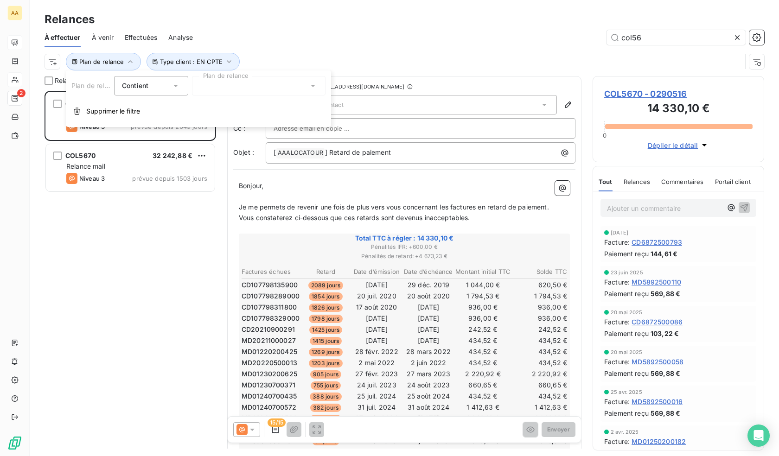
click at [229, 83] on div at bounding box center [259, 85] width 134 height 19
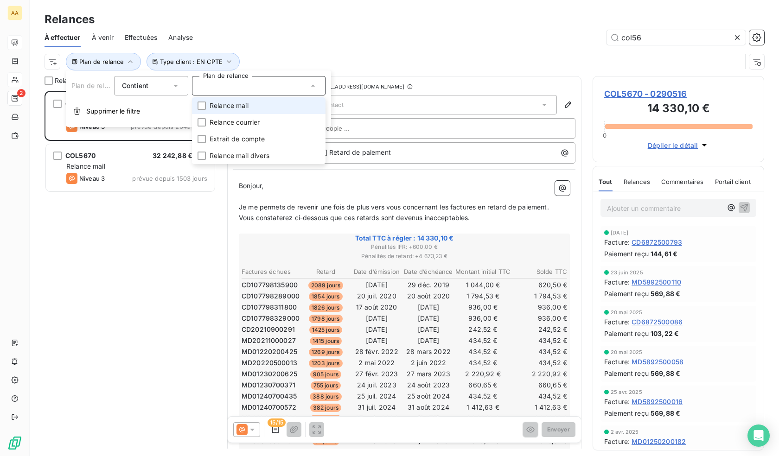
click at [231, 83] on div at bounding box center [259, 85] width 134 height 19
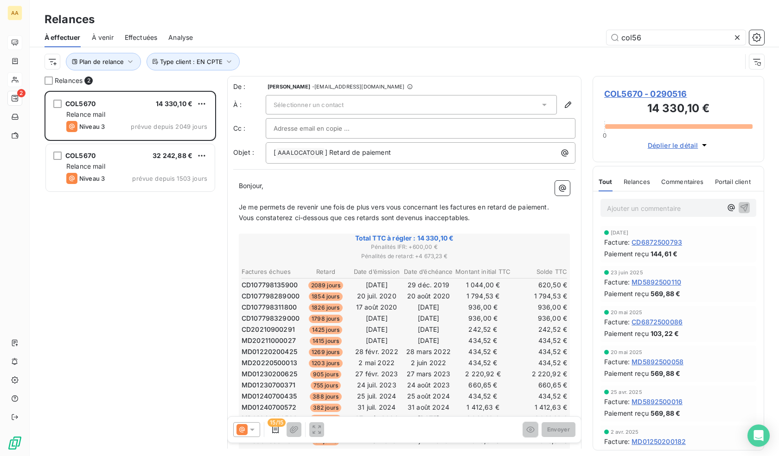
click at [88, 220] on div "COL5670 14 330,10 € Relance mail Niveau 3 prévue depuis 2049 jours COL5670 32 2…" at bounding box center [131, 273] width 172 height 365
click at [126, 62] on icon "button" at bounding box center [130, 61] width 9 height 9
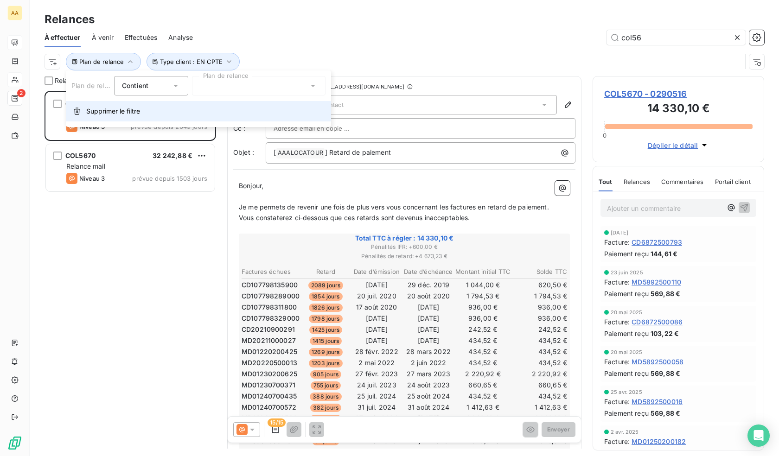
click at [102, 112] on span "Supprimer le filtre" at bounding box center [113, 111] width 54 height 9
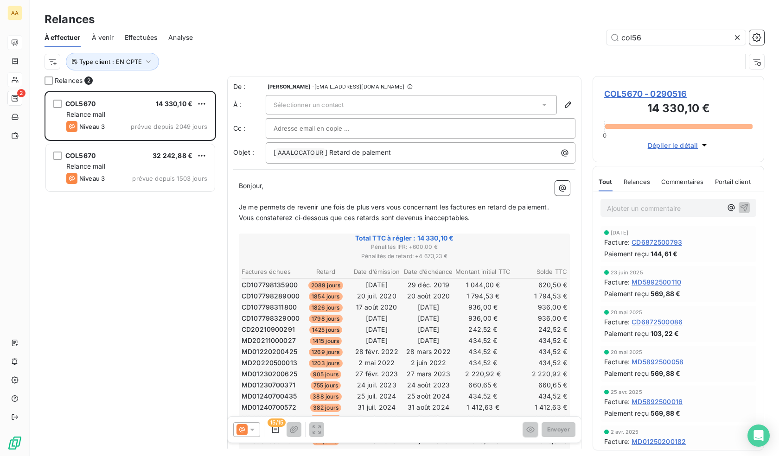
click at [51, 65] on html "AA 2 Relances À effectuer À venir Effectuées Analyse col56 Type client : EN CPT…" at bounding box center [389, 228] width 779 height 456
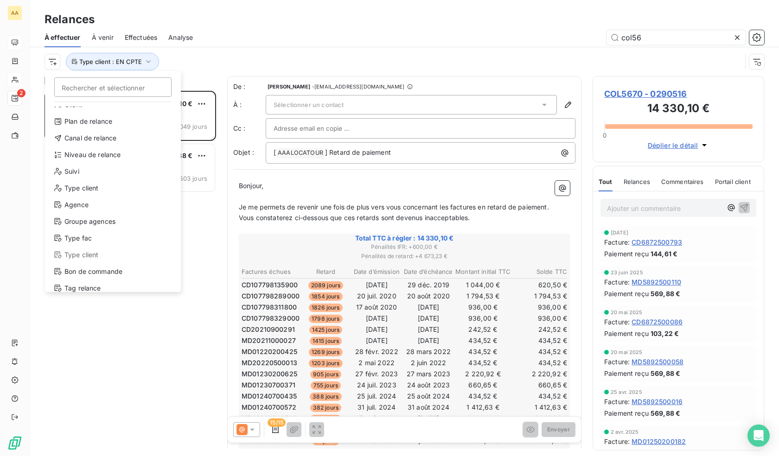
scroll to position [17, 0]
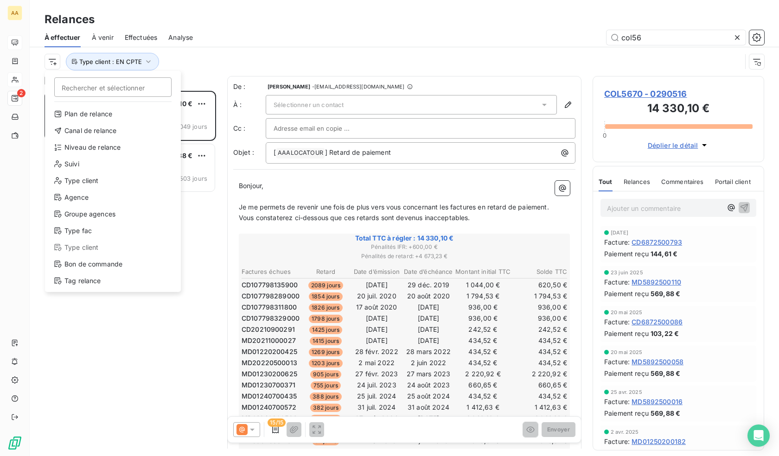
click at [105, 314] on html "AA 2 Relances À effectuer À venir Effectuées Analyse col56 Rechercher et sélect…" at bounding box center [389, 228] width 779 height 456
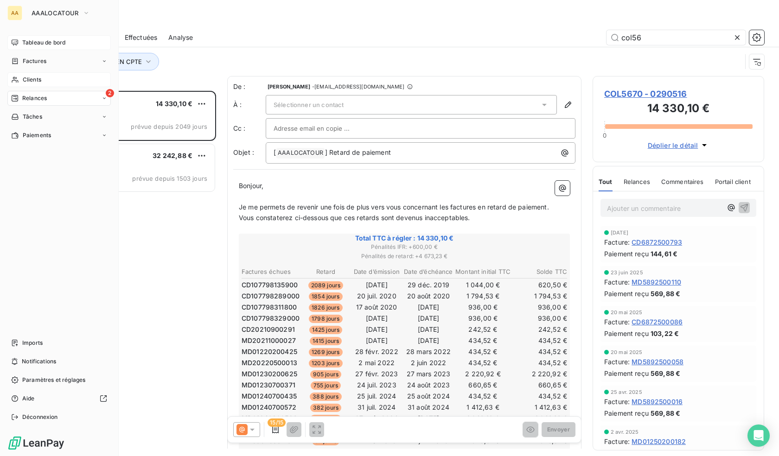
click at [23, 78] on span "Clients" at bounding box center [32, 80] width 19 height 8
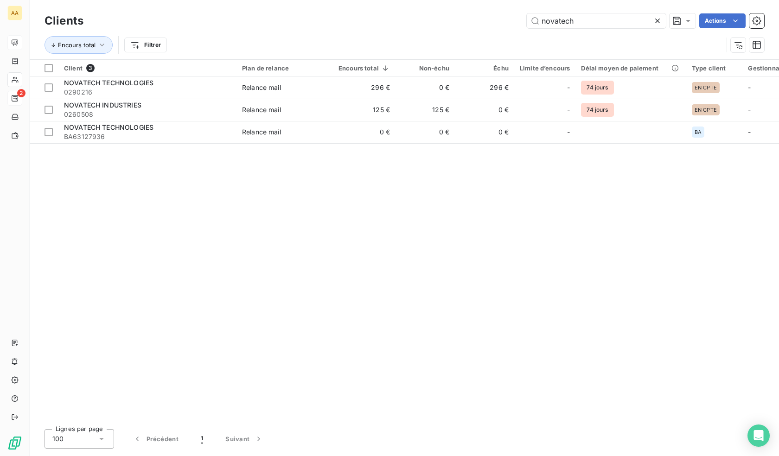
drag, startPoint x: 586, startPoint y: 22, endPoint x: 445, endPoint y: 10, distance: 141.5
click at [445, 10] on div "Clients novatech Actions Encours total Filtrer" at bounding box center [405, 29] width 750 height 59
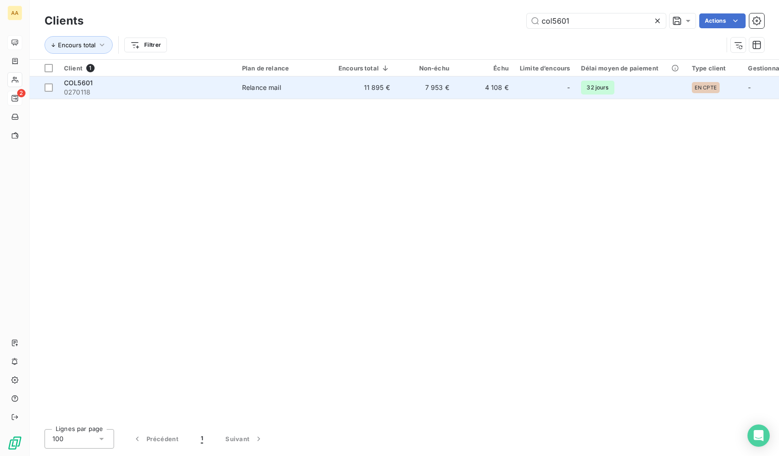
type input "col5601"
click at [183, 82] on div "COL5601" at bounding box center [147, 82] width 167 height 9
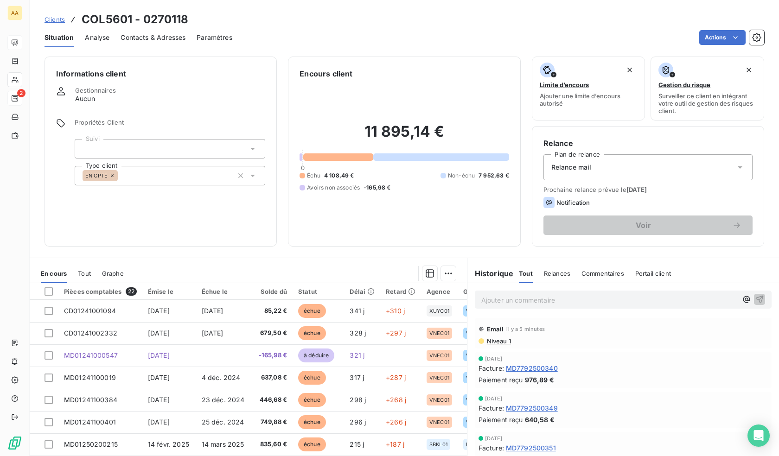
click at [170, 37] on span "Contacts & Adresses" at bounding box center [153, 37] width 65 height 9
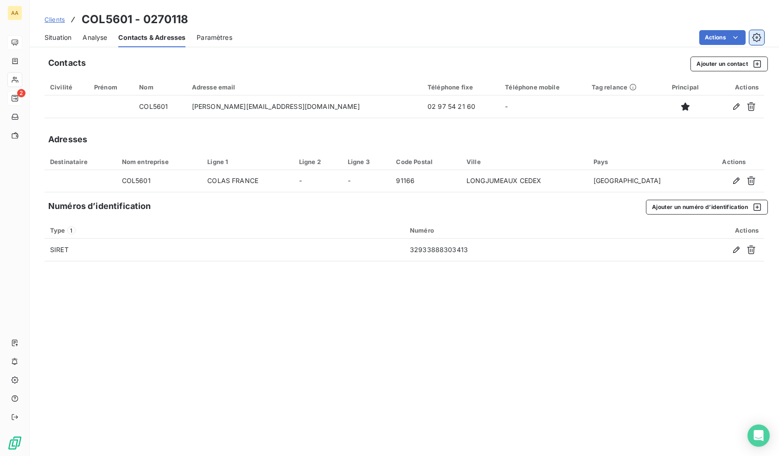
click at [756, 36] on icon "button" at bounding box center [756, 37] width 9 height 9
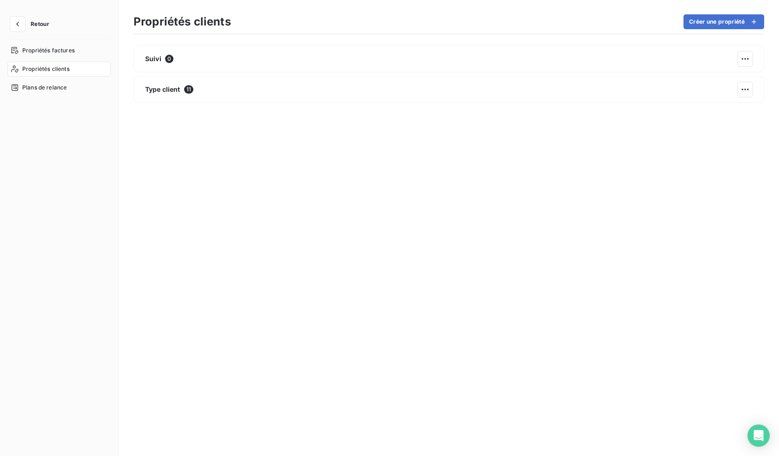
click at [17, 16] on div "Retour Propriétés factures Propriétés clients Plans de relance" at bounding box center [59, 228] width 119 height 456
click at [17, 22] on icon "button" at bounding box center [17, 23] width 9 height 9
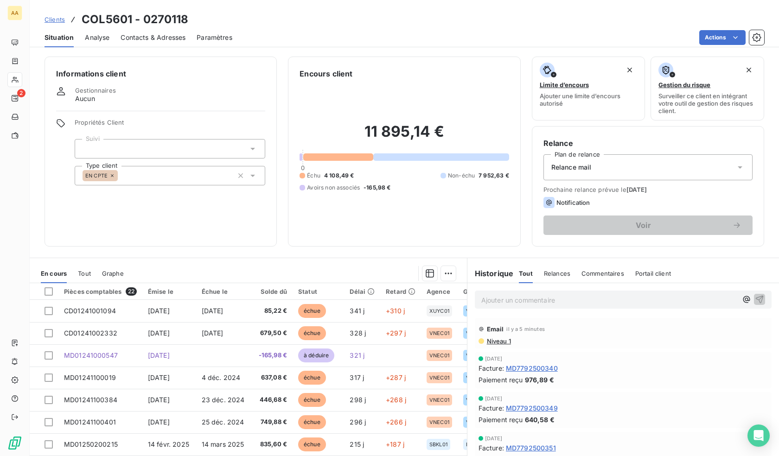
click at [145, 37] on span "Contacts & Adresses" at bounding box center [153, 37] width 65 height 9
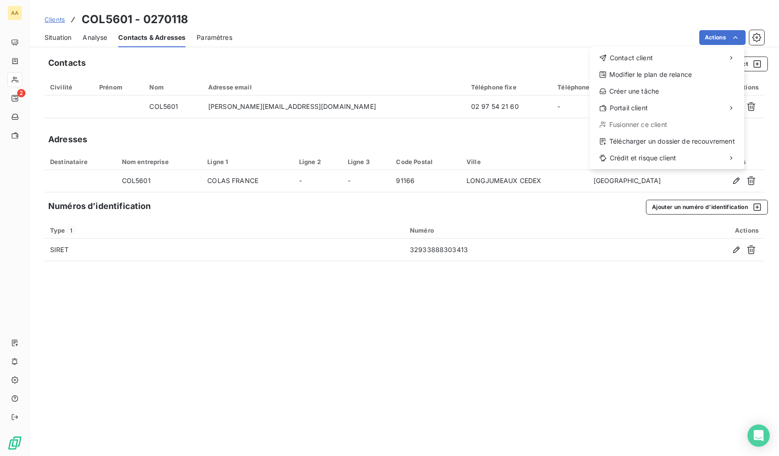
drag, startPoint x: 358, startPoint y: 99, endPoint x: 351, endPoint y: 99, distance: 7.0
click at [357, 99] on html "AA 2 Clients COL5601 - 0270118 Situation Analyse Contacts & Adresses Paramètres…" at bounding box center [389, 228] width 779 height 456
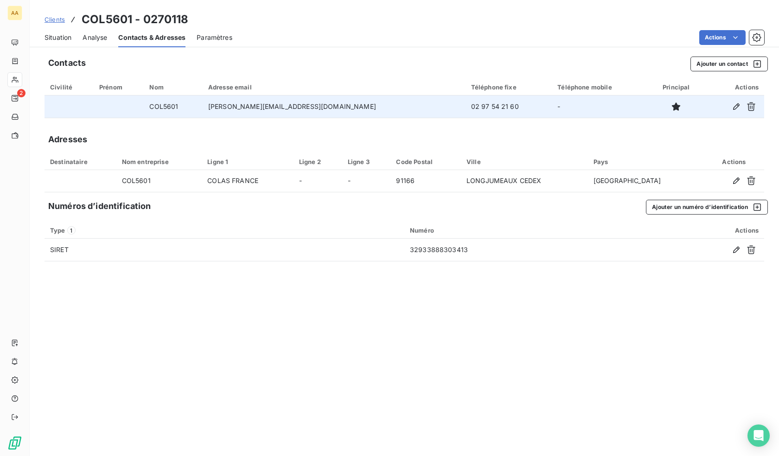
click at [307, 107] on td "[PERSON_NAME][EMAIL_ADDRESS][DOMAIN_NAME]" at bounding box center [334, 107] width 263 height 22
click at [302, 110] on td "[PERSON_NAME][EMAIL_ADDRESS][DOMAIN_NAME]" at bounding box center [334, 107] width 263 height 22
click at [736, 108] on icon "button" at bounding box center [736, 106] width 9 height 9
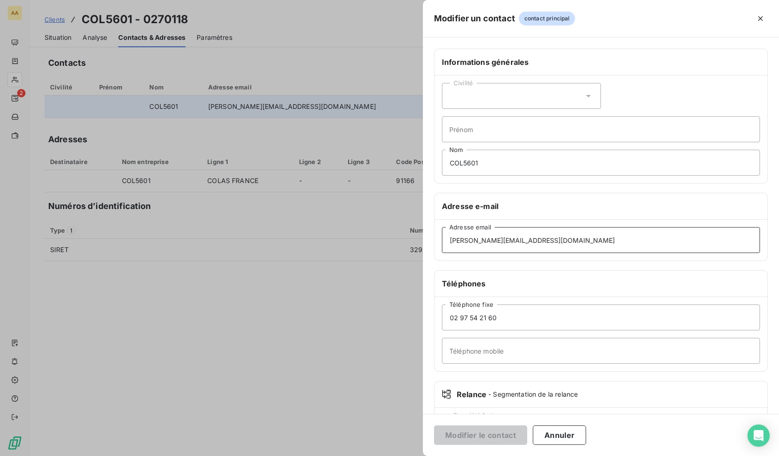
drag, startPoint x: 550, startPoint y: 242, endPoint x: 368, endPoint y: 243, distance: 181.4
click at [368, 456] on div "Modifier un contact contact principal Informations générales Civilité Prénom CO…" at bounding box center [389, 456] width 779 height 0
paste input "[PERSON_NAME].savary"
type input "[PERSON_NAME][EMAIL_ADDRESS][DOMAIN_NAME]"
click at [481, 435] on button "Modifier le contact" at bounding box center [480, 435] width 93 height 19
